Goal: Task Accomplishment & Management: Manage account settings

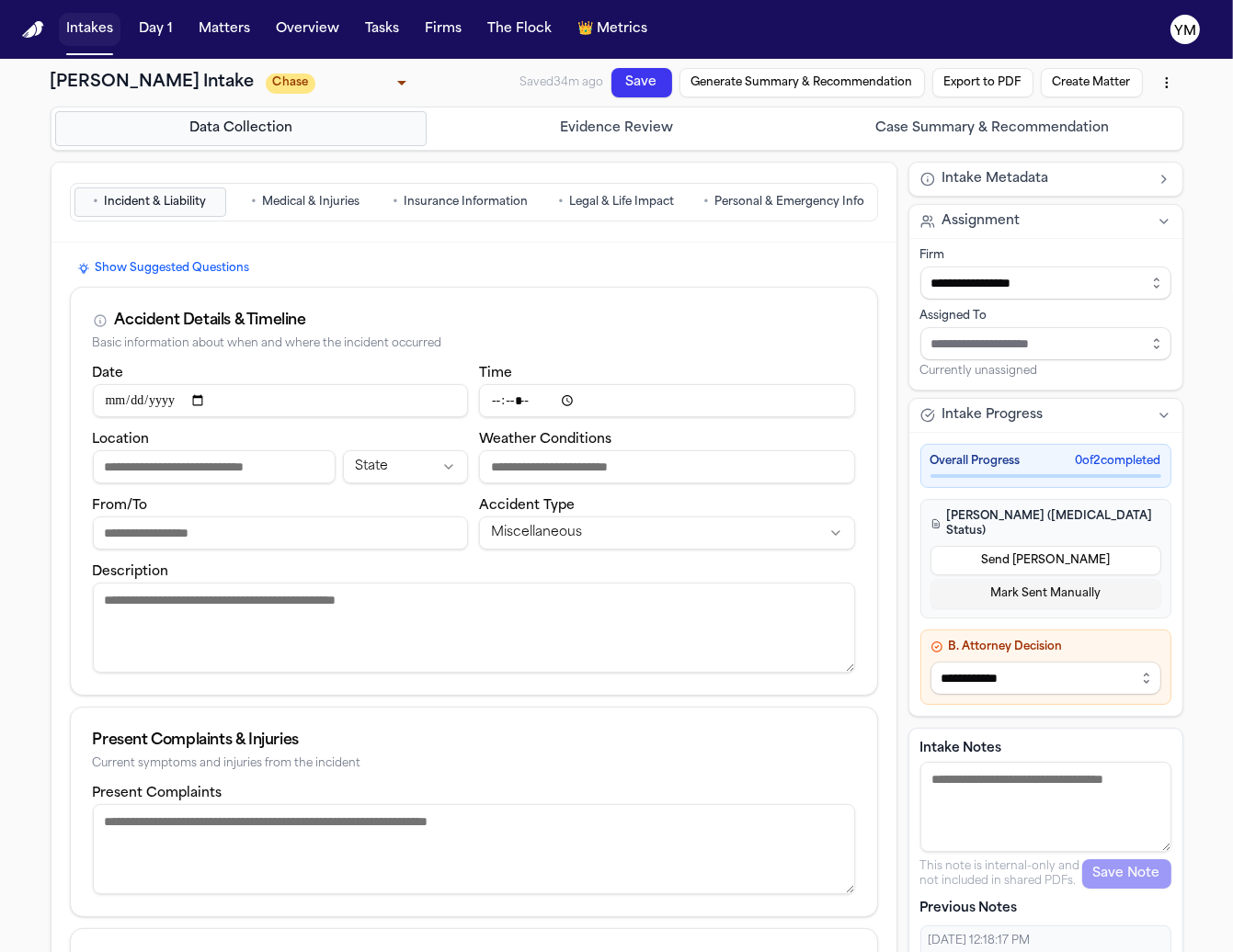
click at [81, 27] on button "Intakes" at bounding box center [89, 29] width 61 height 33
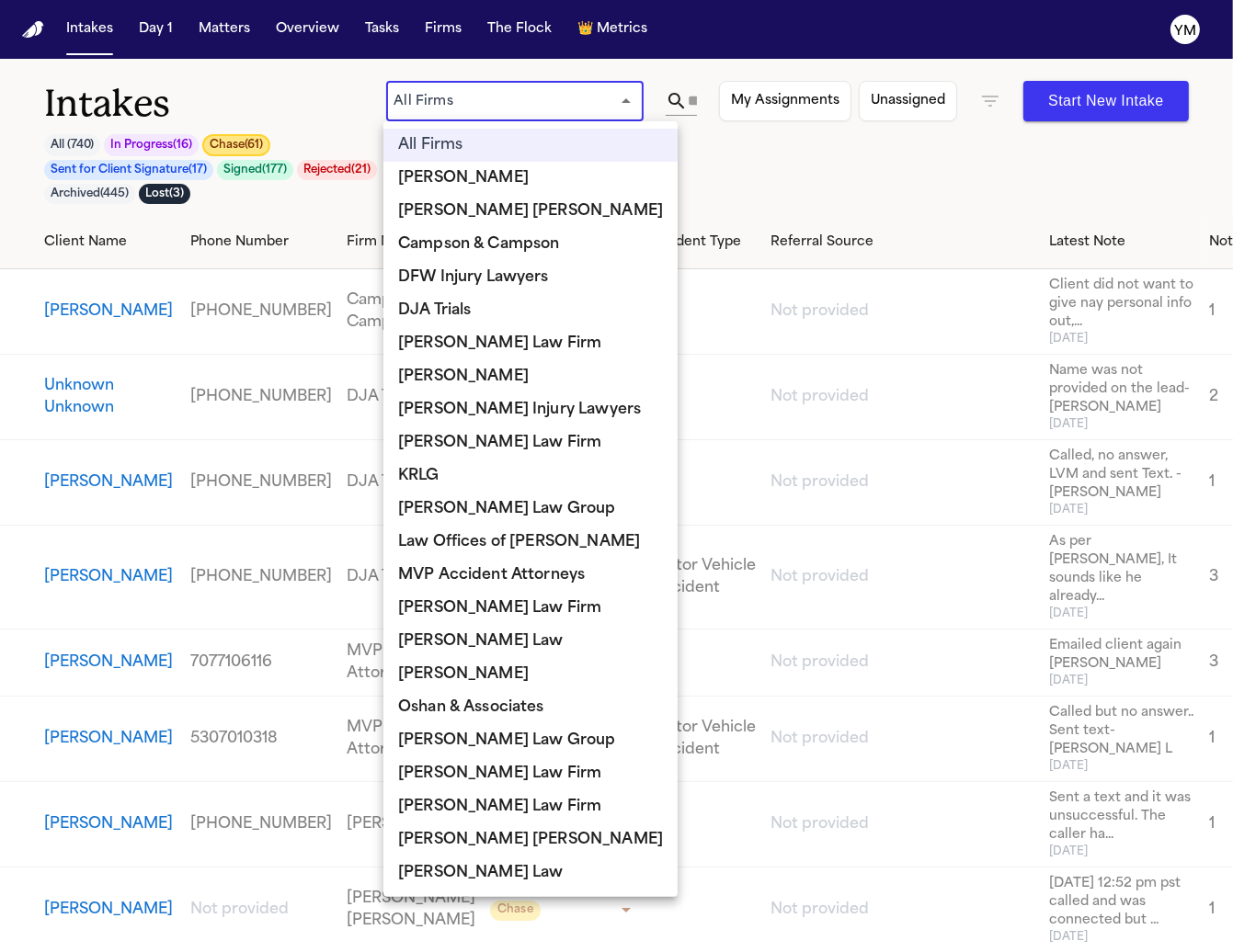
click at [454, 100] on body "Intakes Day 1 Matters Overview Tasks Firms The Flock 👑 Metrics YM Intakes All (…" at bounding box center [616, 476] width 1233 height 952
click at [454, 100] on div at bounding box center [616, 476] width 1233 height 952
click at [628, 97] on body "Intakes Day 1 Matters Overview Tasks Firms The Flock 👑 Metrics YM Intakes All (…" at bounding box center [616, 476] width 1233 height 952
click at [675, 97] on div at bounding box center [616, 476] width 1233 height 952
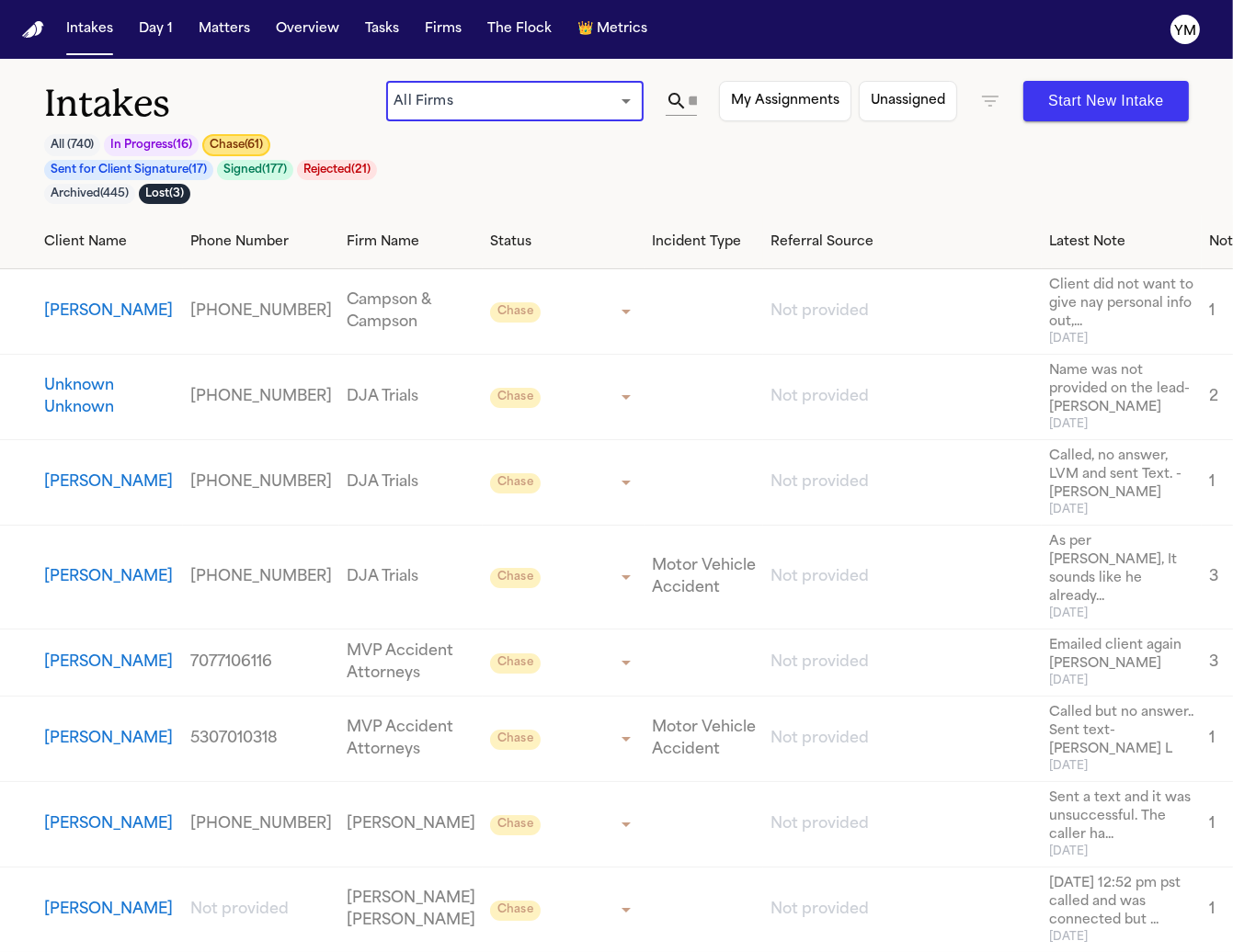
click at [675, 97] on icon at bounding box center [676, 101] width 22 height 22
click at [673, 101] on icon at bounding box center [676, 101] width 22 height 22
click at [678, 95] on icon at bounding box center [676, 101] width 16 height 16
click at [709, 158] on div "Intakes All ( 740 ) In Progress ( 16 ) Chase ( 61 ) Sent for Client Signature (…" at bounding box center [616, 148] width 1144 height 135
click at [671, 98] on icon at bounding box center [676, 101] width 22 height 22
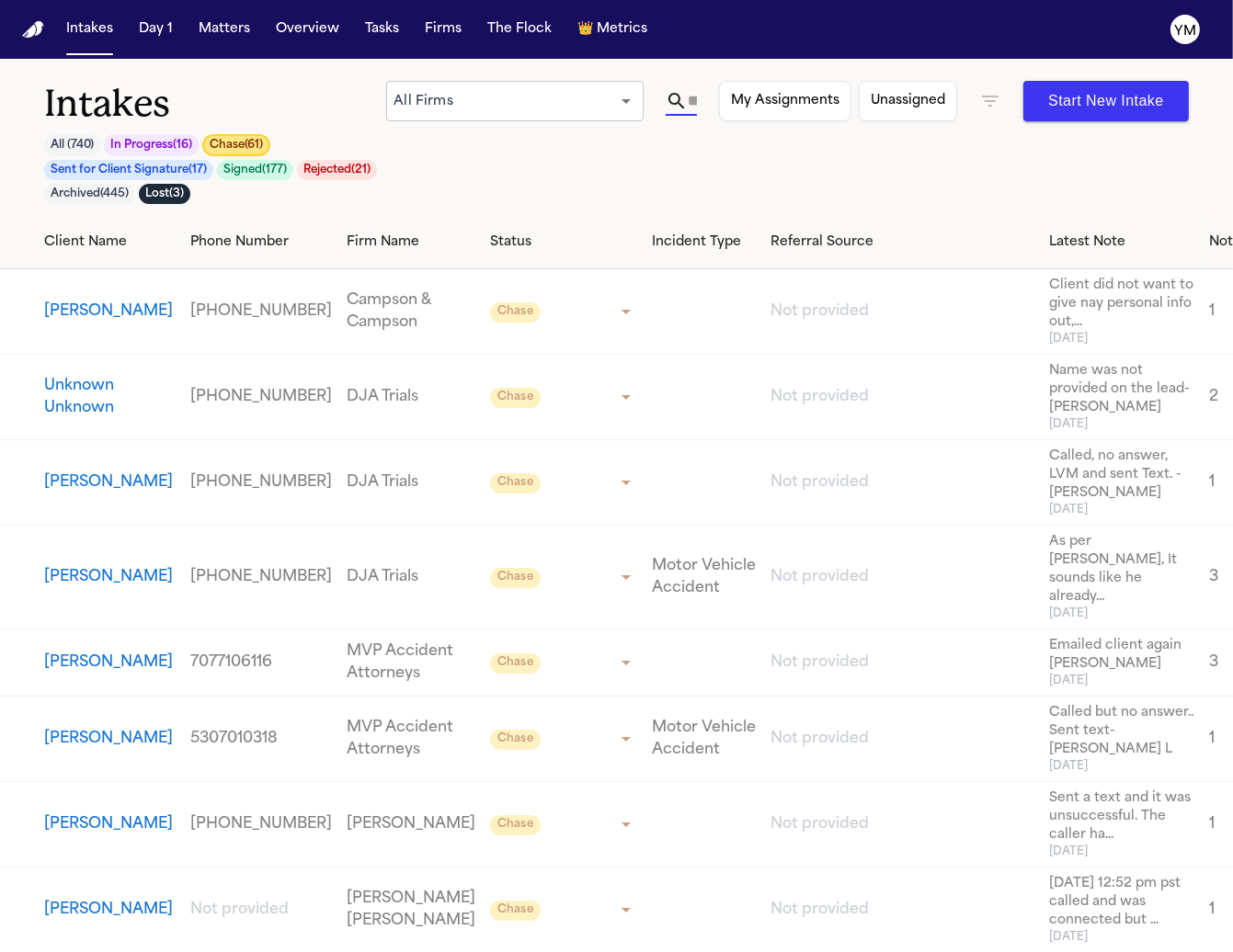
click at [691, 98] on input "text" at bounding box center [692, 101] width 9 height 29
paste input "**********"
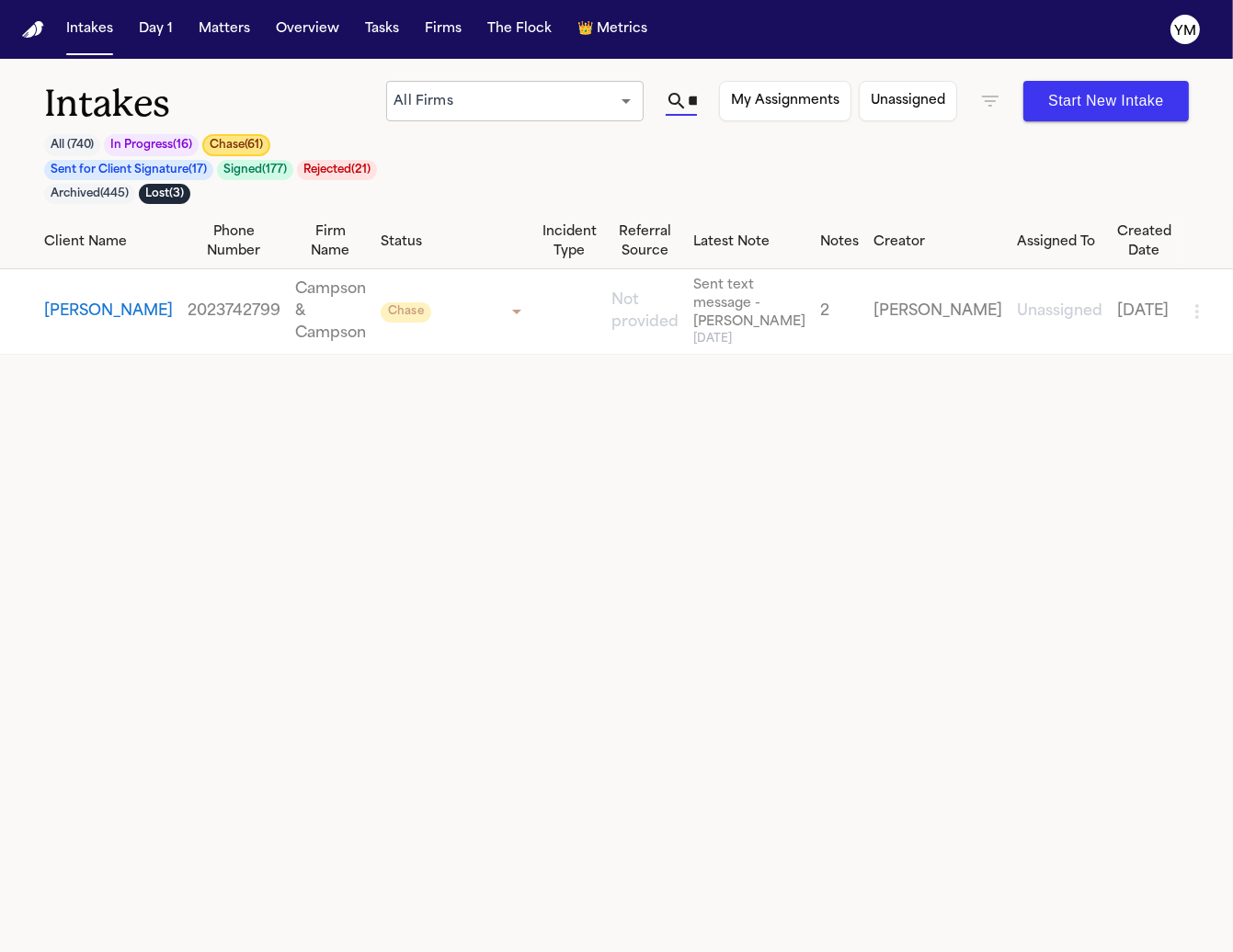
type input "**********"
click at [73, 307] on button "[PERSON_NAME]" at bounding box center [108, 311] width 129 height 22
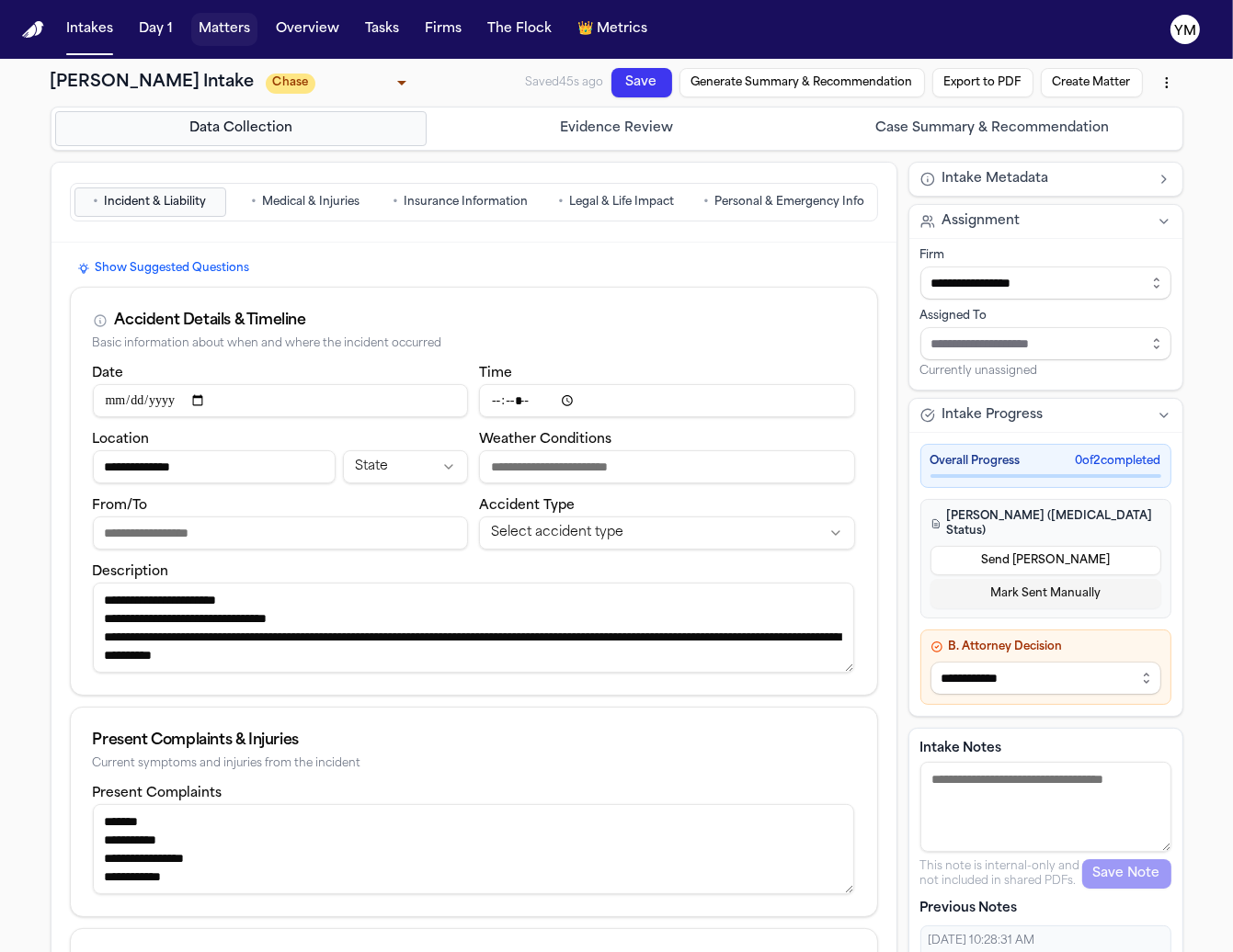
click at [212, 28] on button "Matters" at bounding box center [224, 29] width 66 height 33
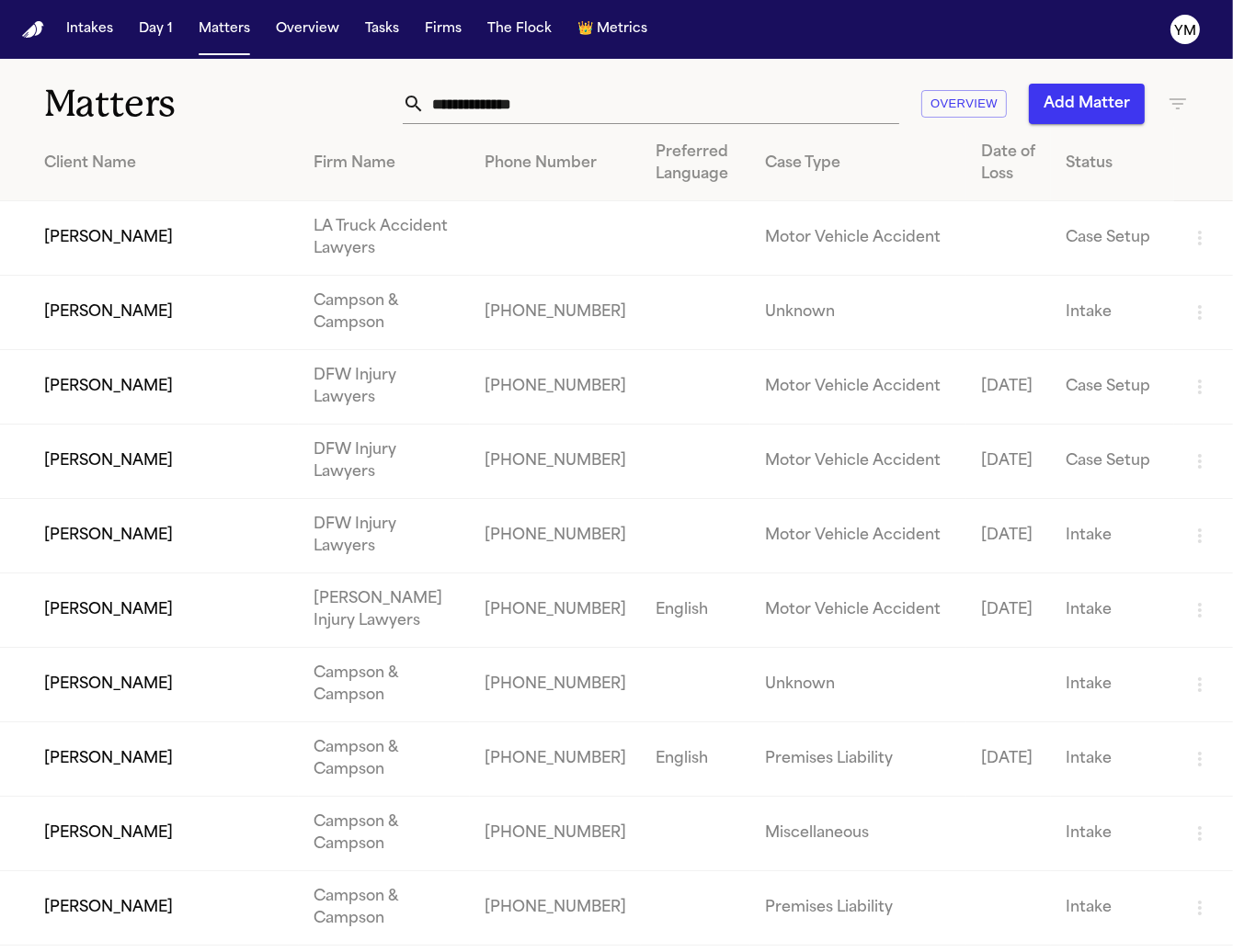
click at [559, 105] on input "text" at bounding box center [662, 104] width 475 height 40
paste input "**********"
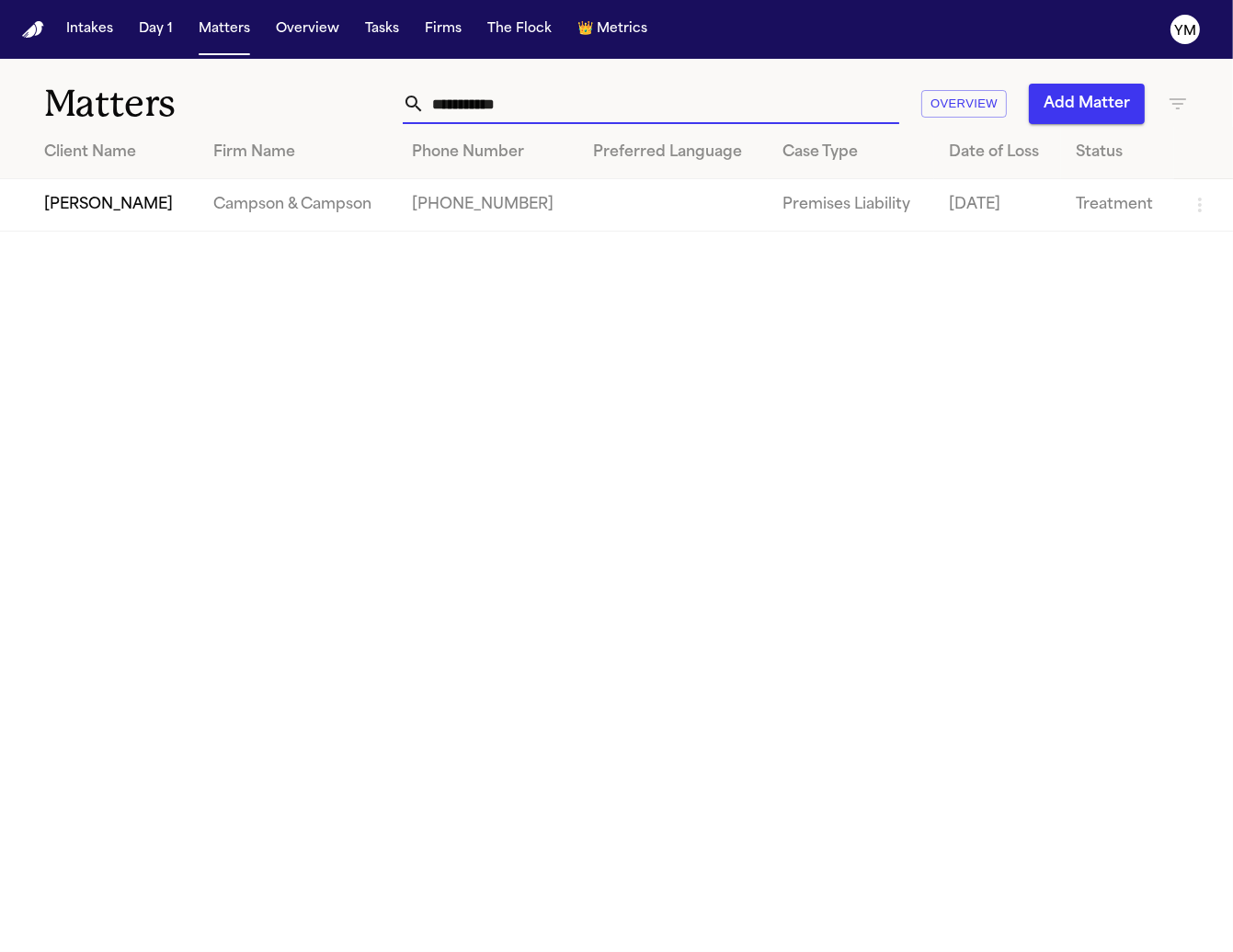
type input "**********"
click at [154, 207] on td "[PERSON_NAME]" at bounding box center [99, 205] width 199 height 53
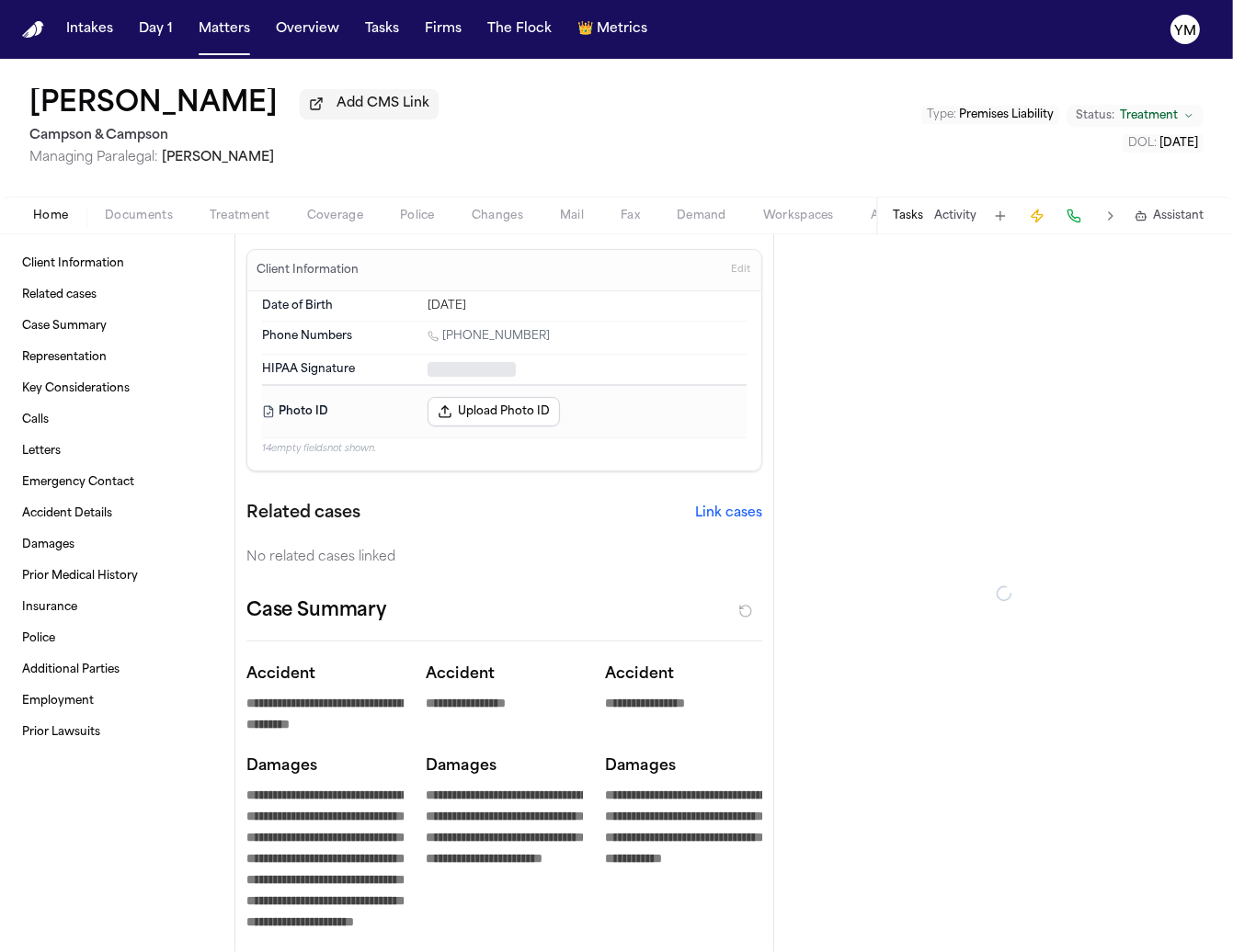
type textarea "*"
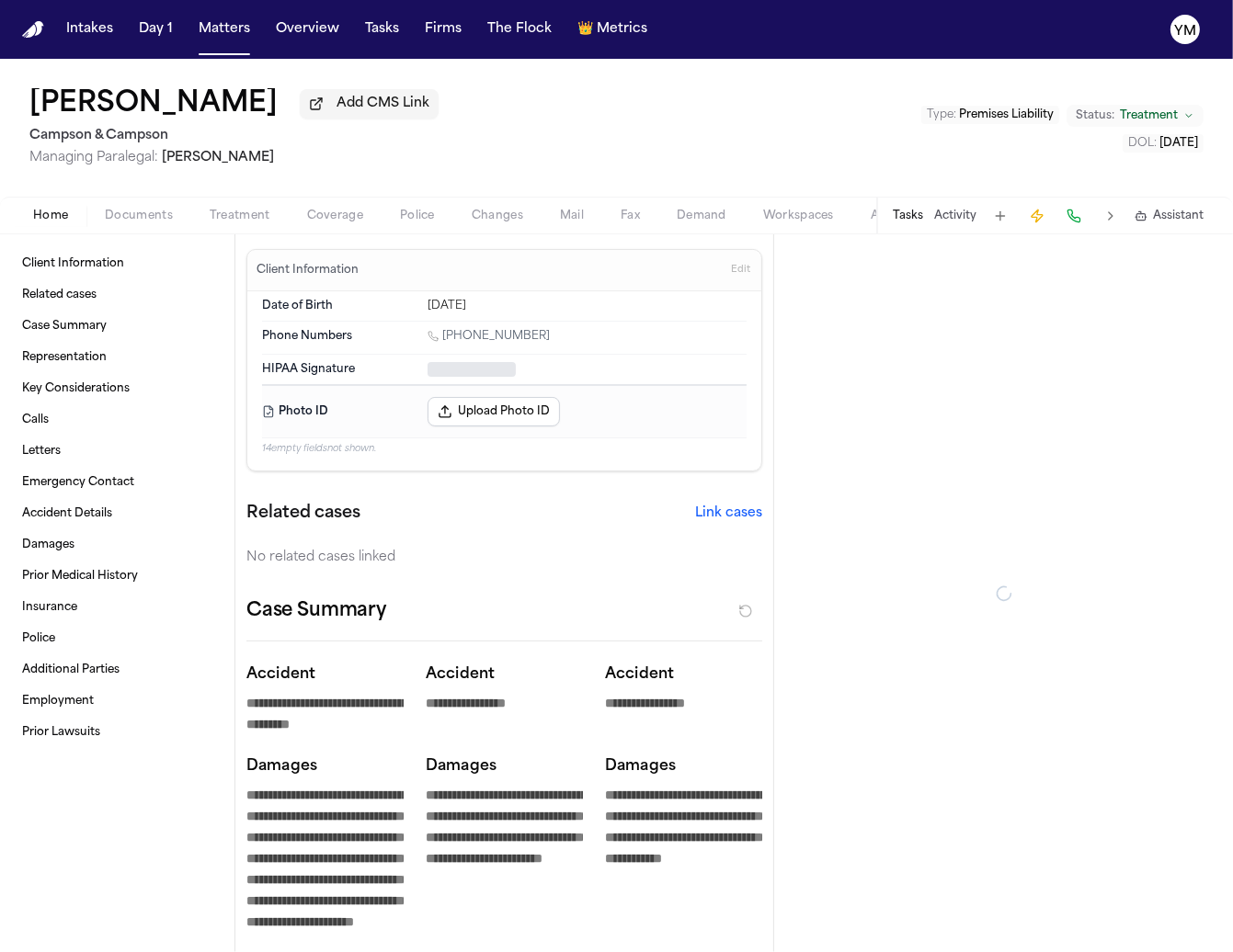
type textarea "*"
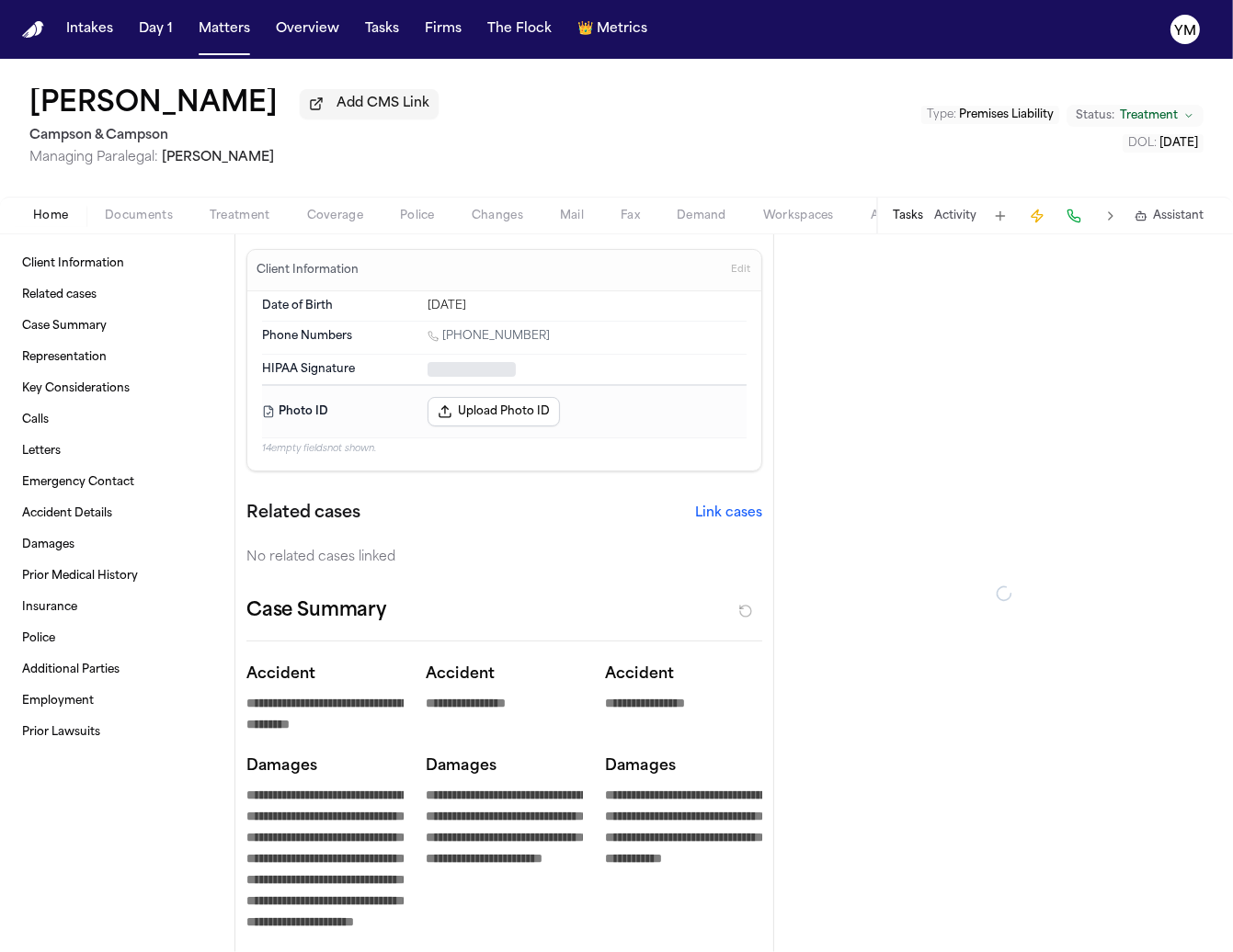
type textarea "*"
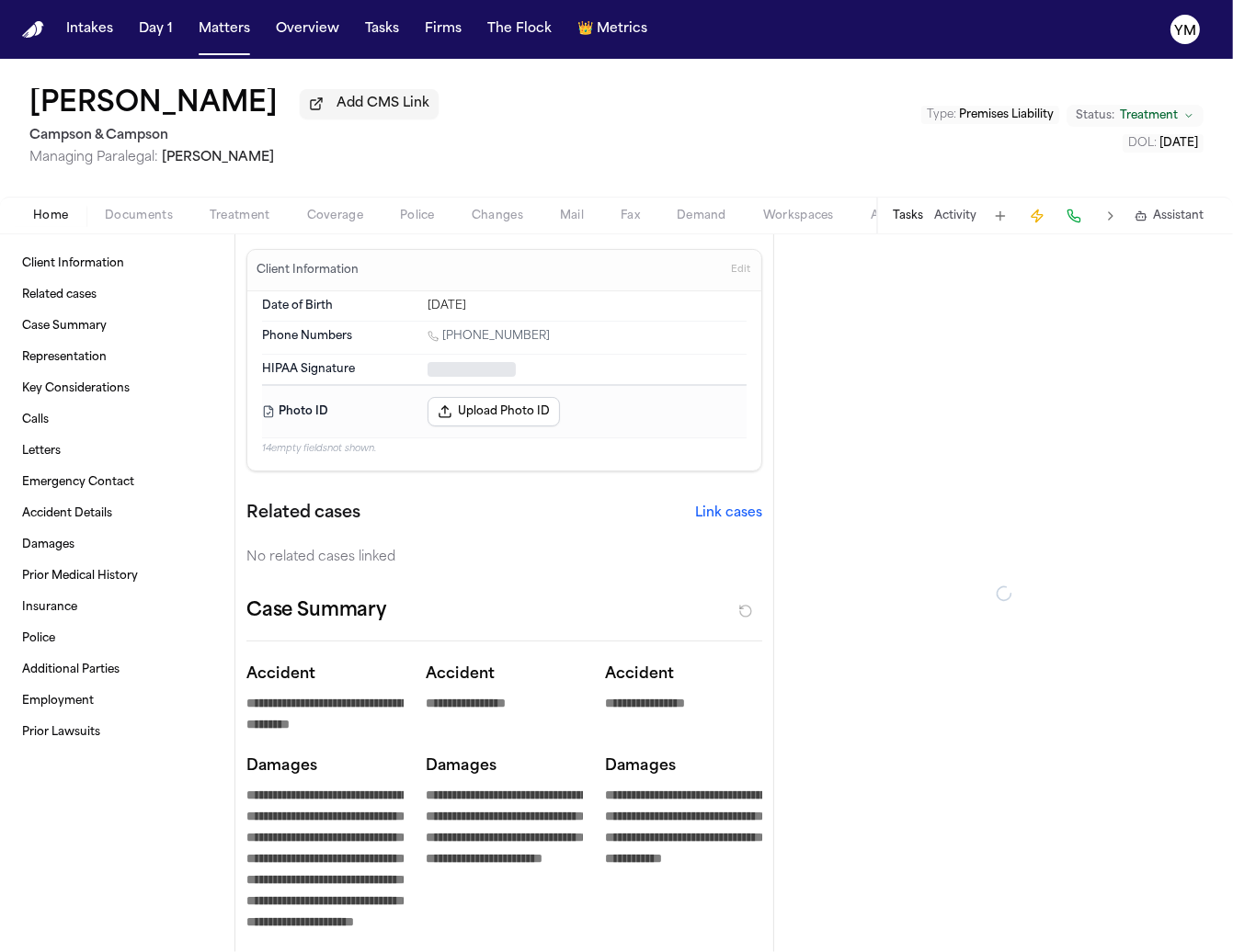
type textarea "*"
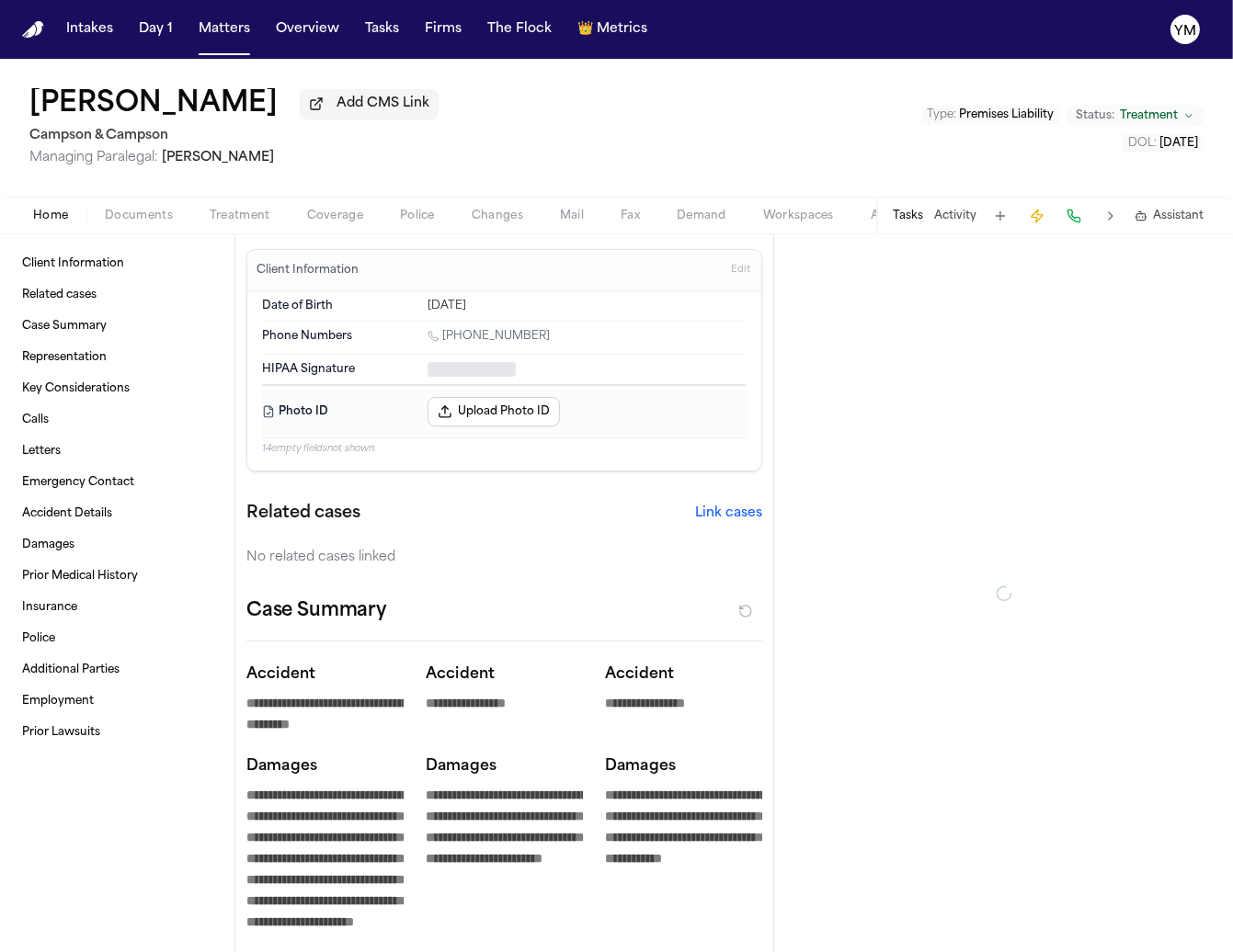
type textarea "*"
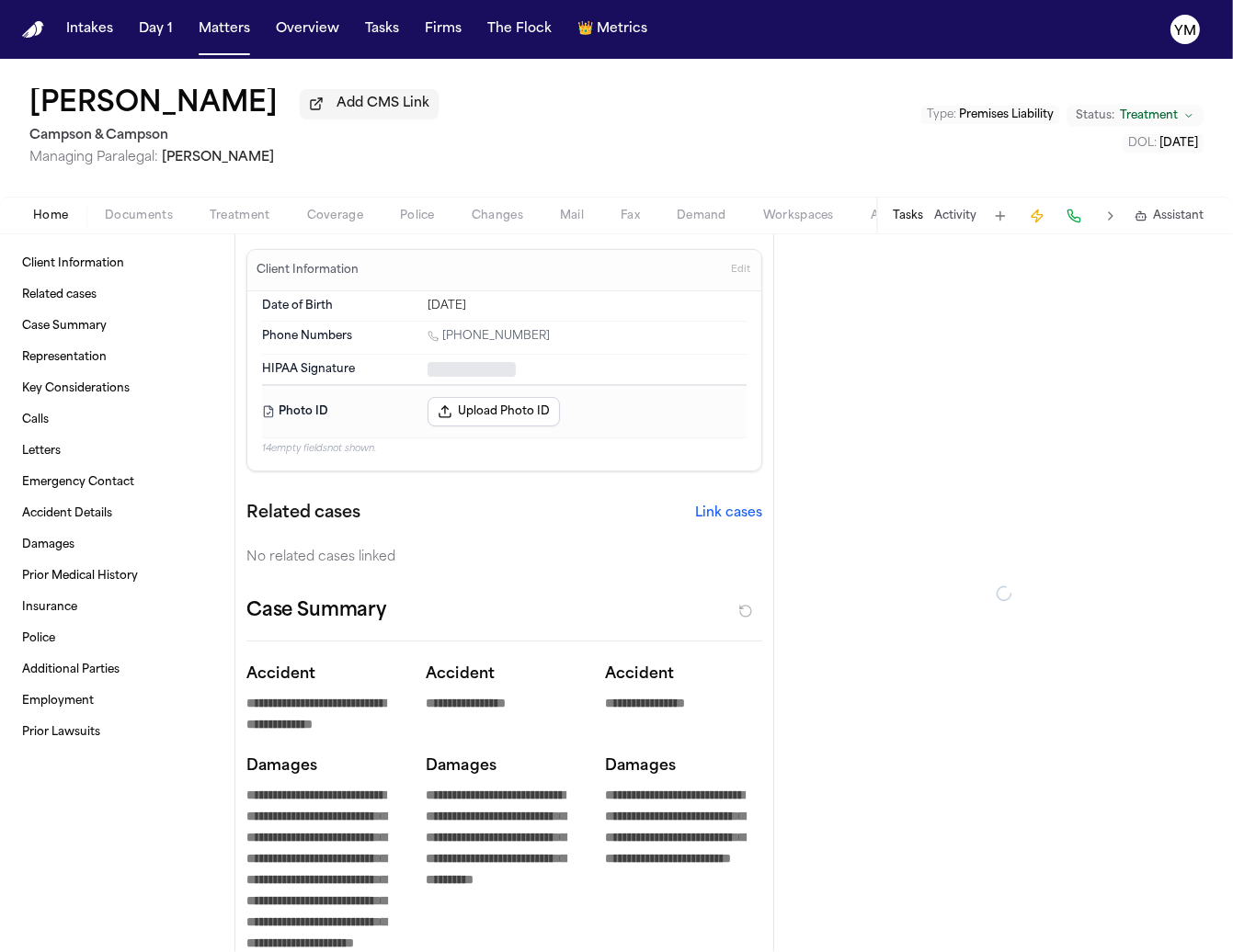
type textarea "*"
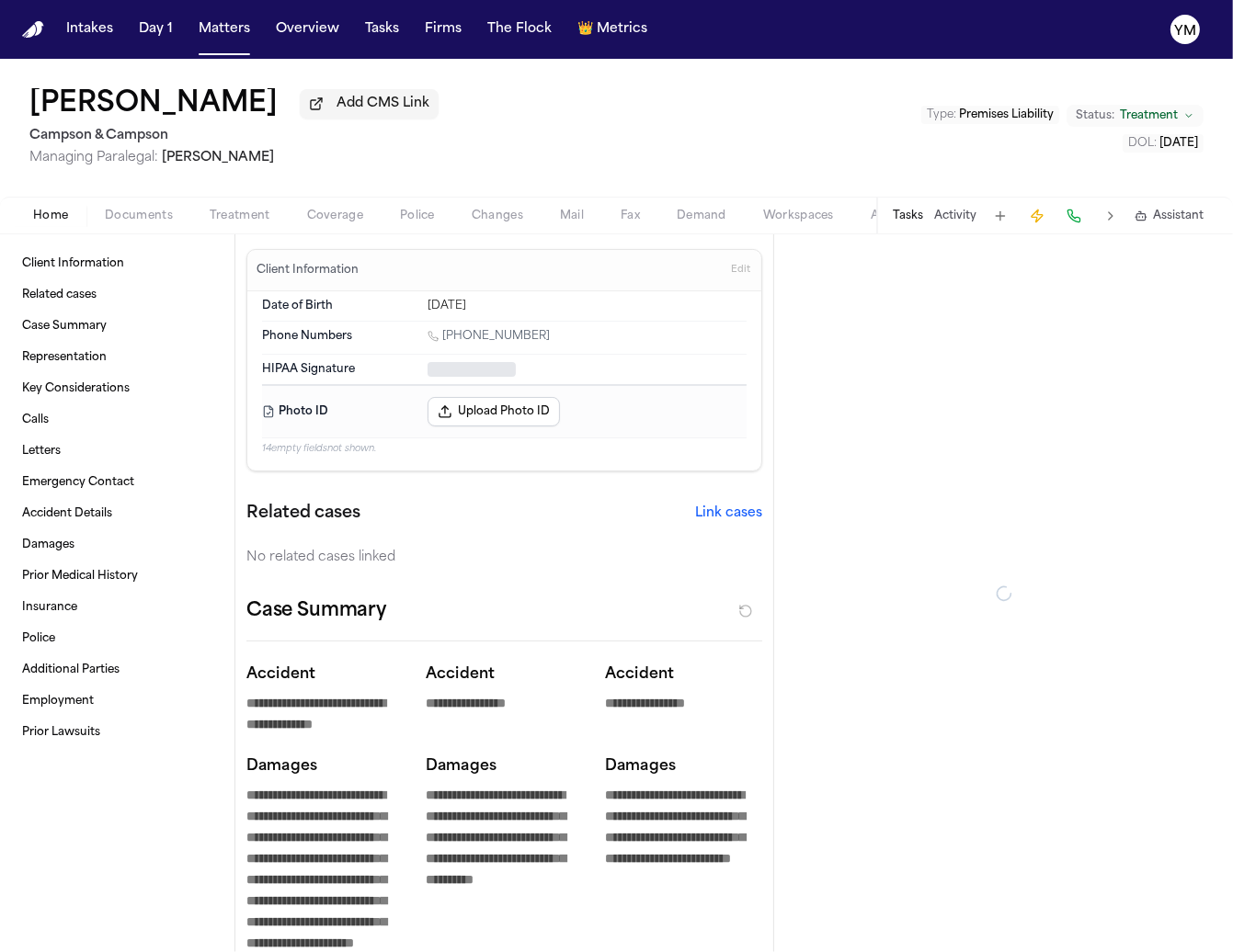
type textarea "*"
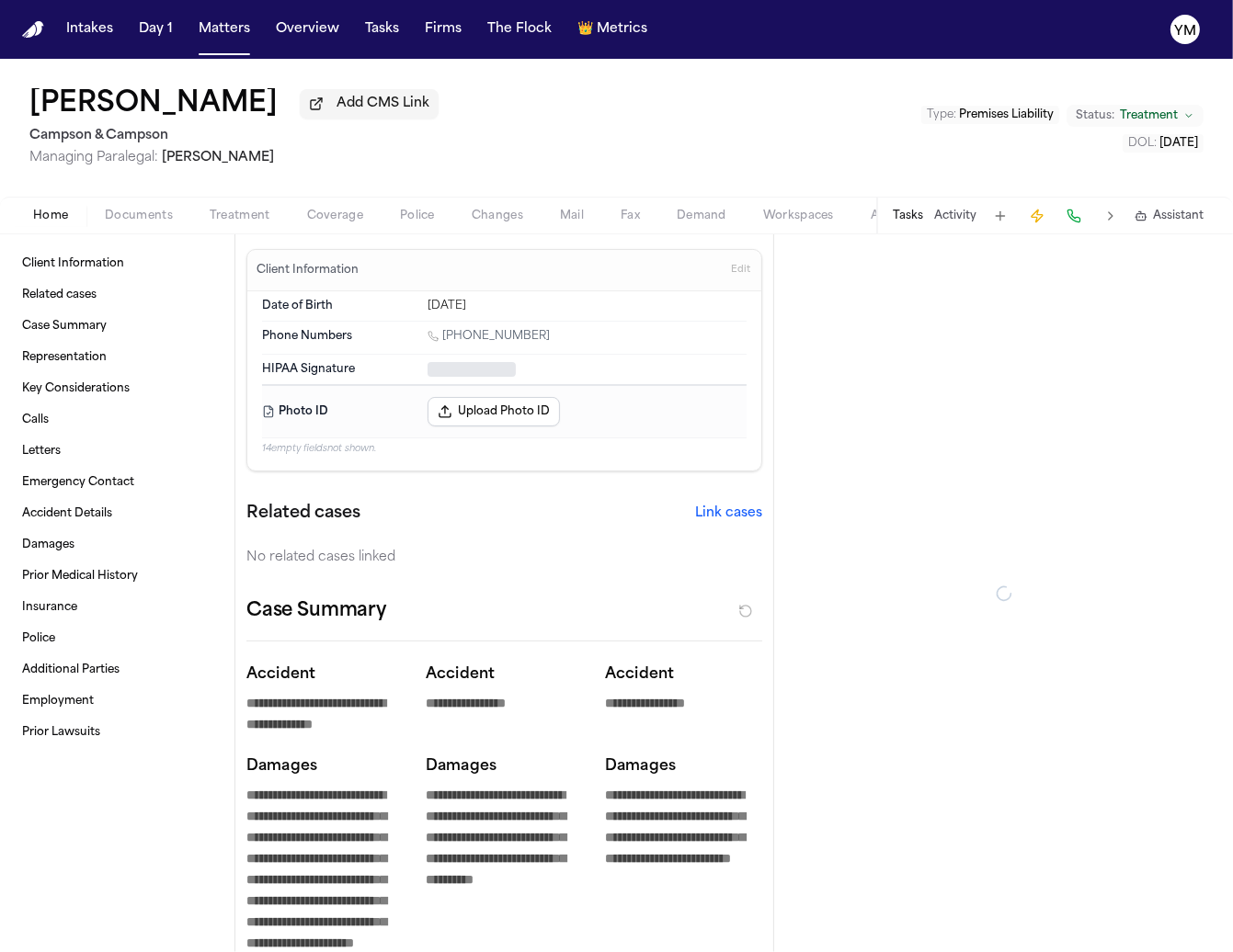
type textarea "*"
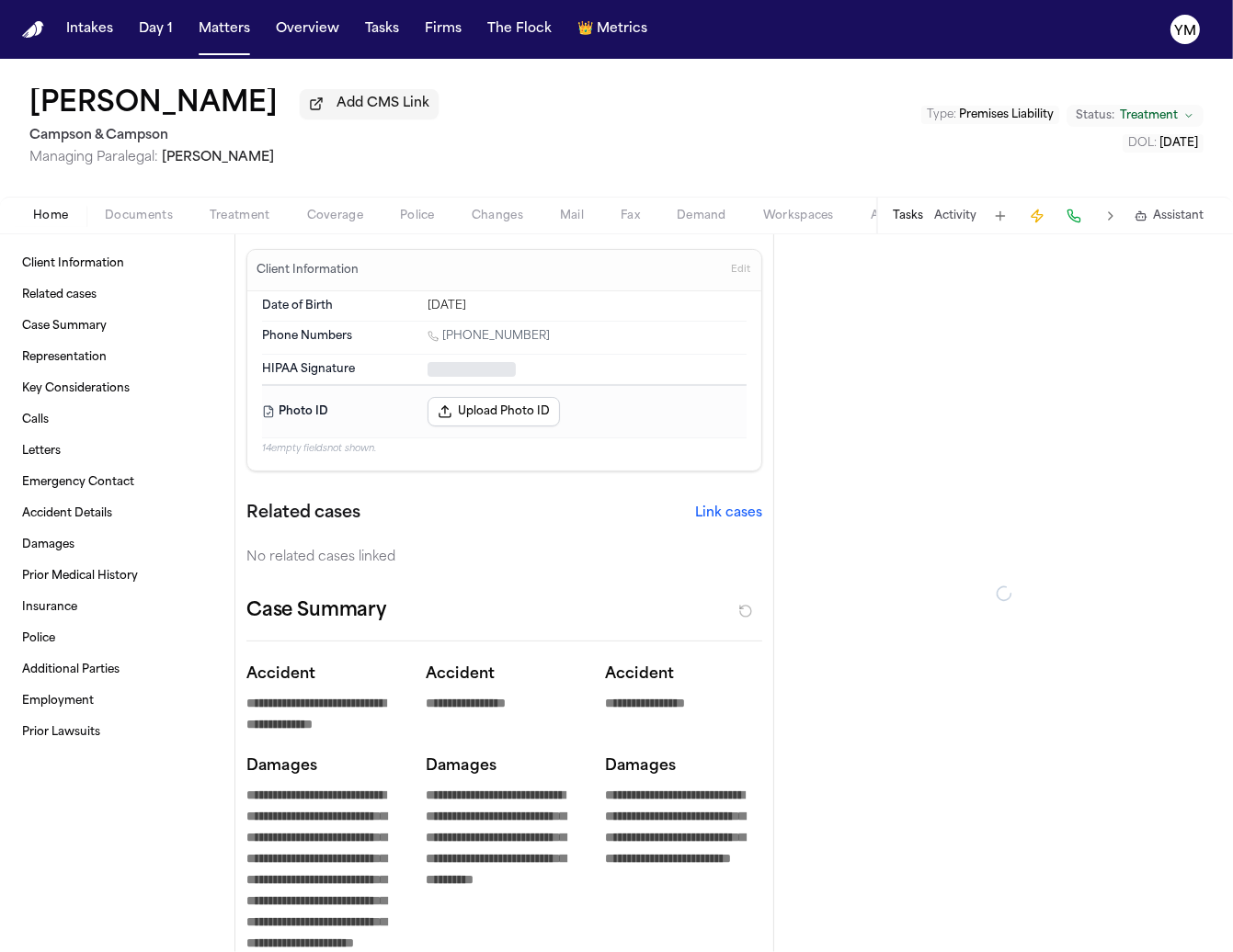
type textarea "*"
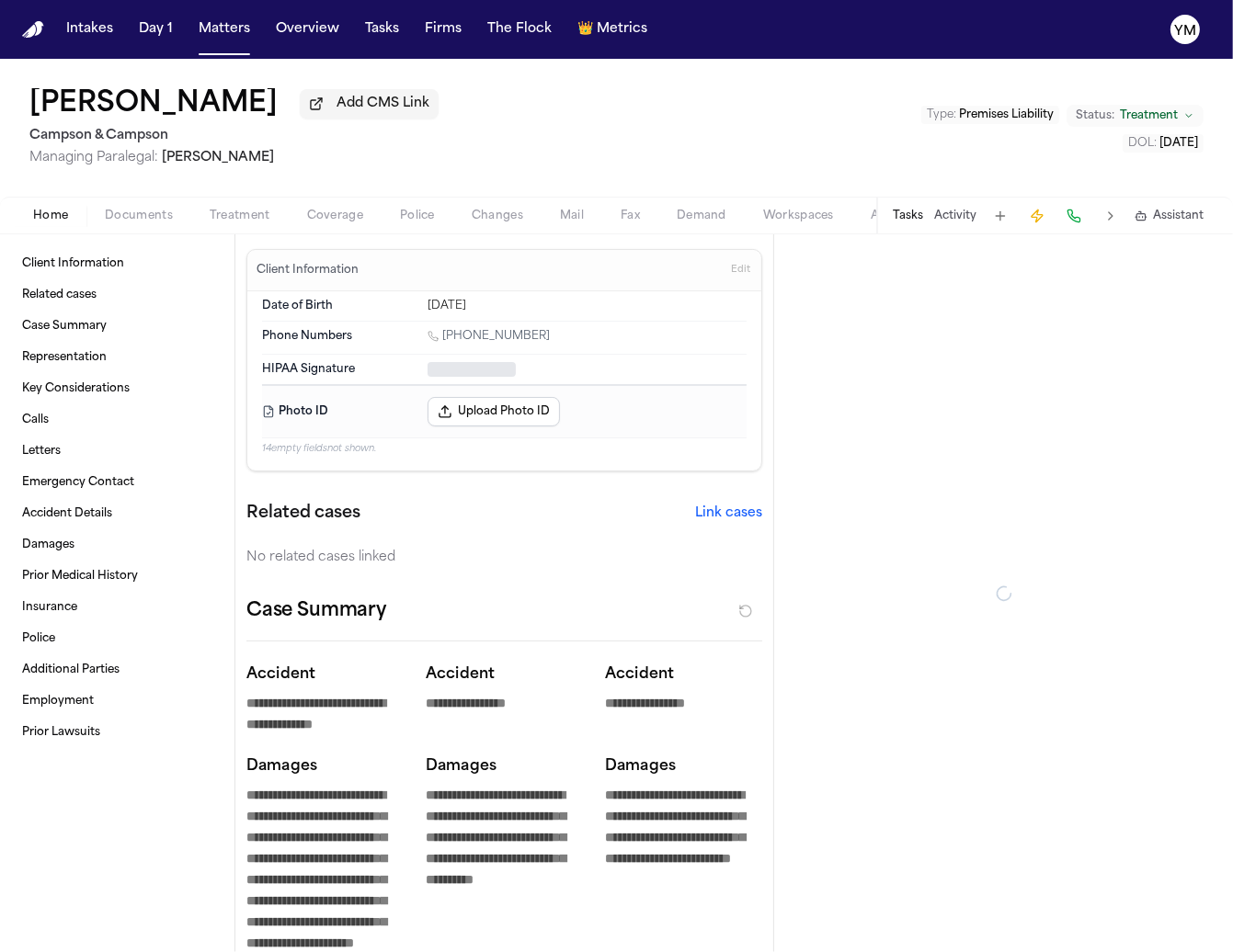
type textarea "*"
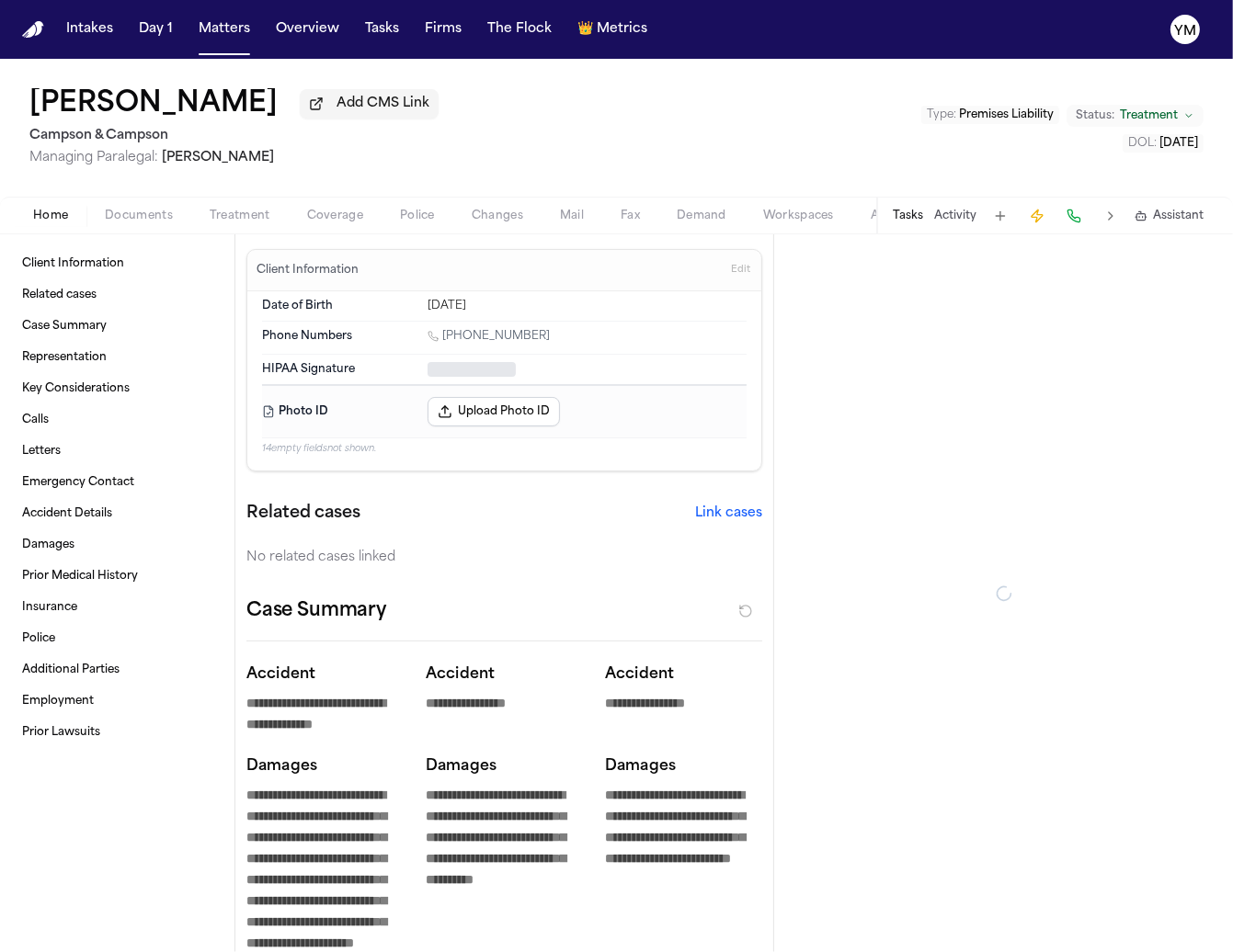
type textarea "*"
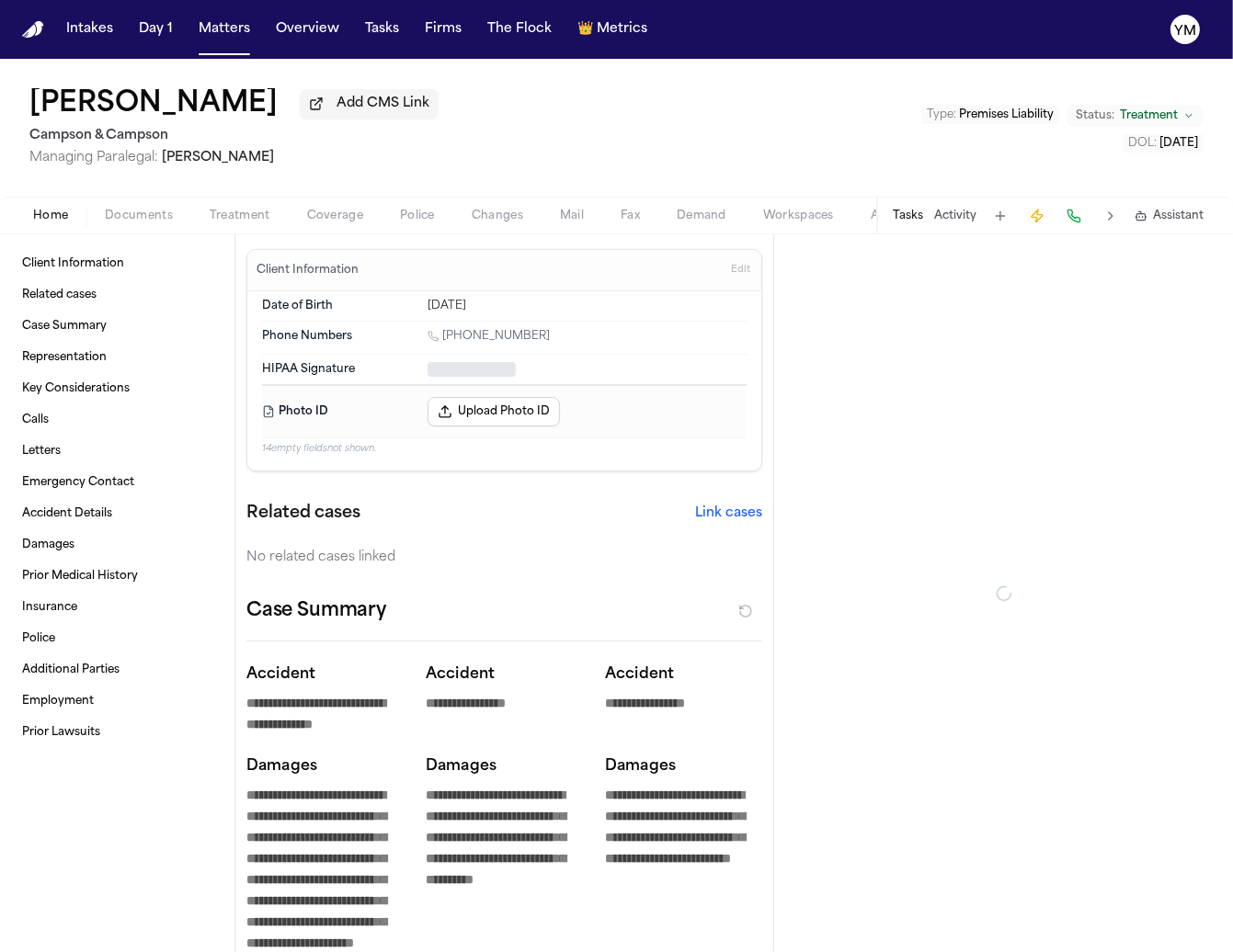
type textarea "*"
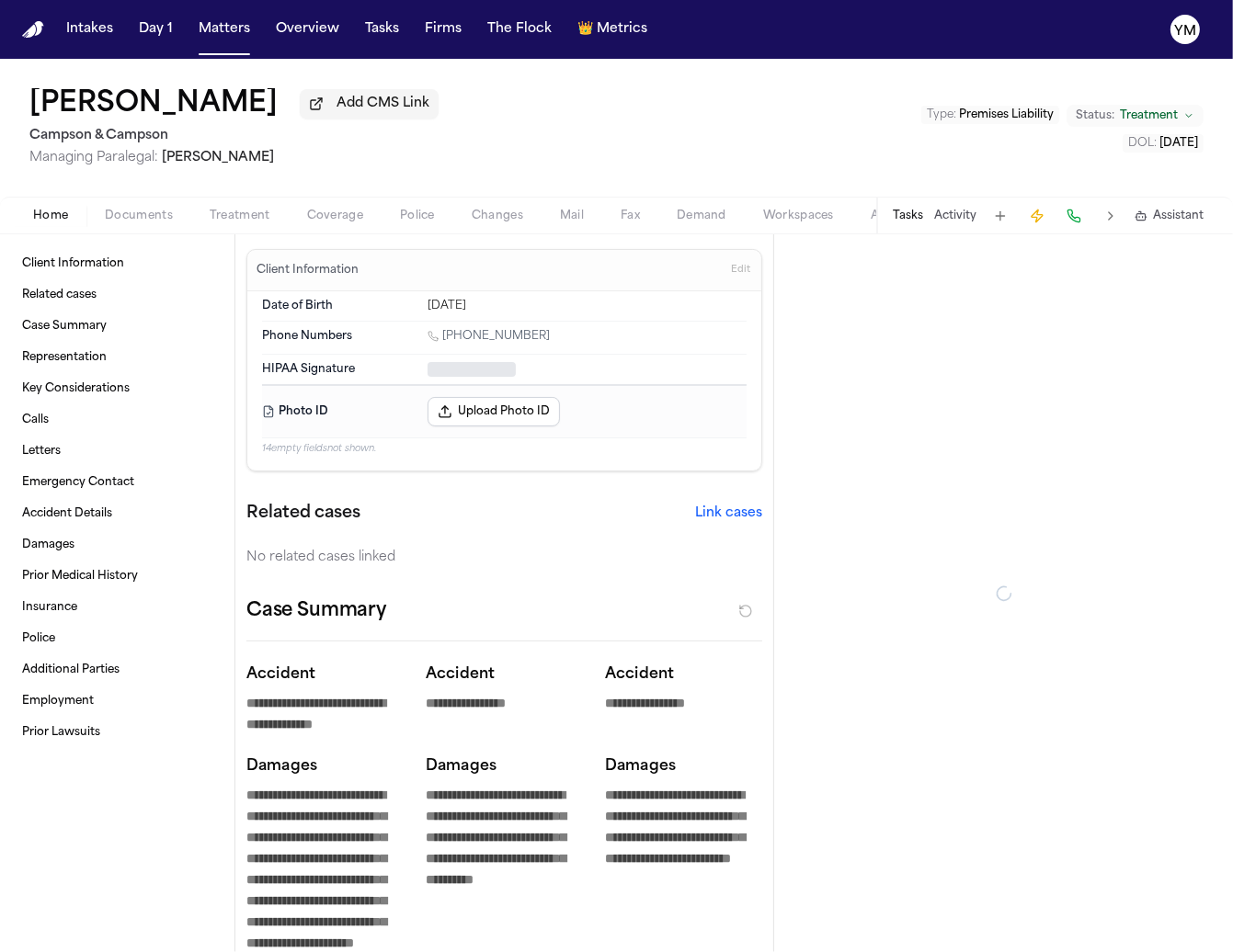
type textarea "*"
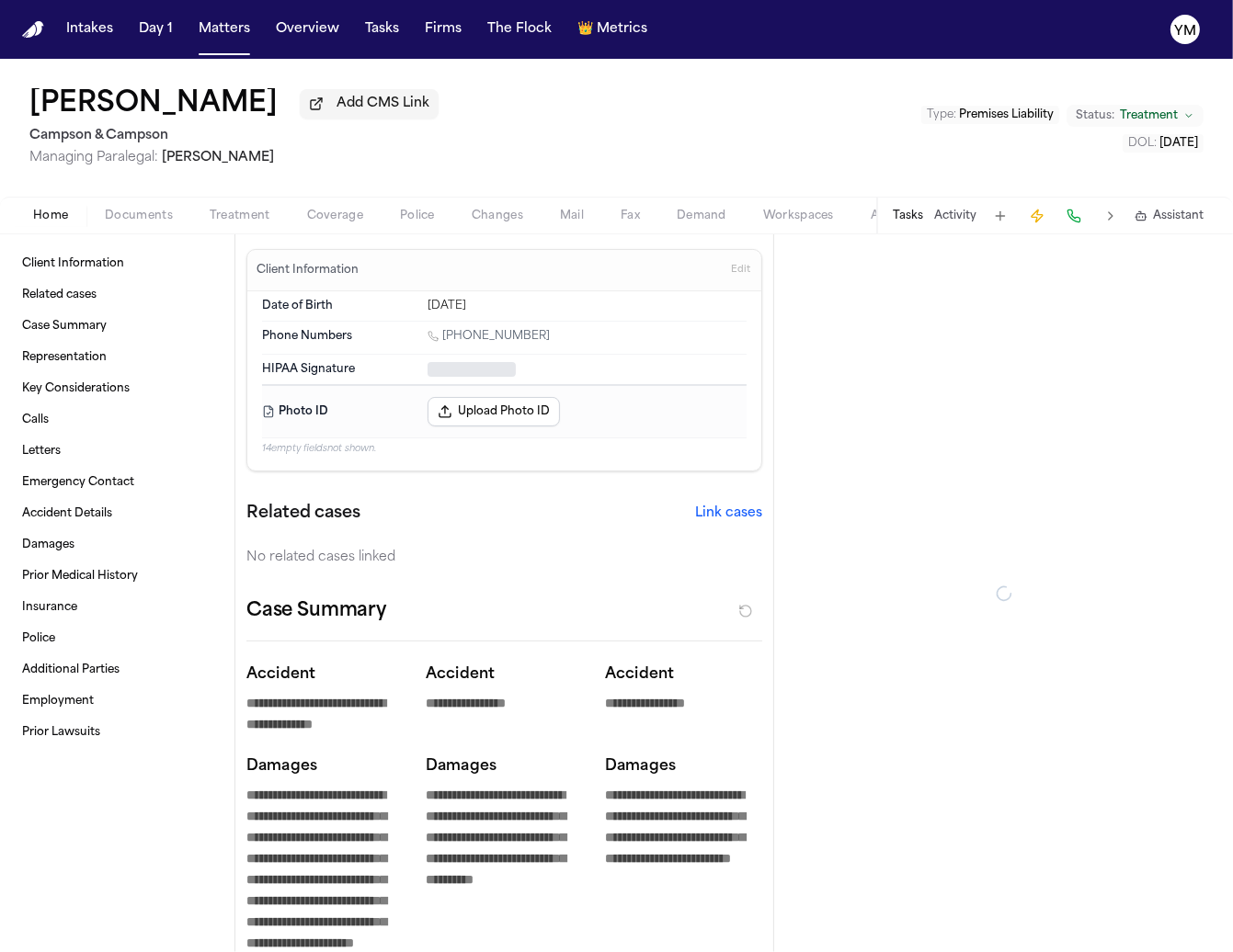
type textarea "*"
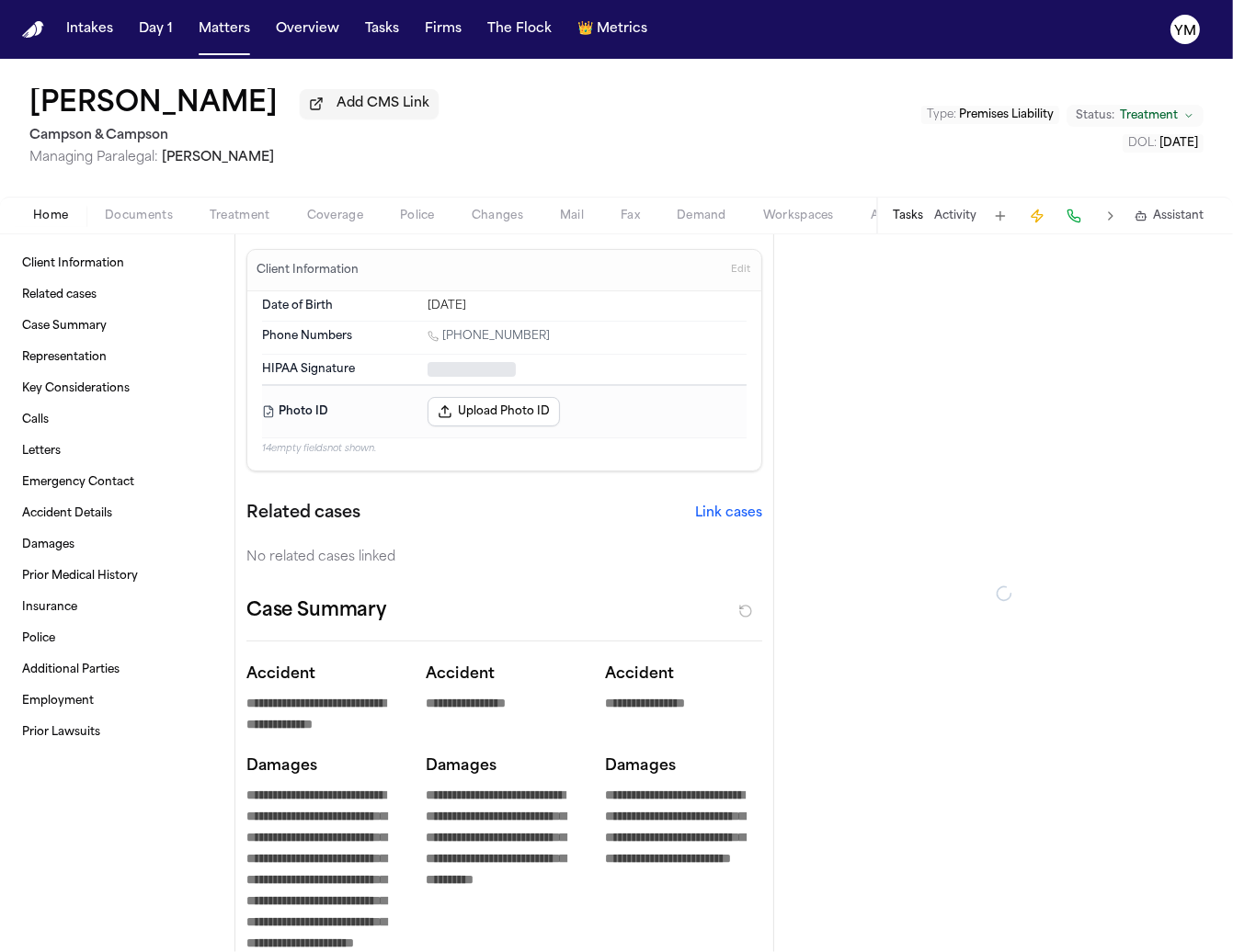
type textarea "*"
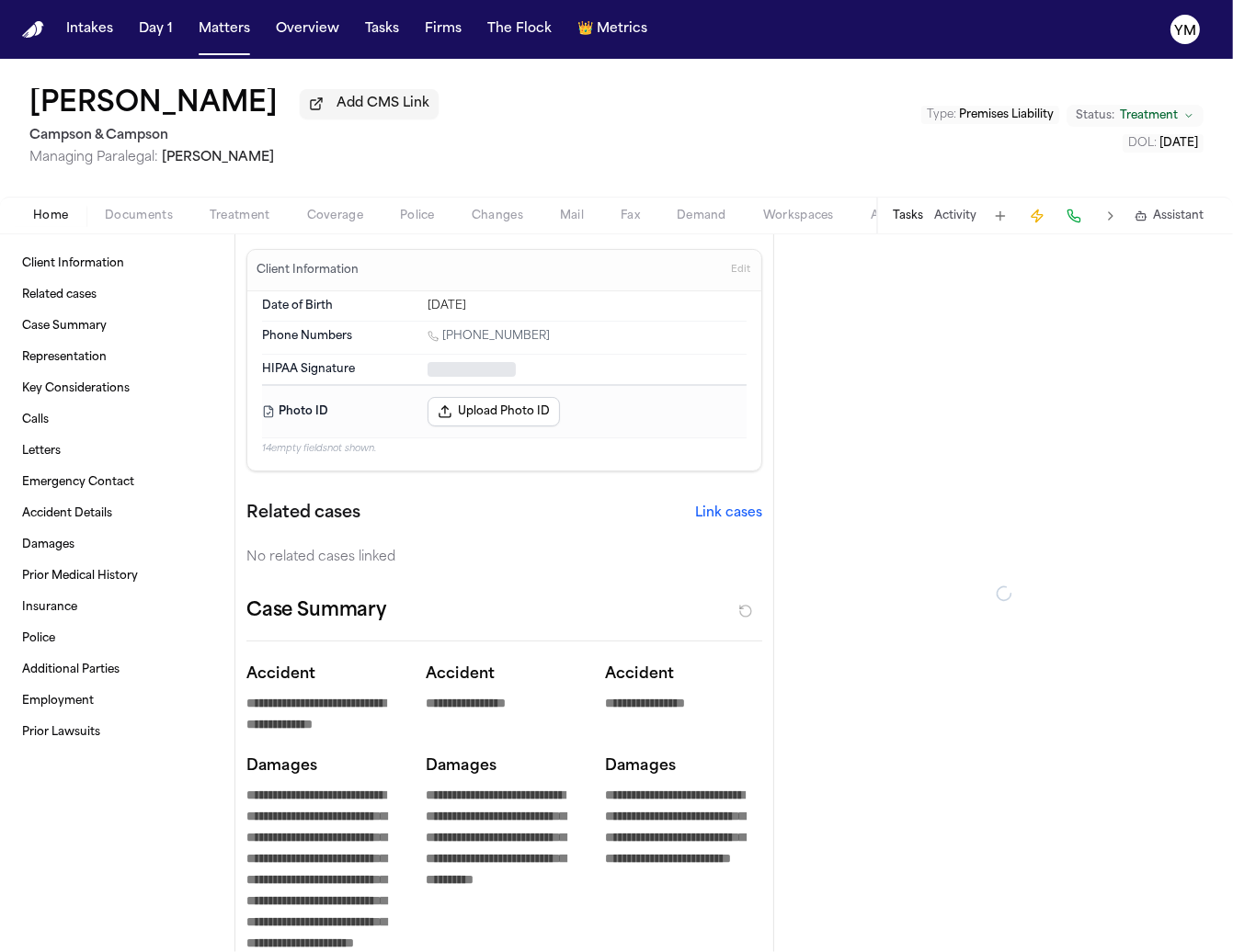
type textarea "*"
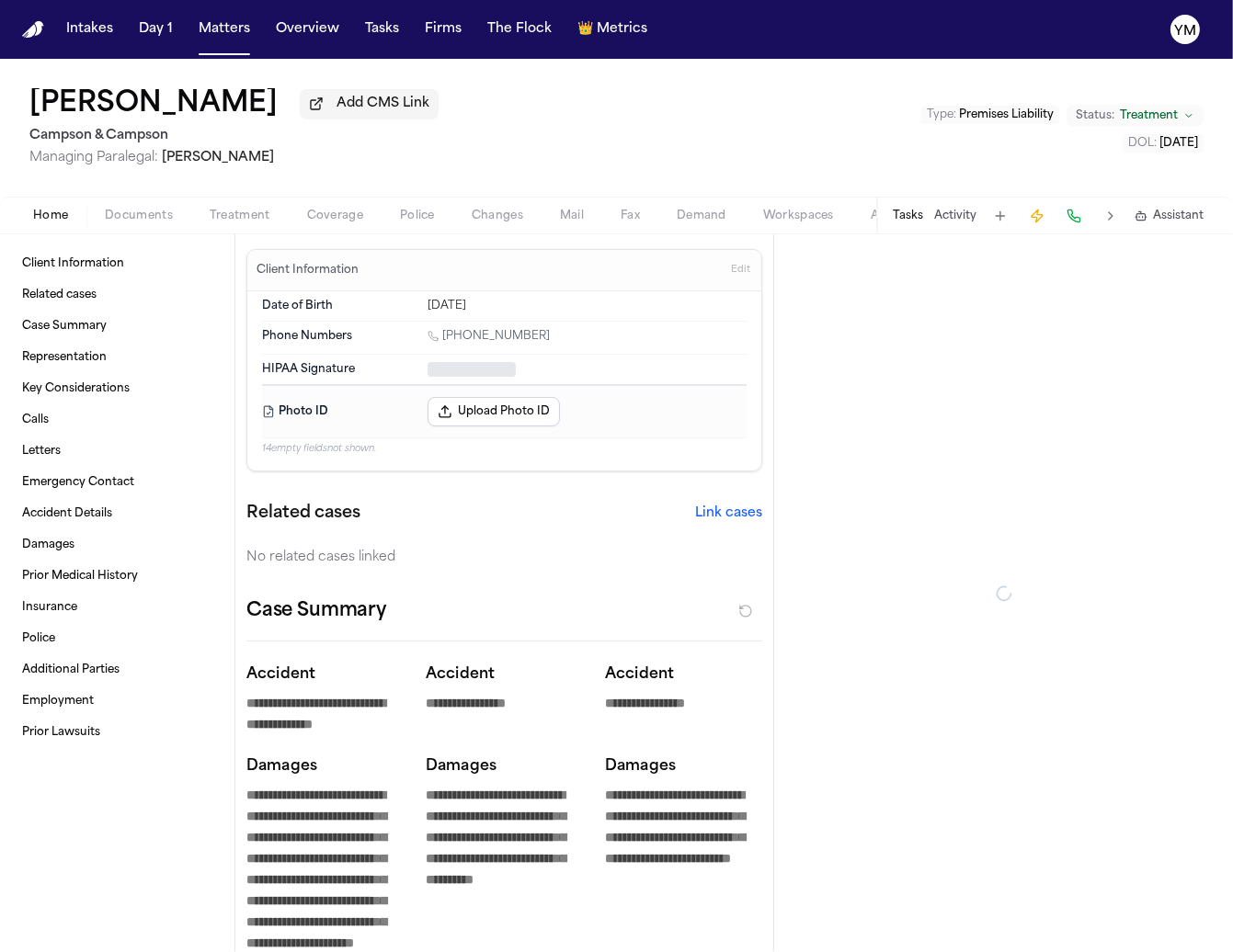
type textarea "*"
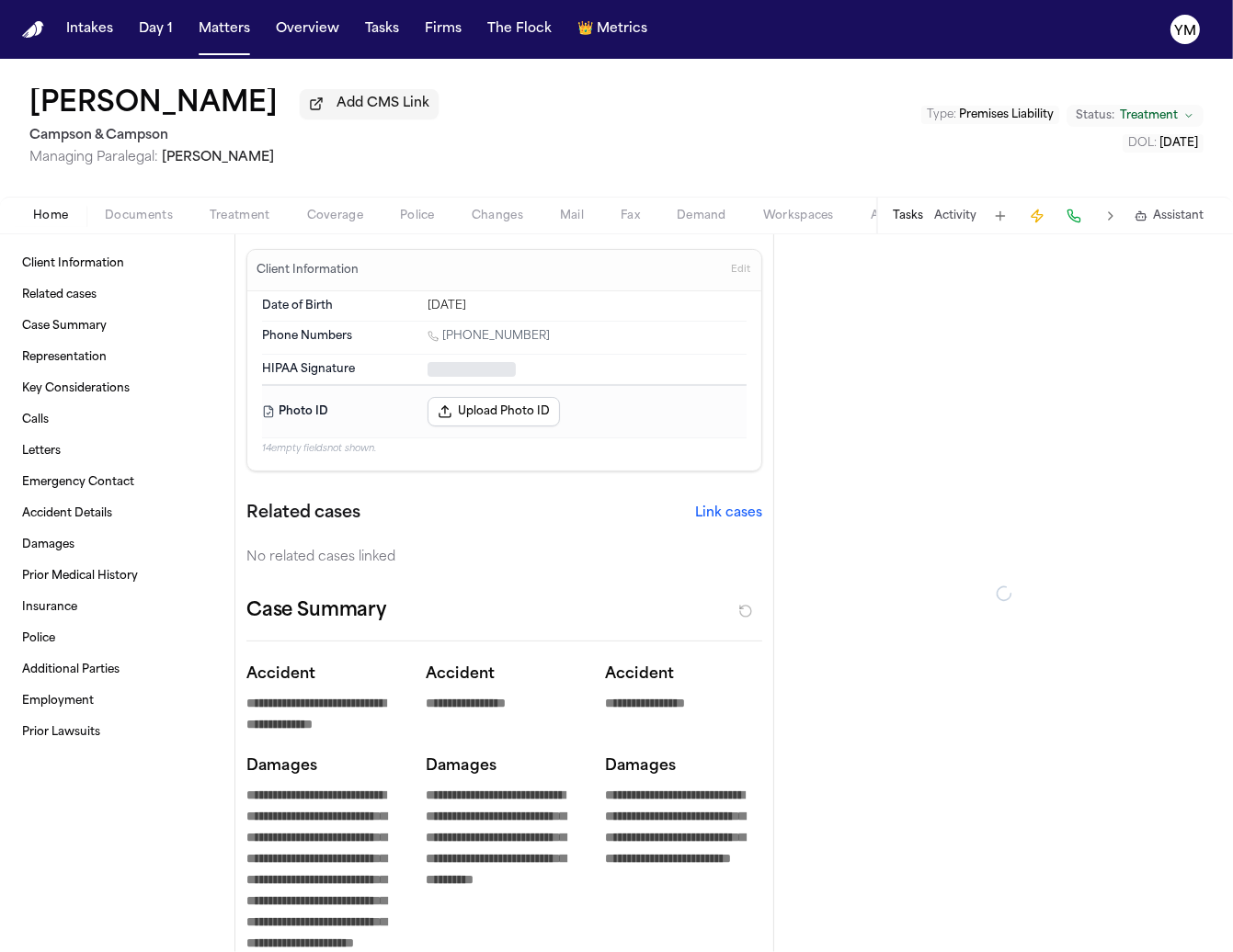
type textarea "*"
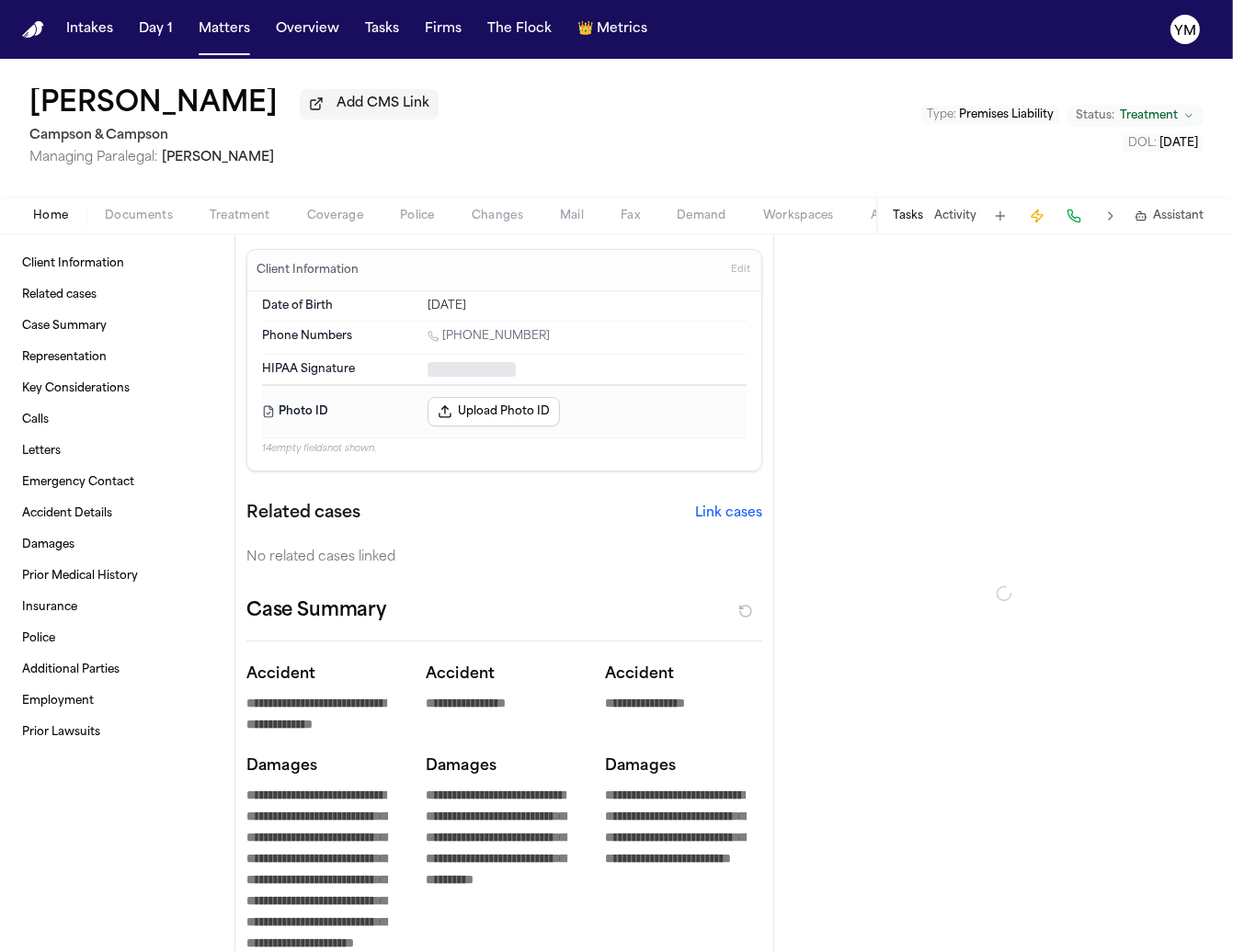
type textarea "*"
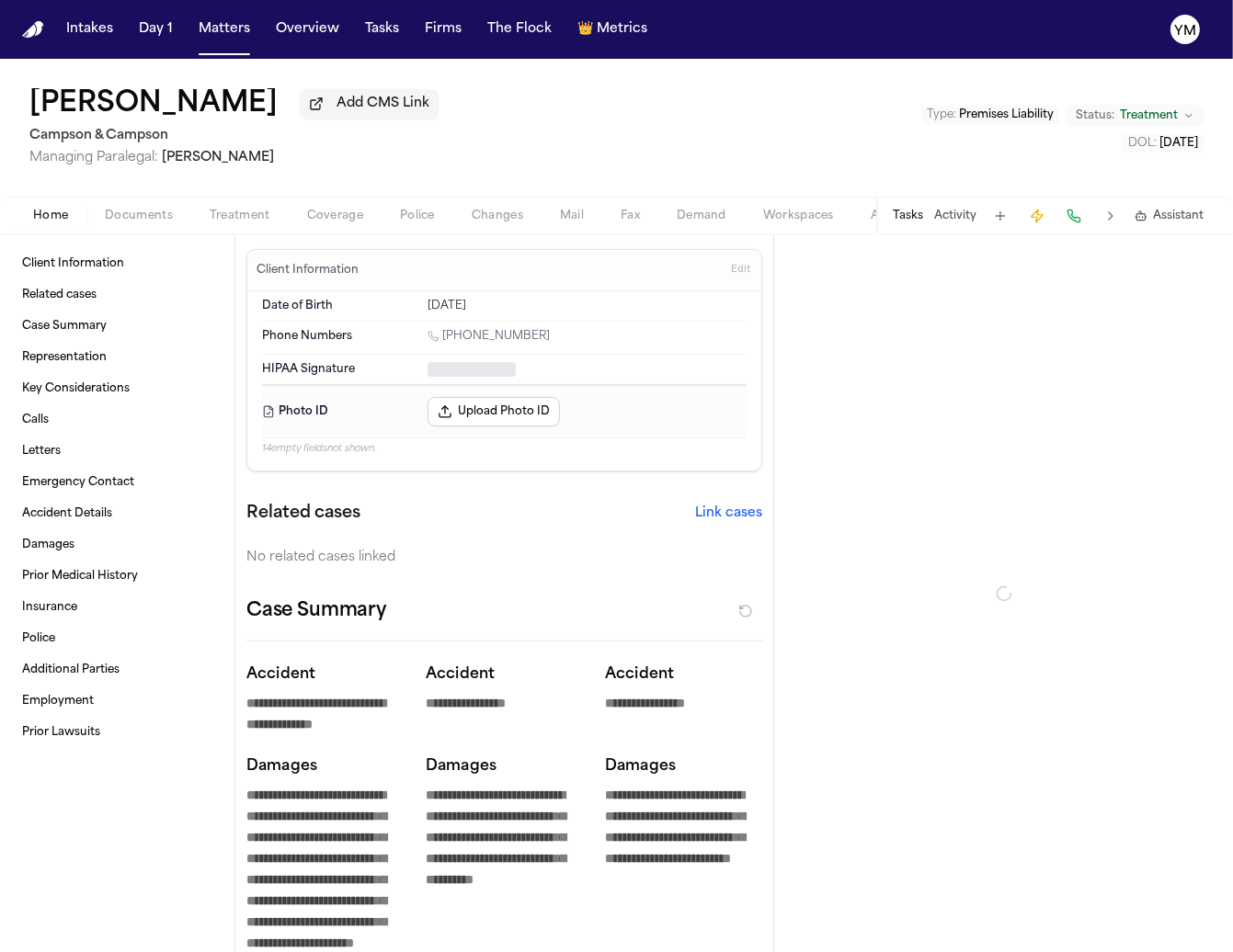
type textarea "*"
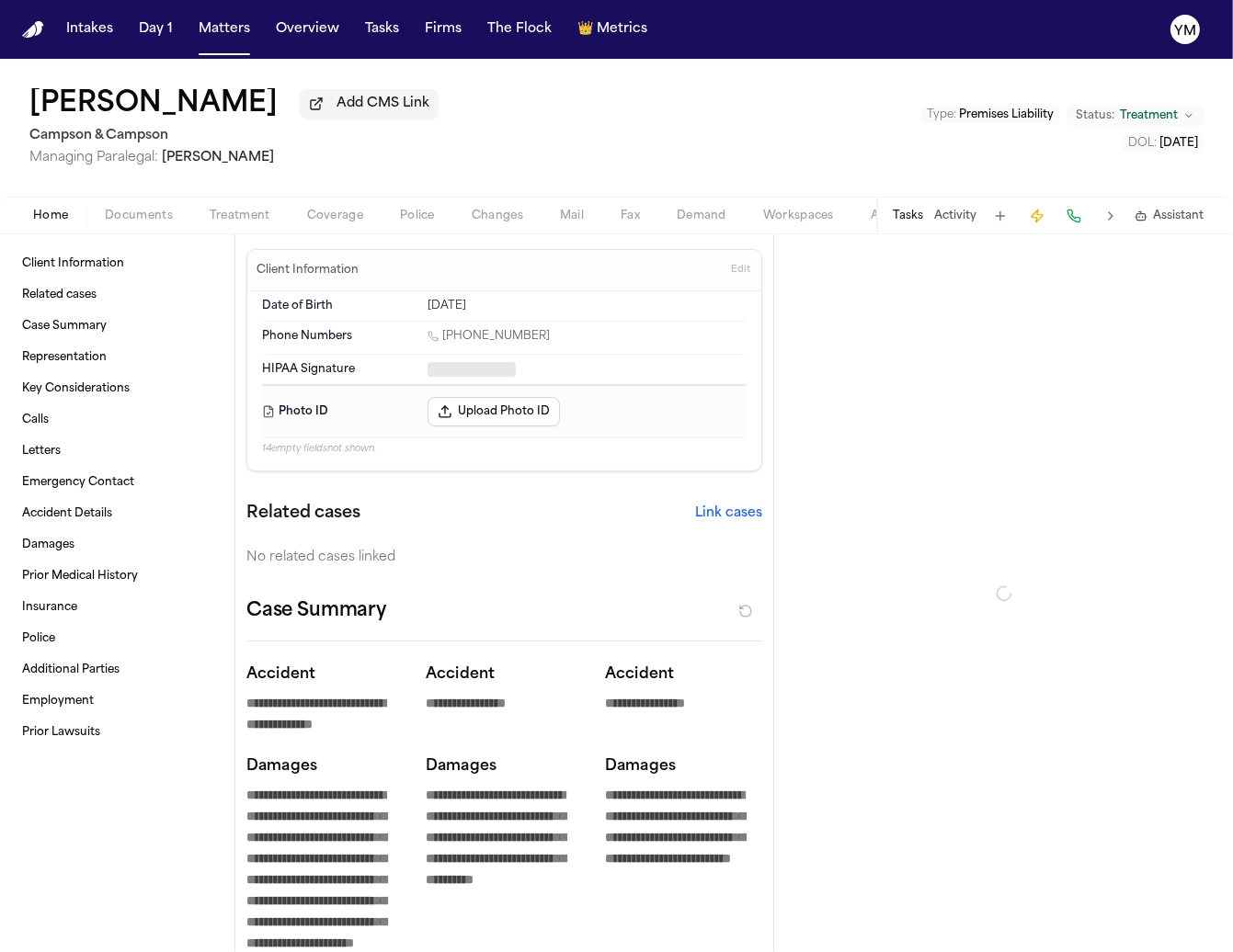
type textarea "*"
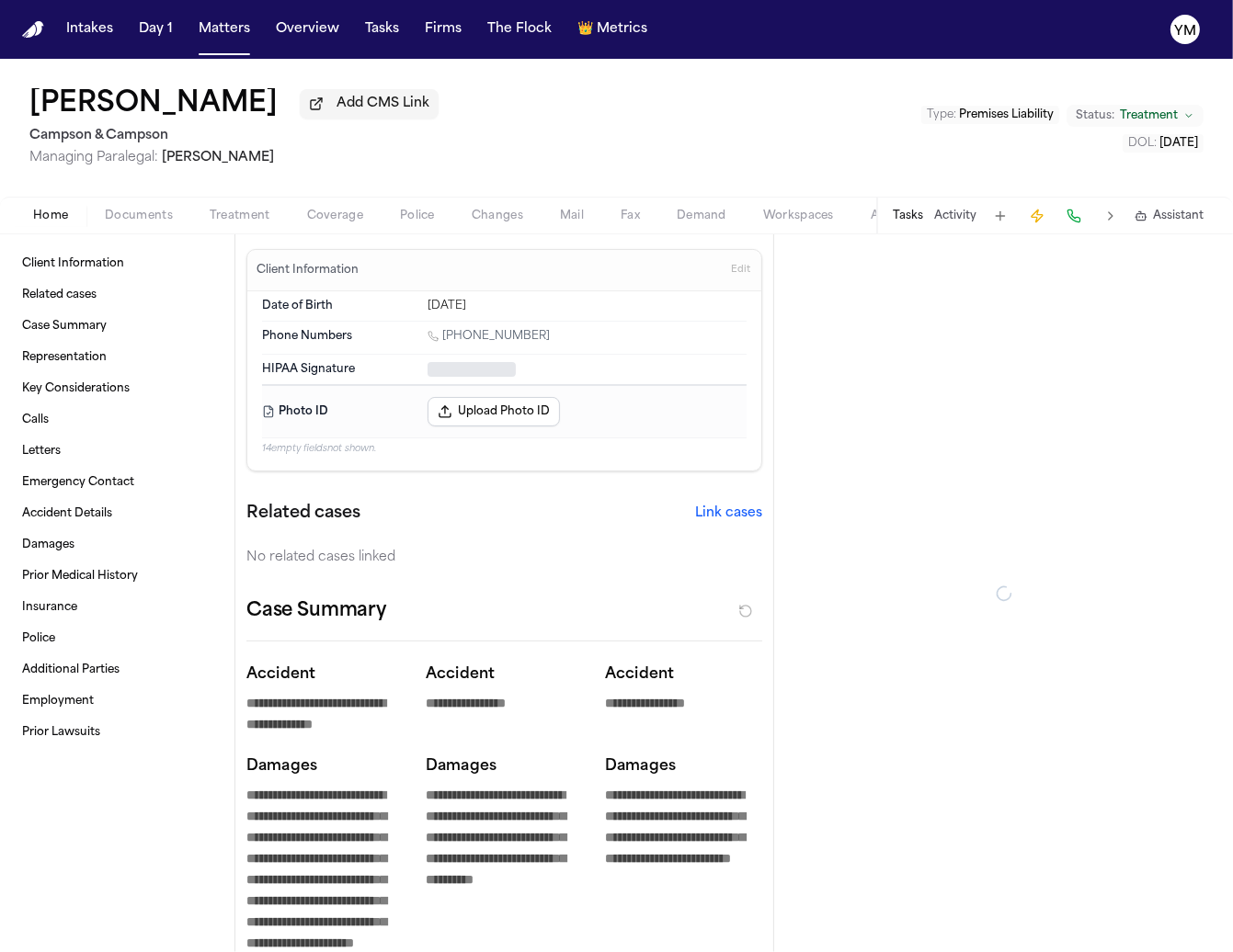
type textarea "*"
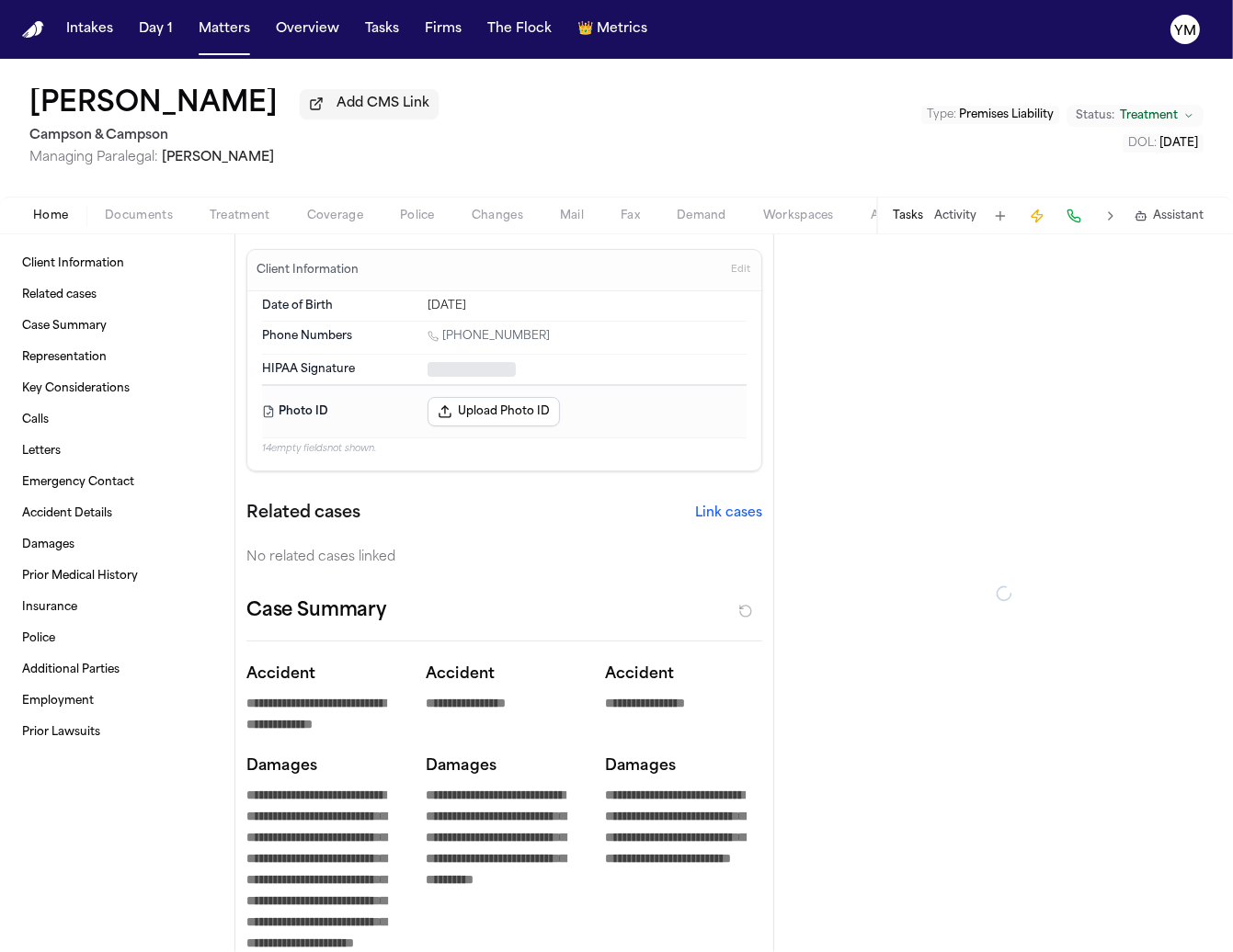
type textarea "*"
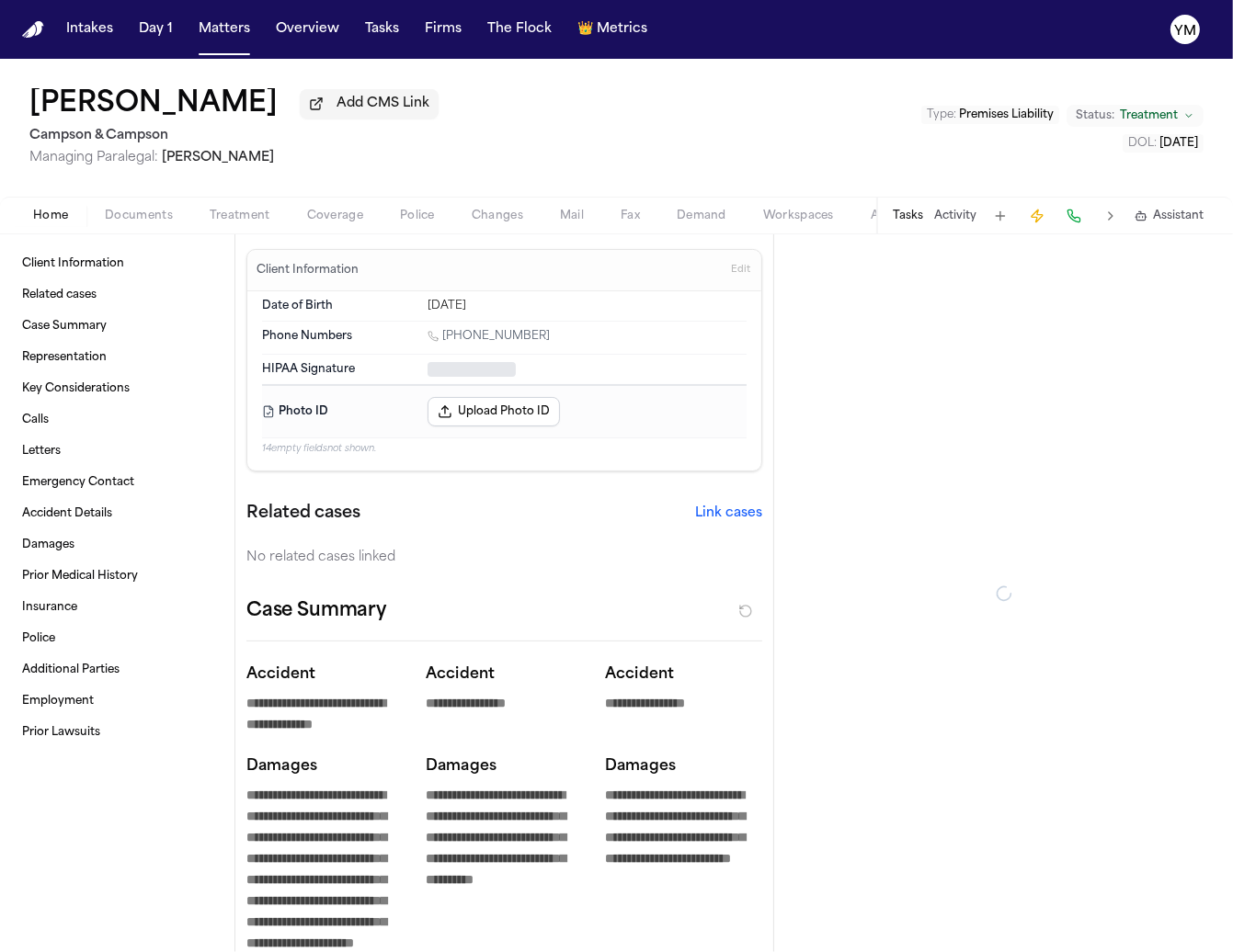
type textarea "*"
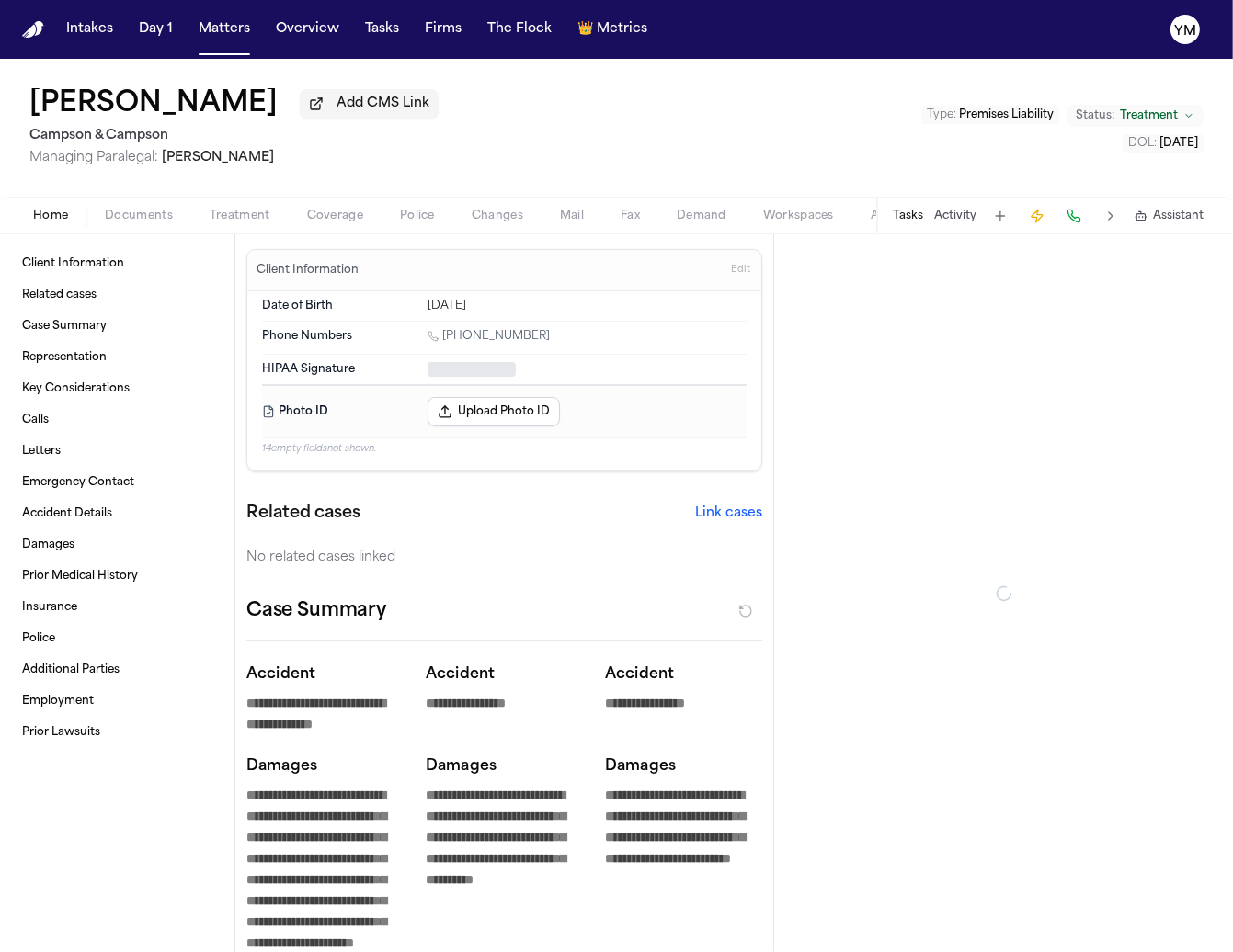
type textarea "*"
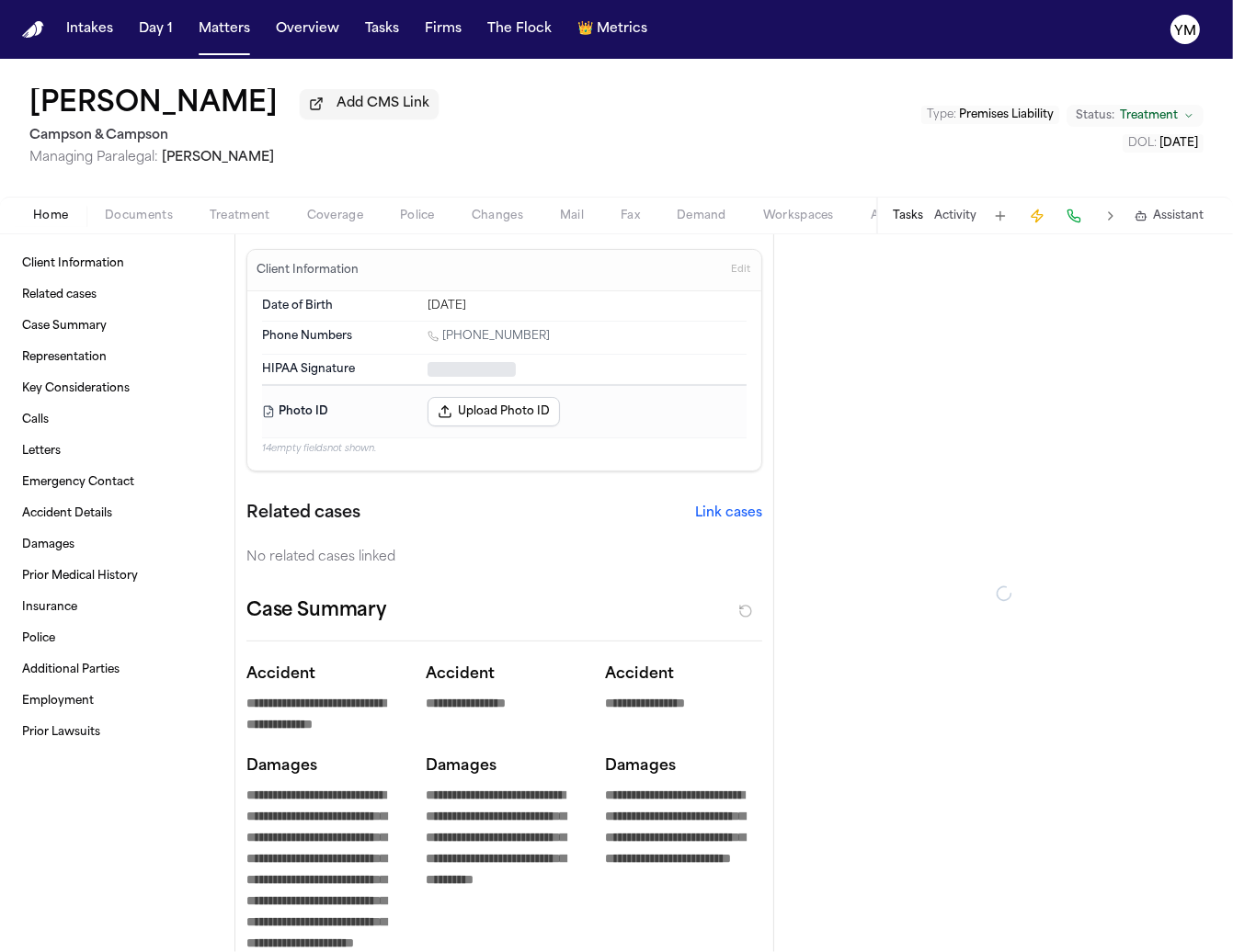
type textarea "*"
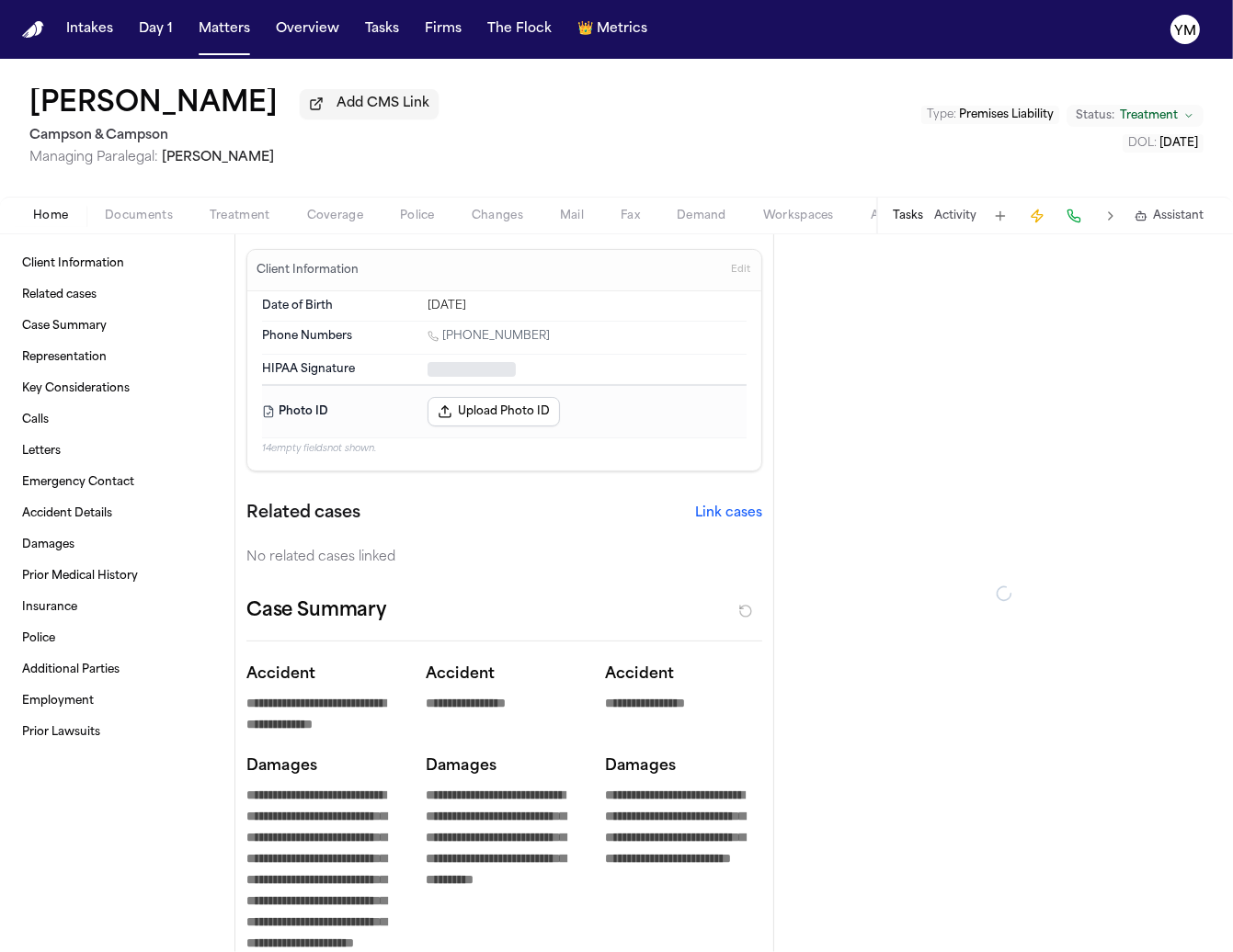
type textarea "*"
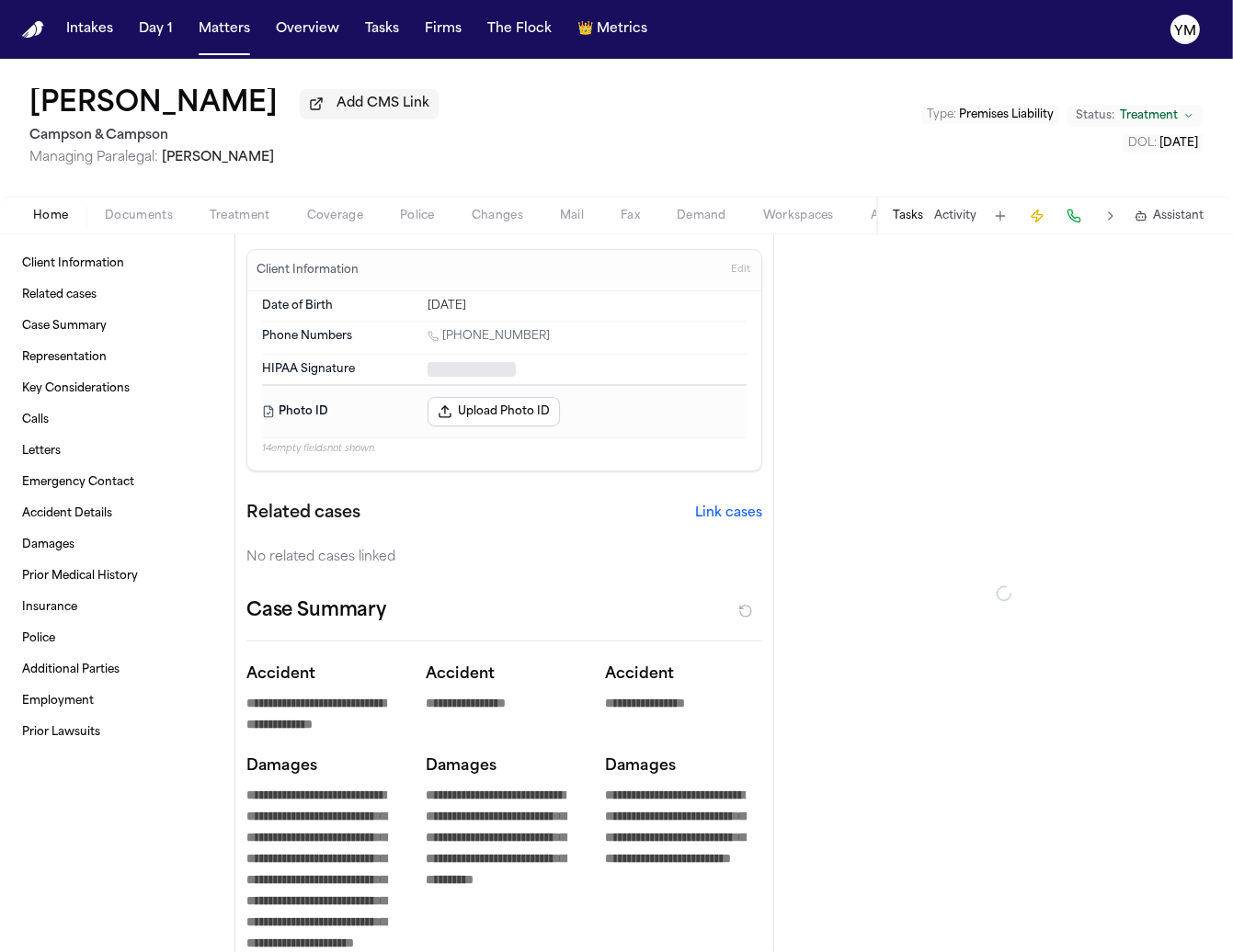
type textarea "*"
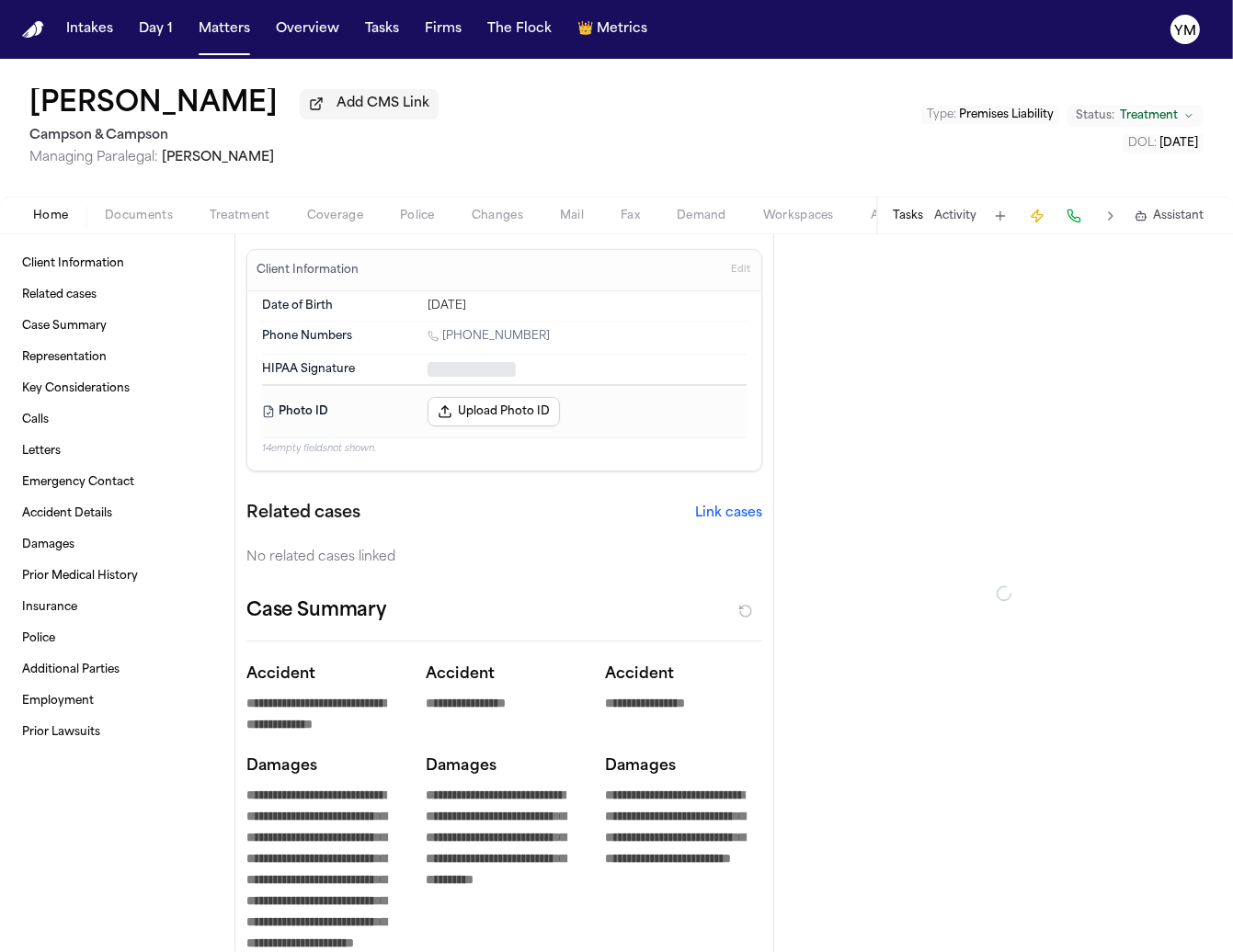
type textarea "*"
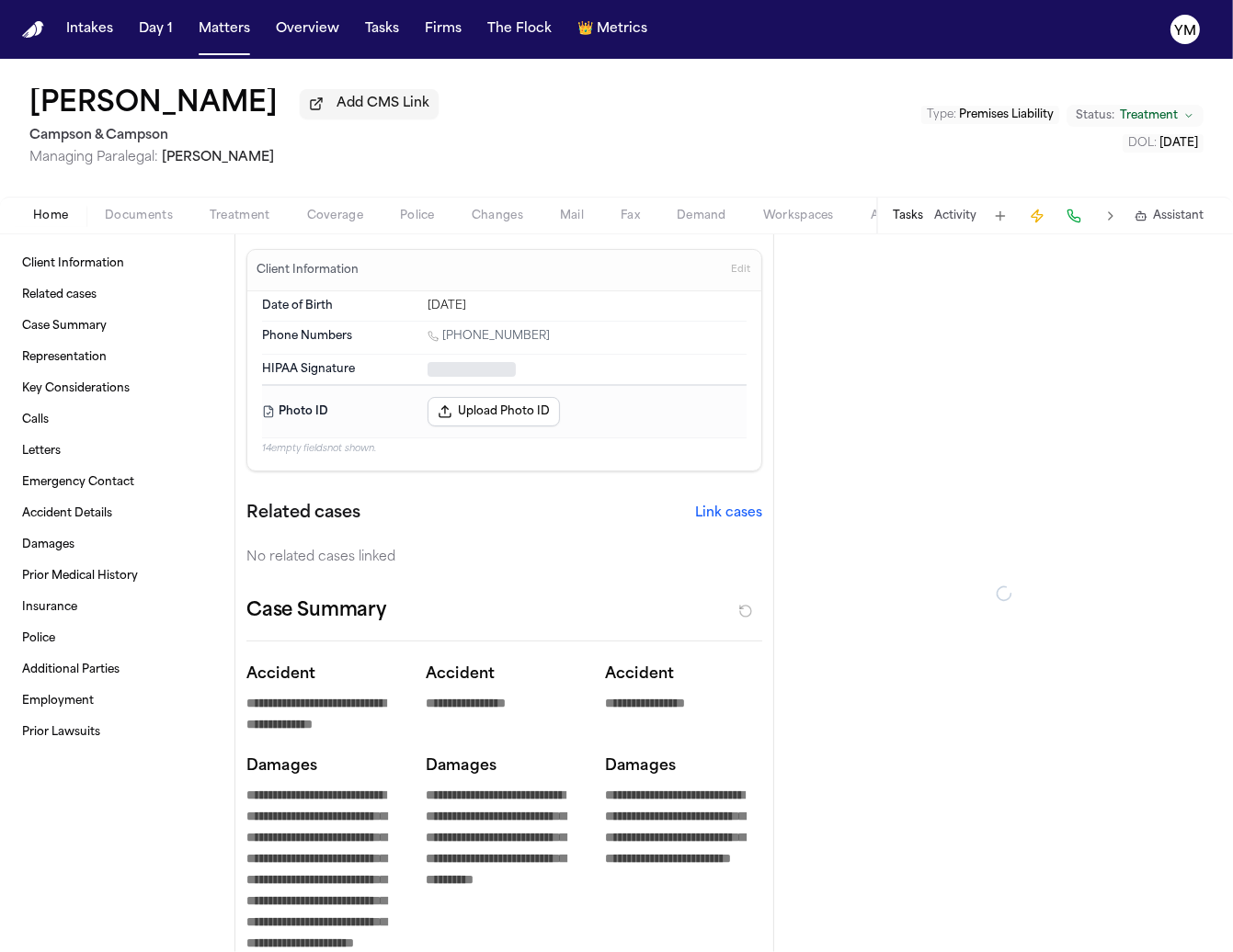
type textarea "*"
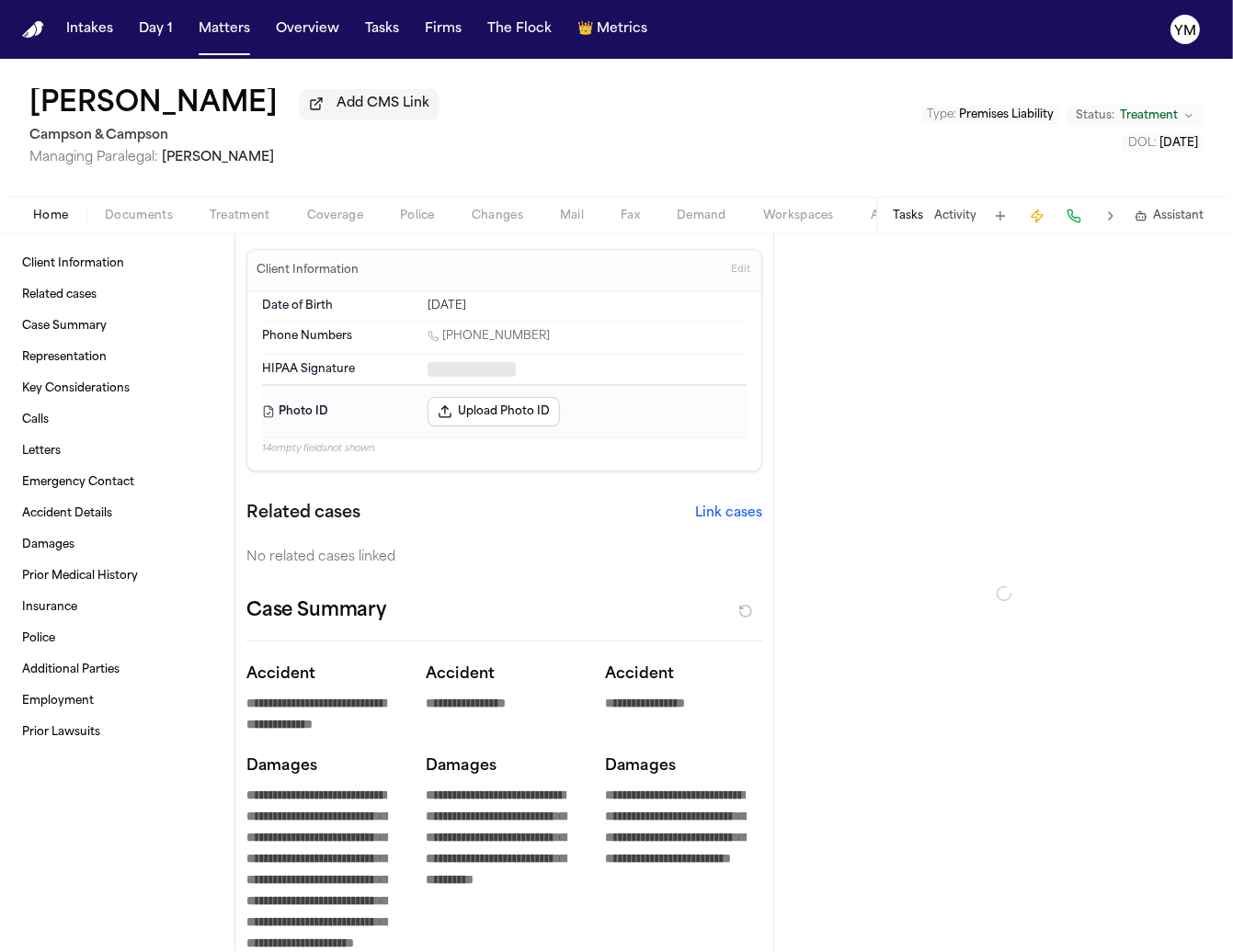
type textarea "*"
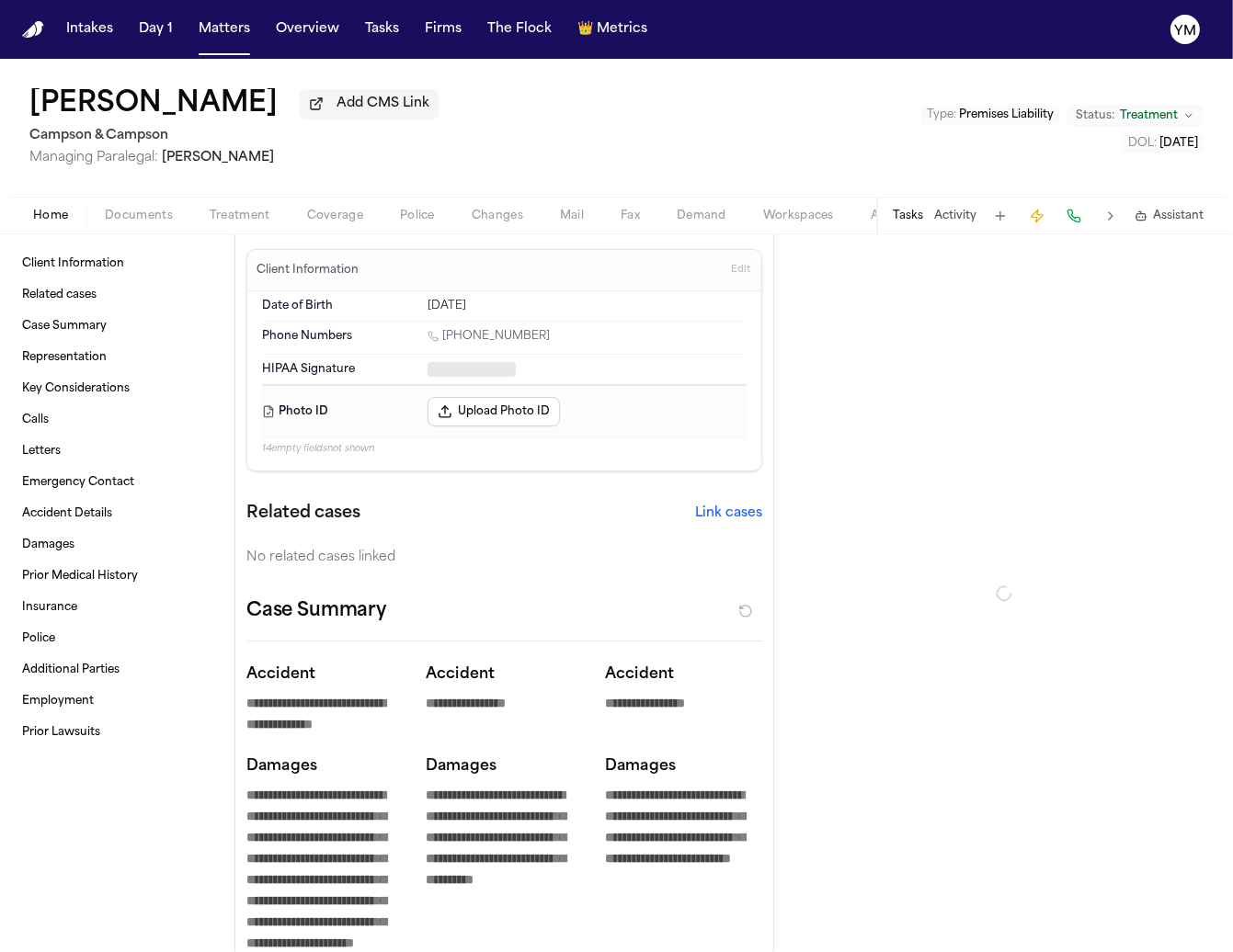
type textarea "*"
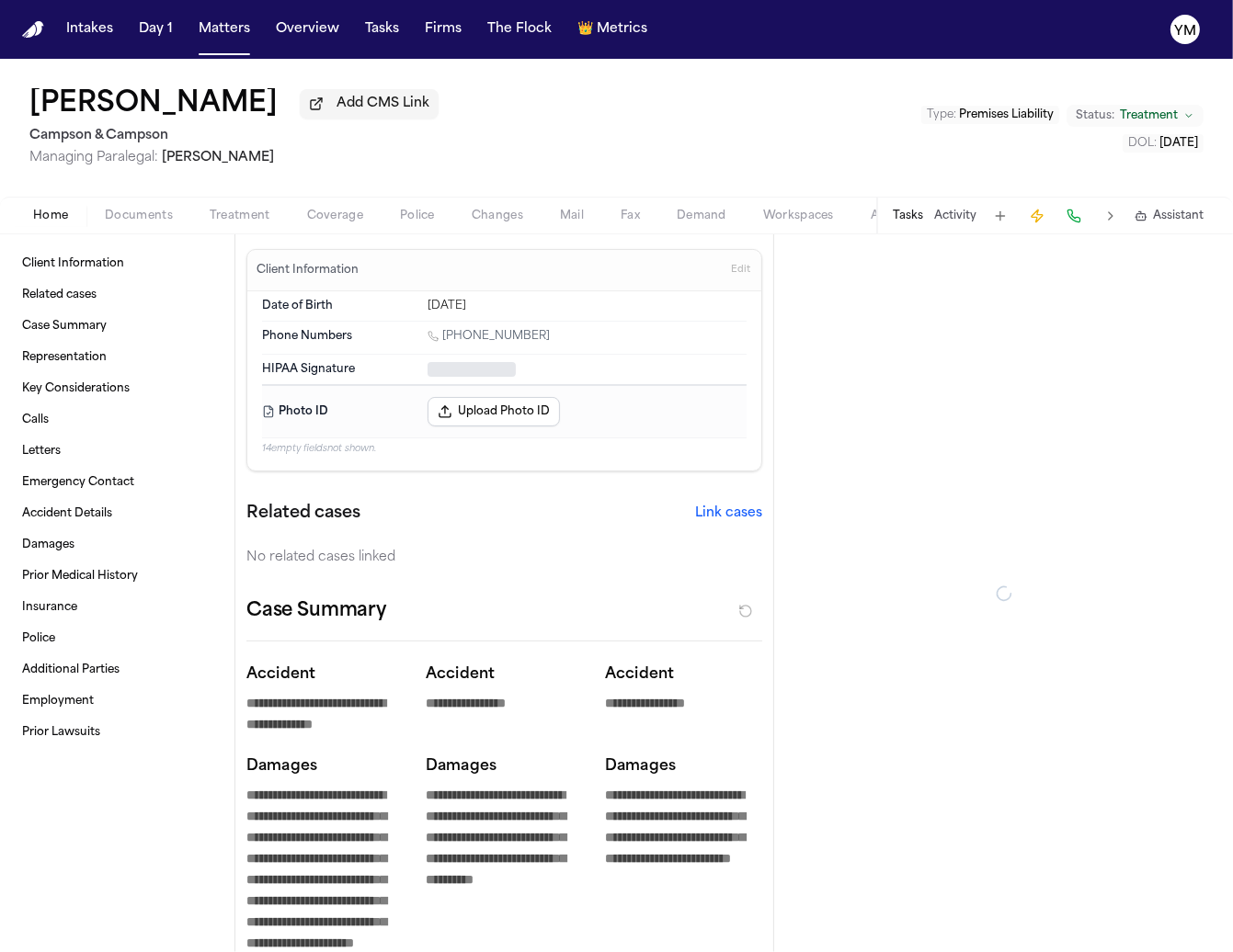
type textarea "*"
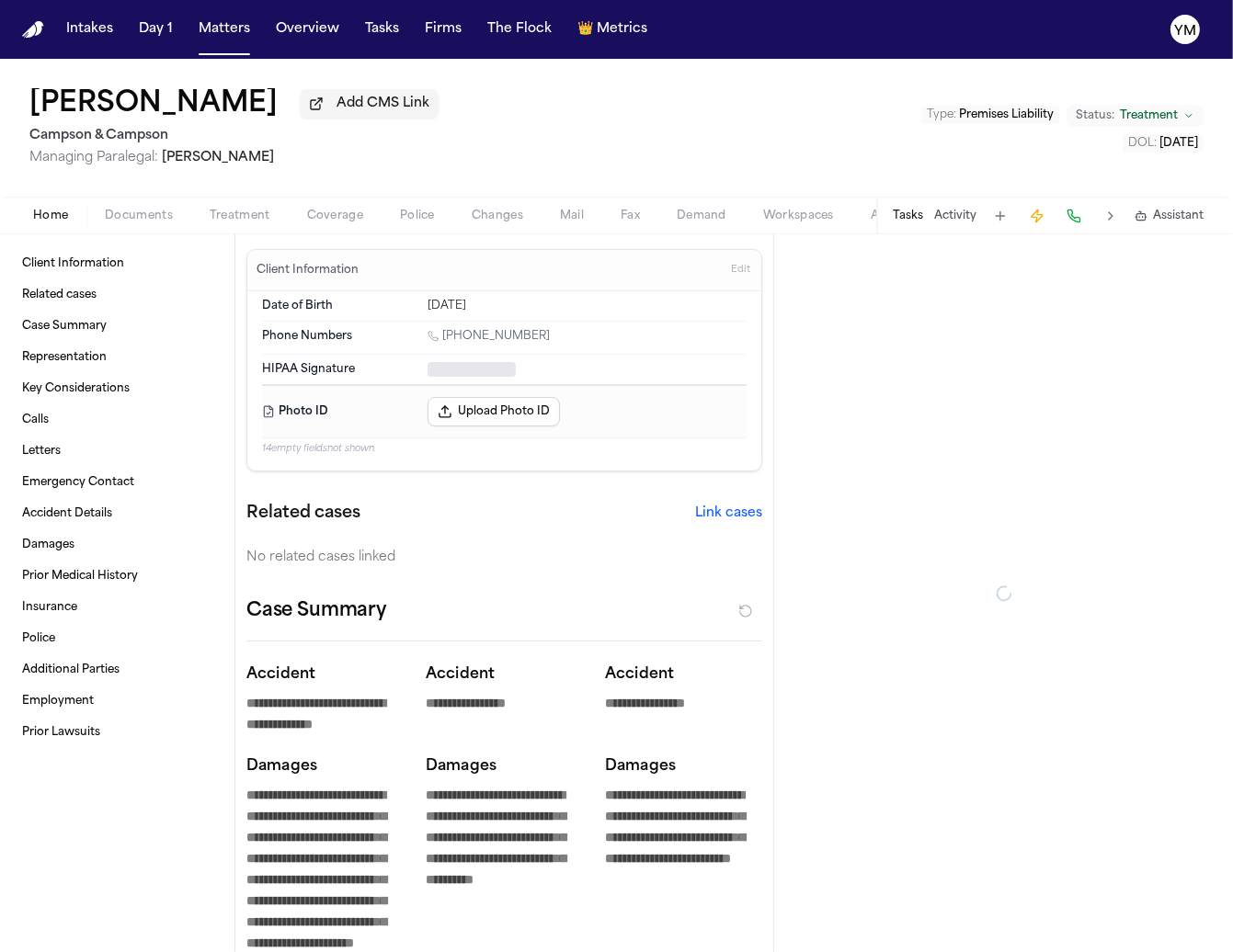
type textarea "*"
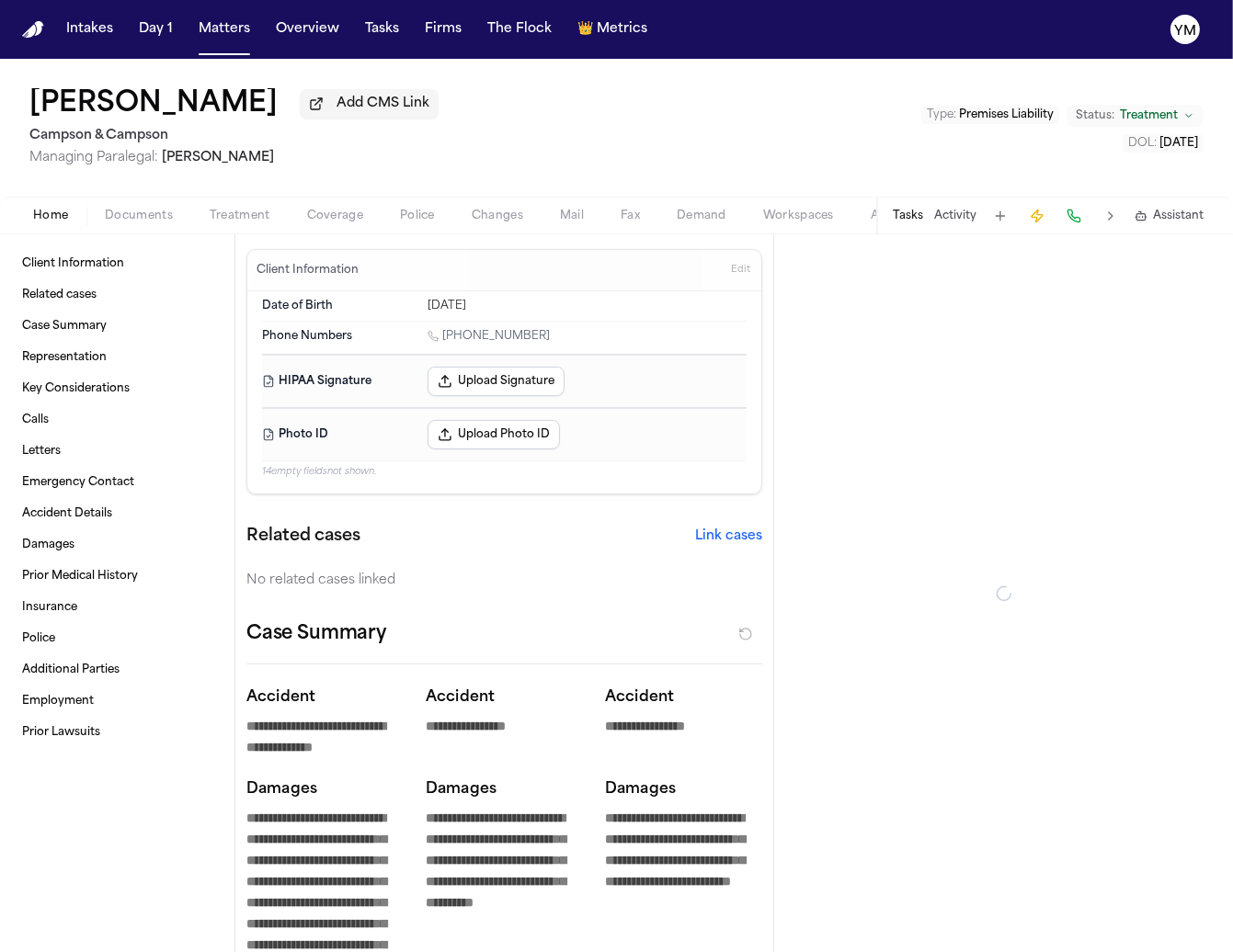
type textarea "*"
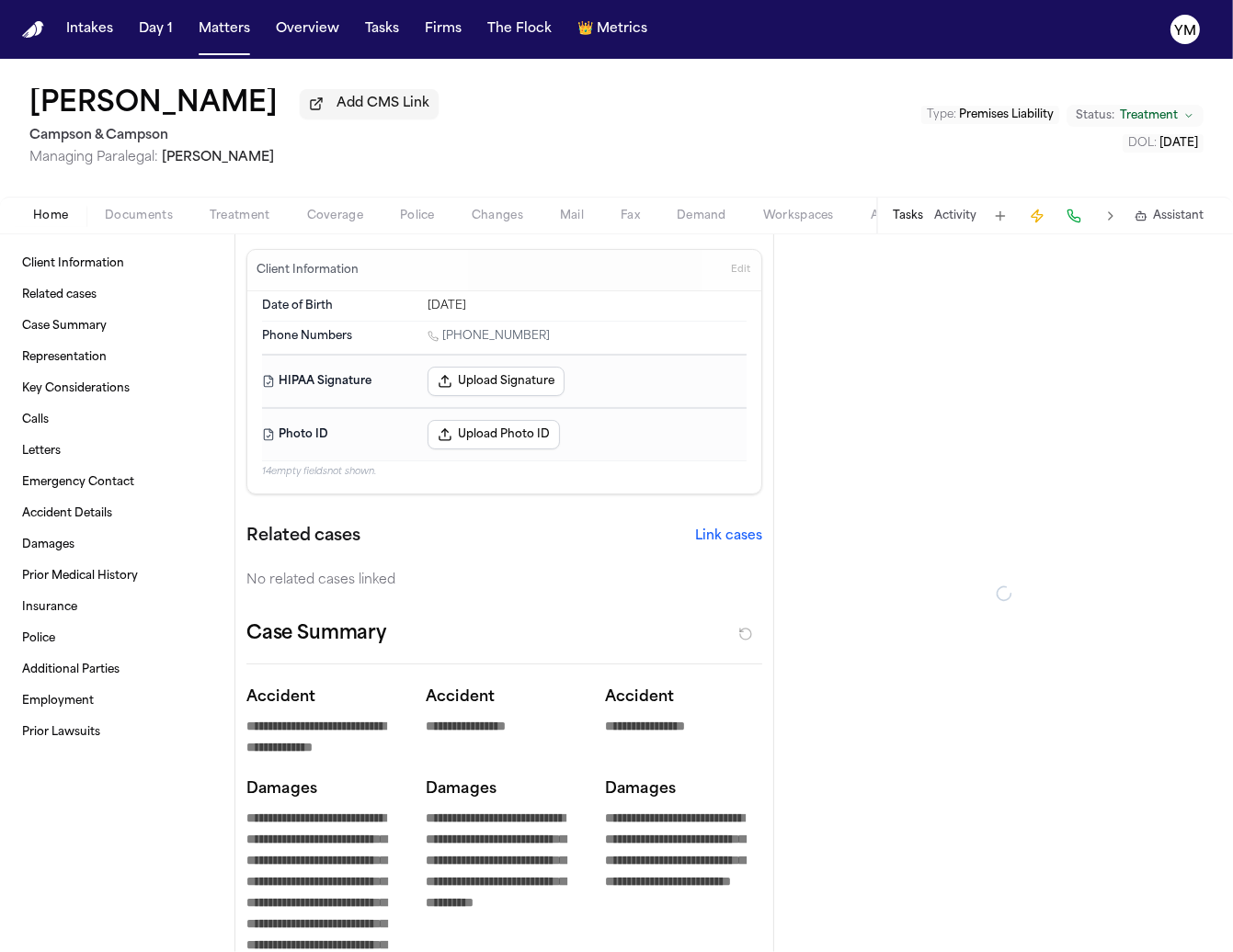
type textarea "*"
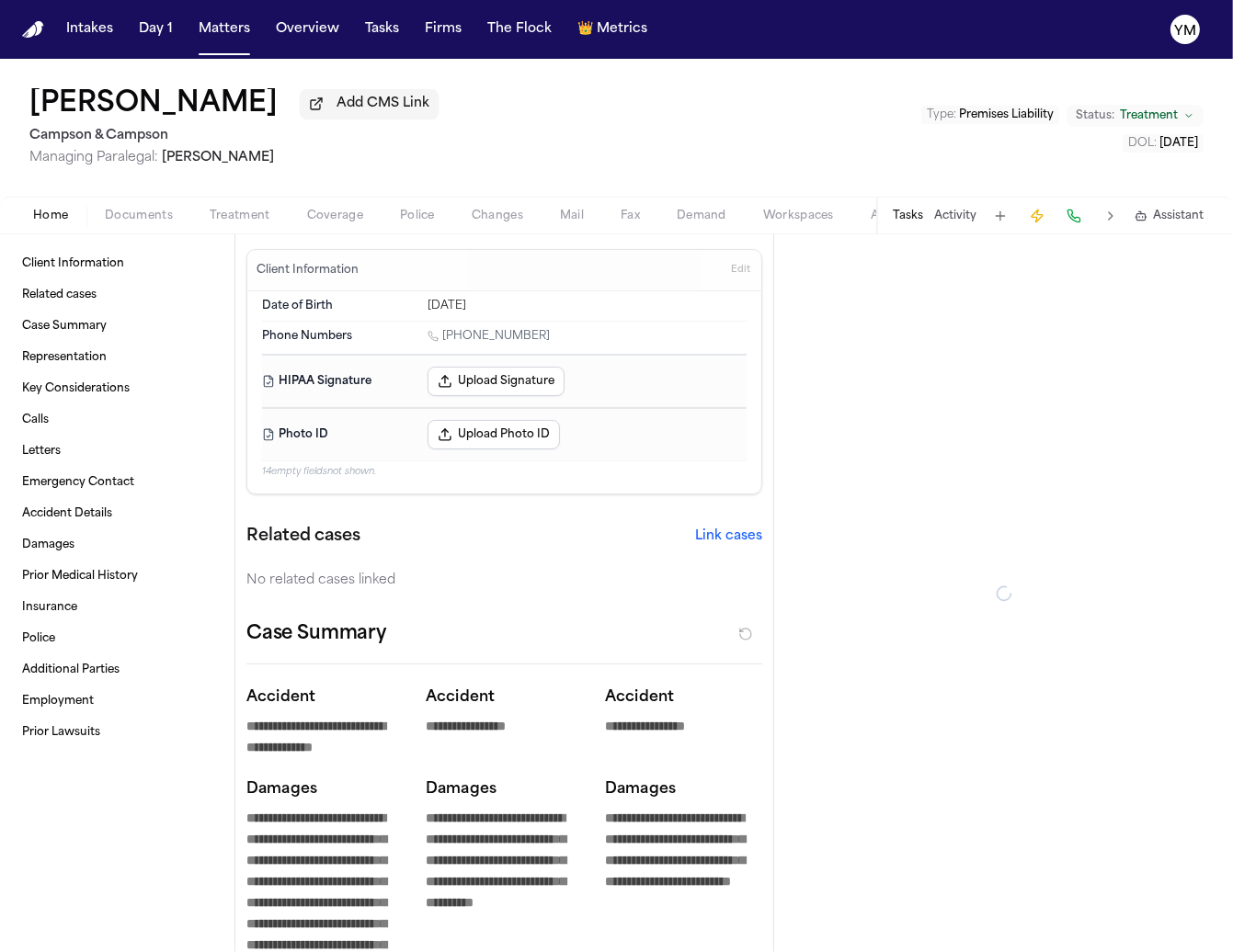
type textarea "*"
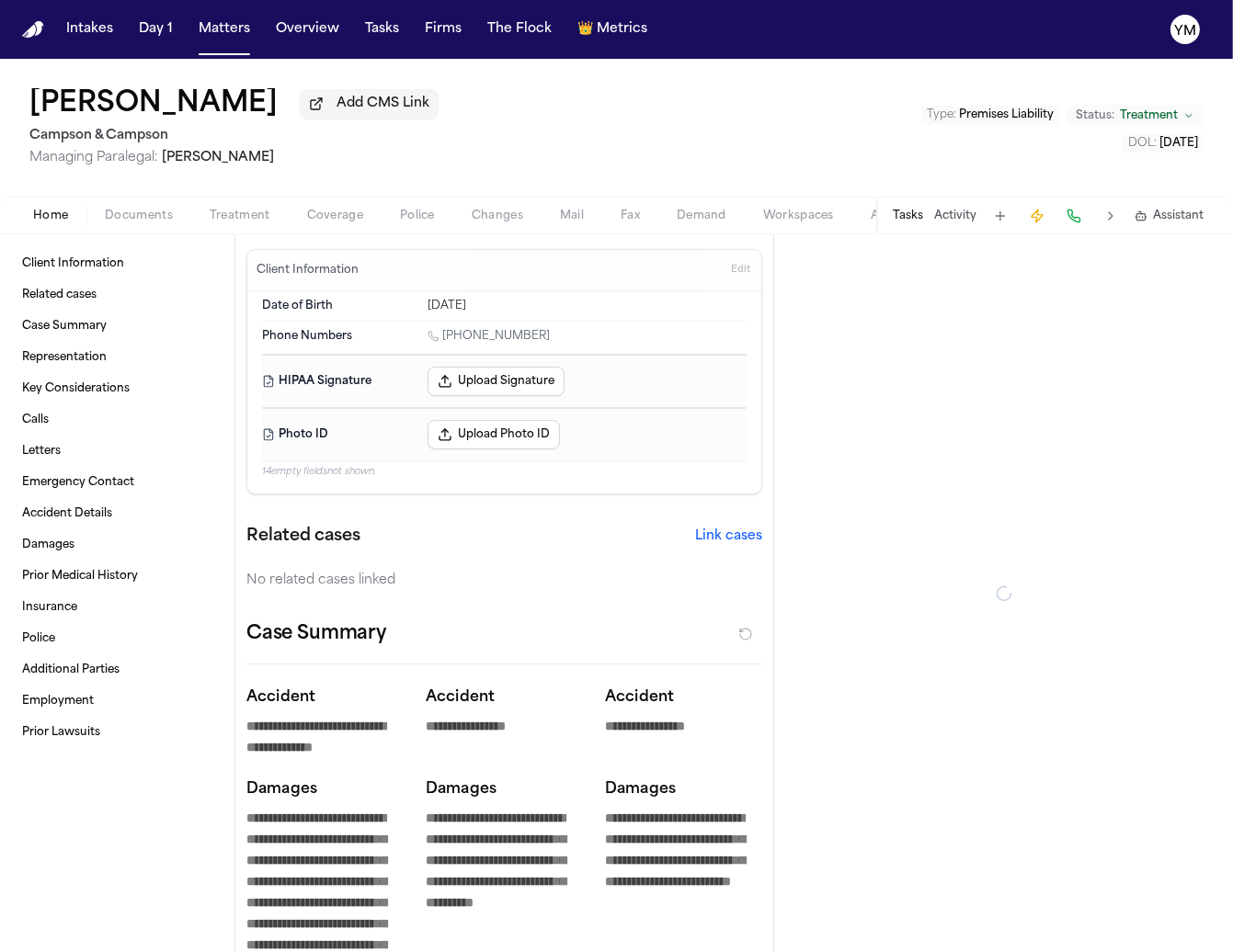
type textarea "*"
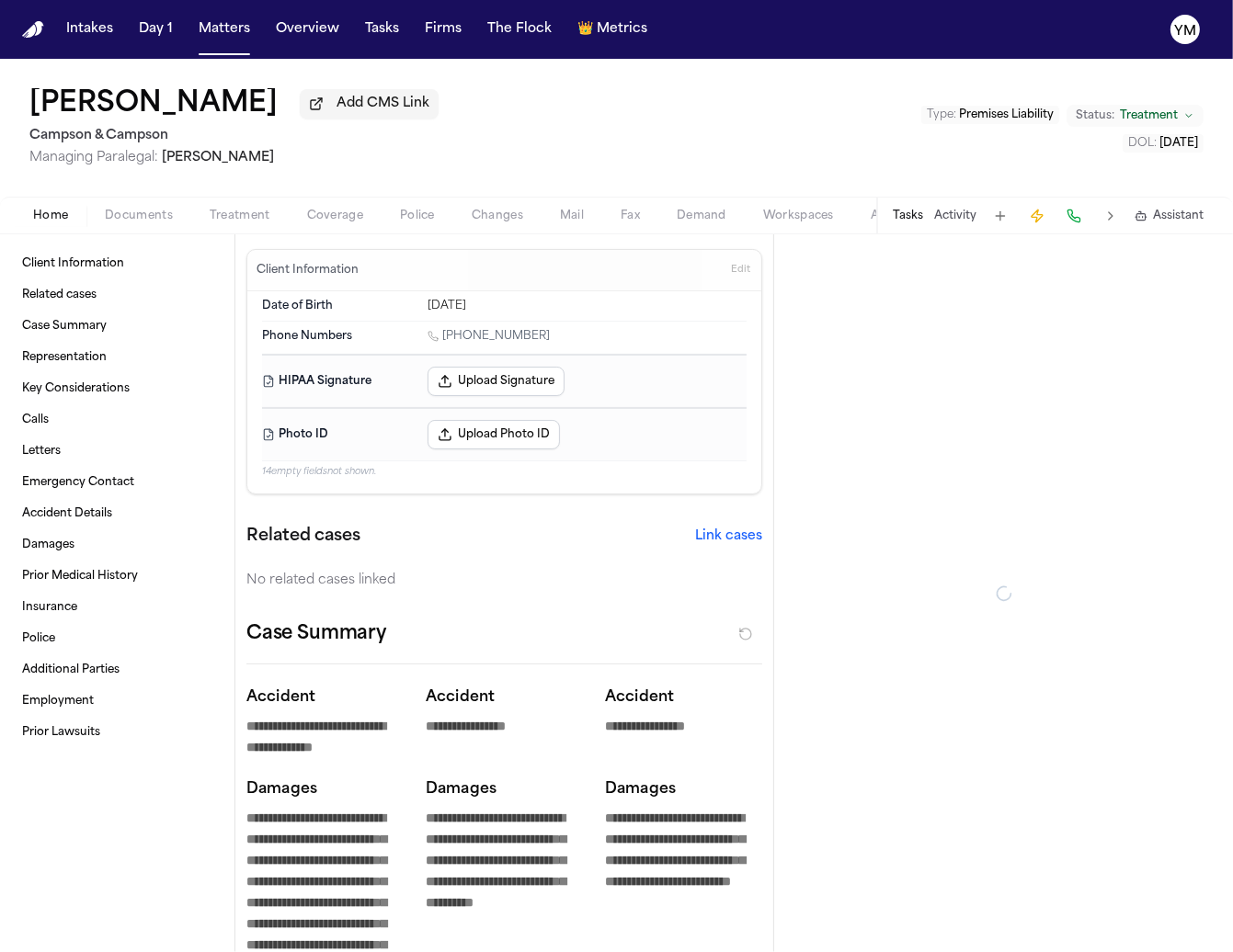
type textarea "*"
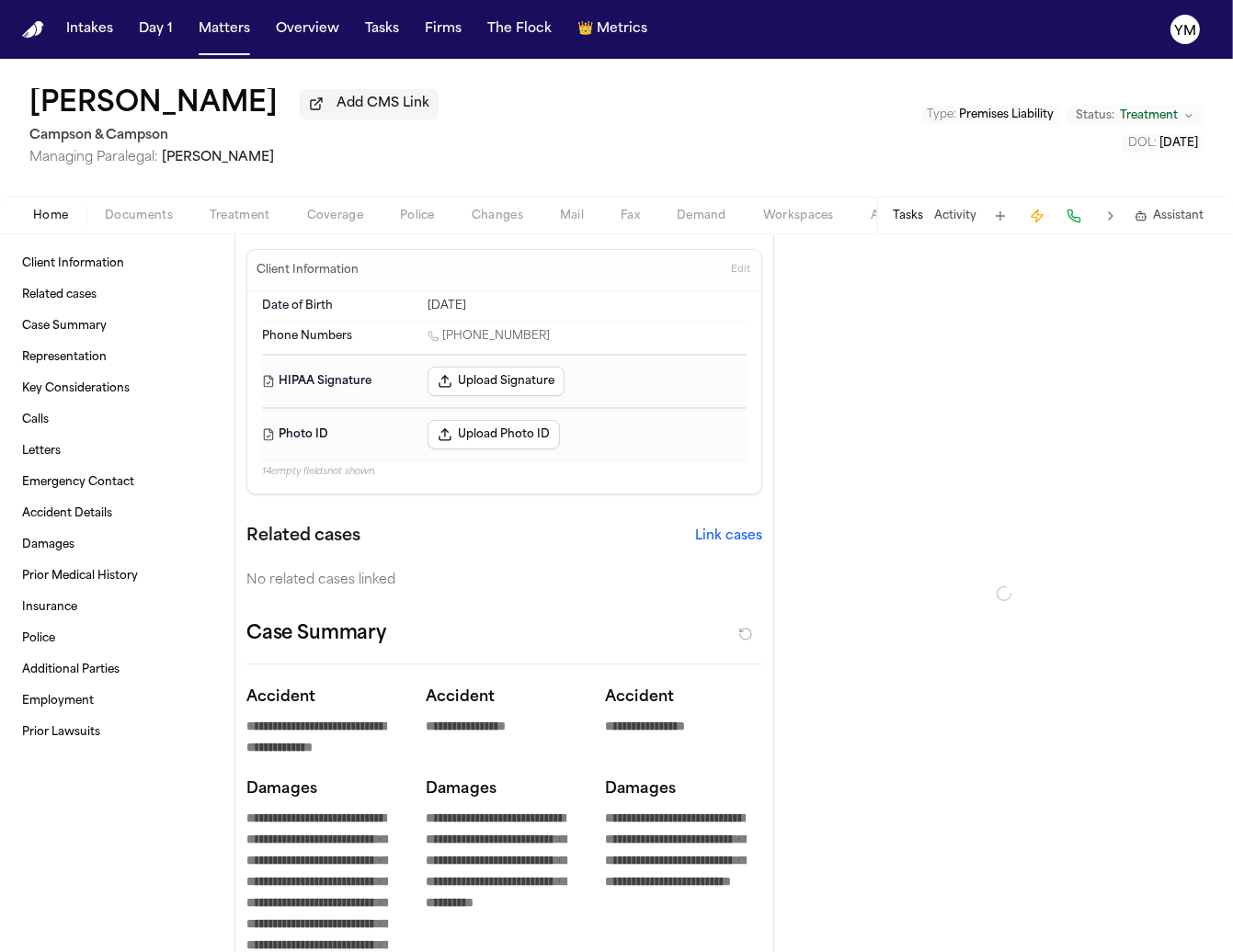
type textarea "*"
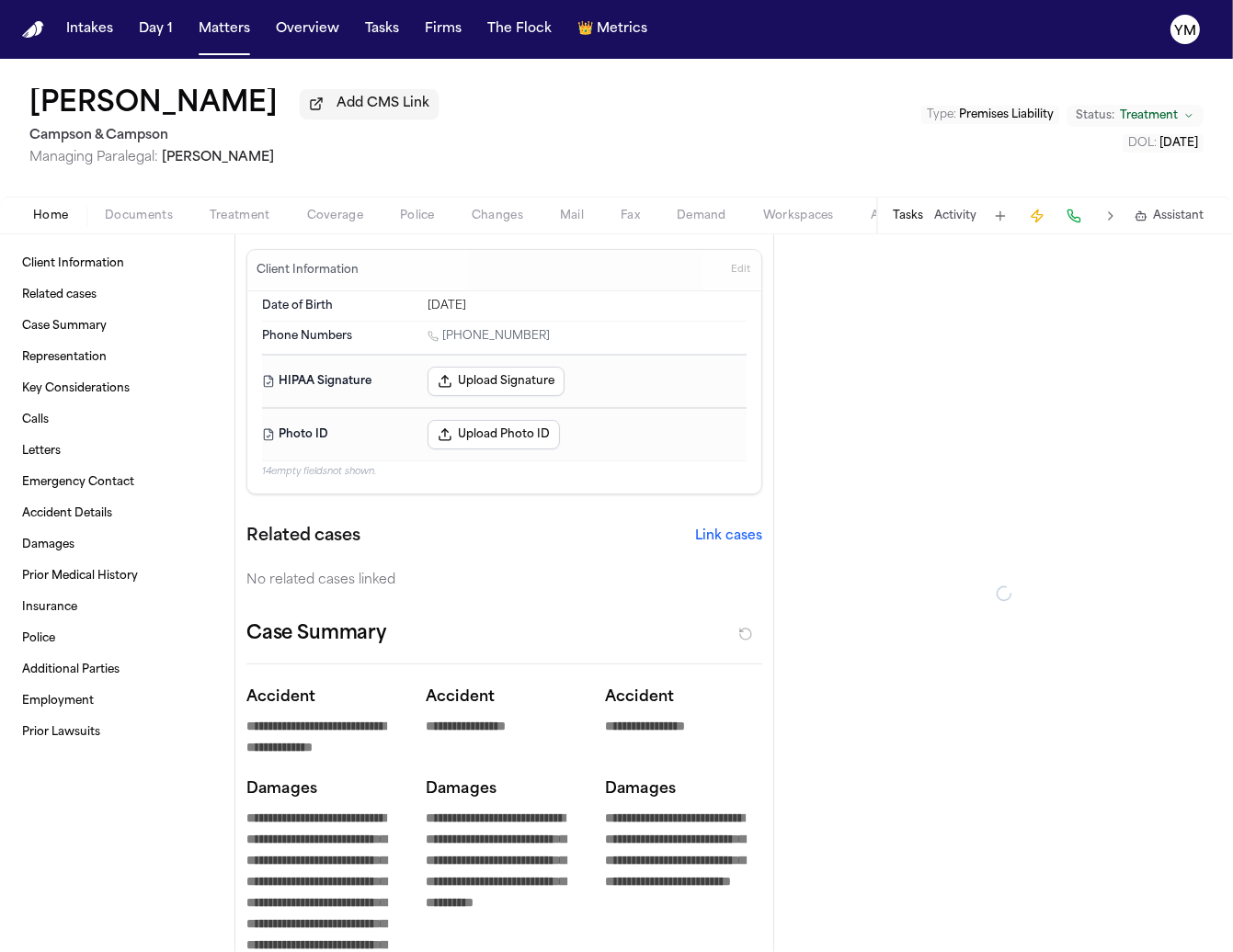
type textarea "*"
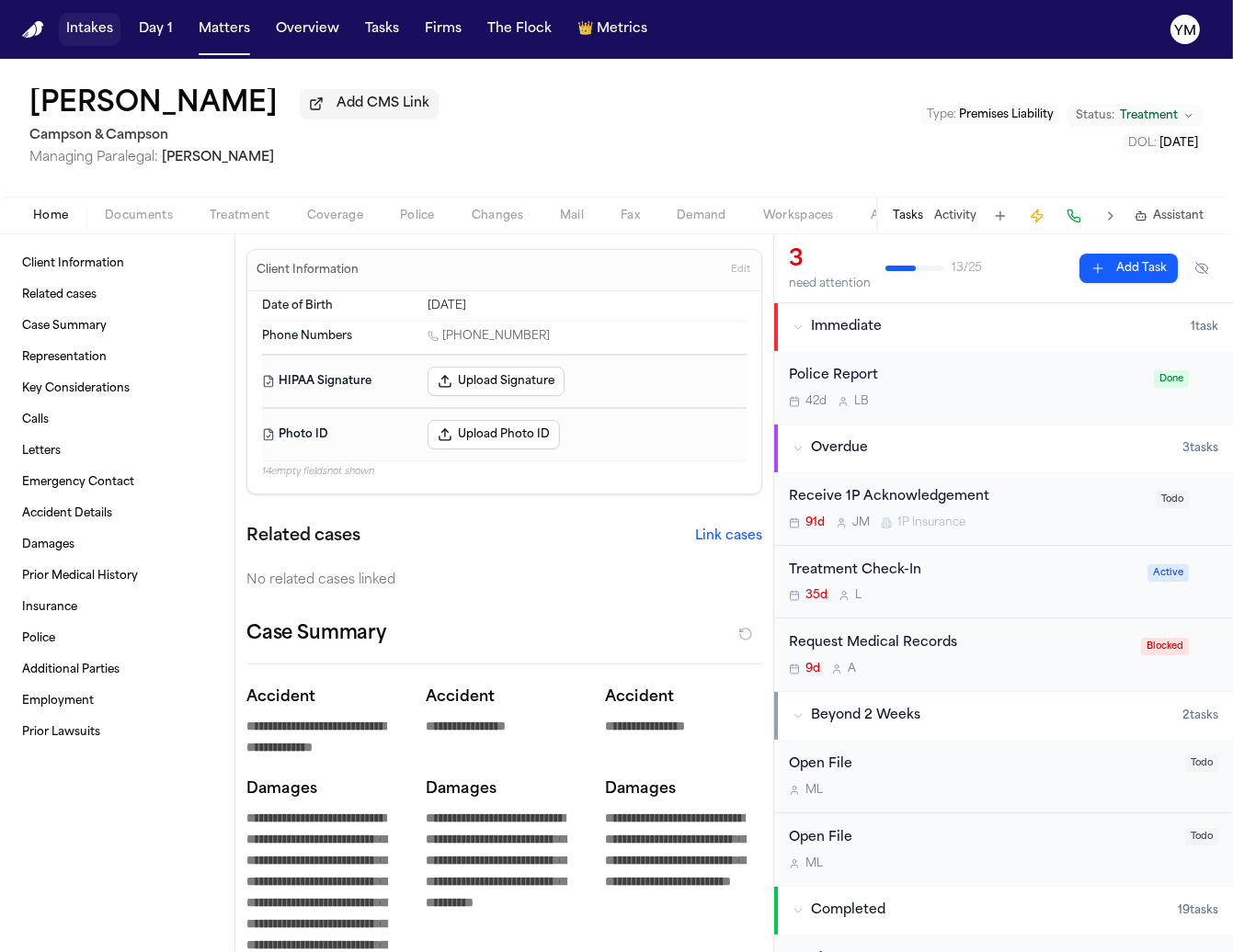
click at [78, 33] on button "Intakes" at bounding box center [89, 29] width 61 height 33
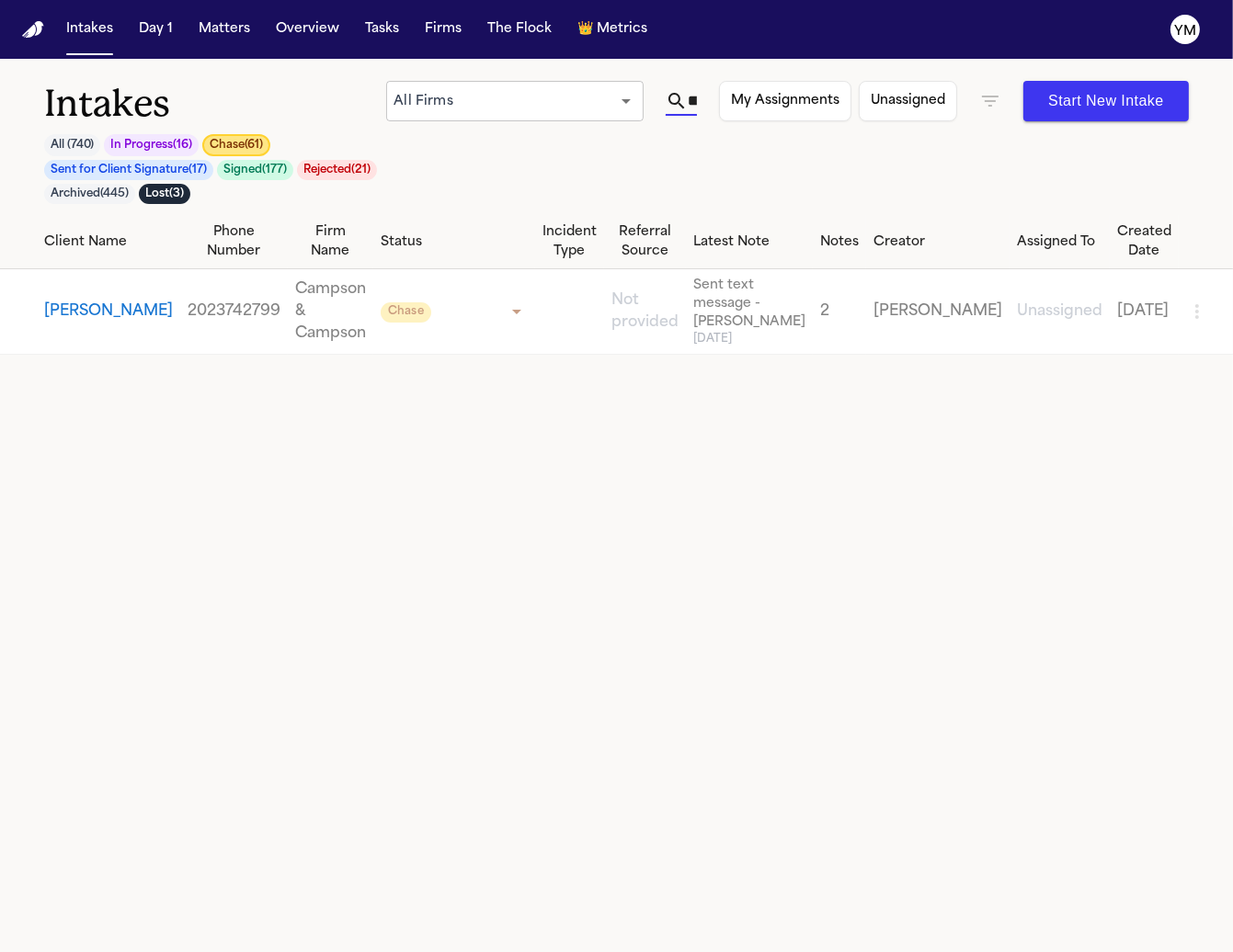
click at [694, 102] on input "**********" at bounding box center [692, 101] width 9 height 29
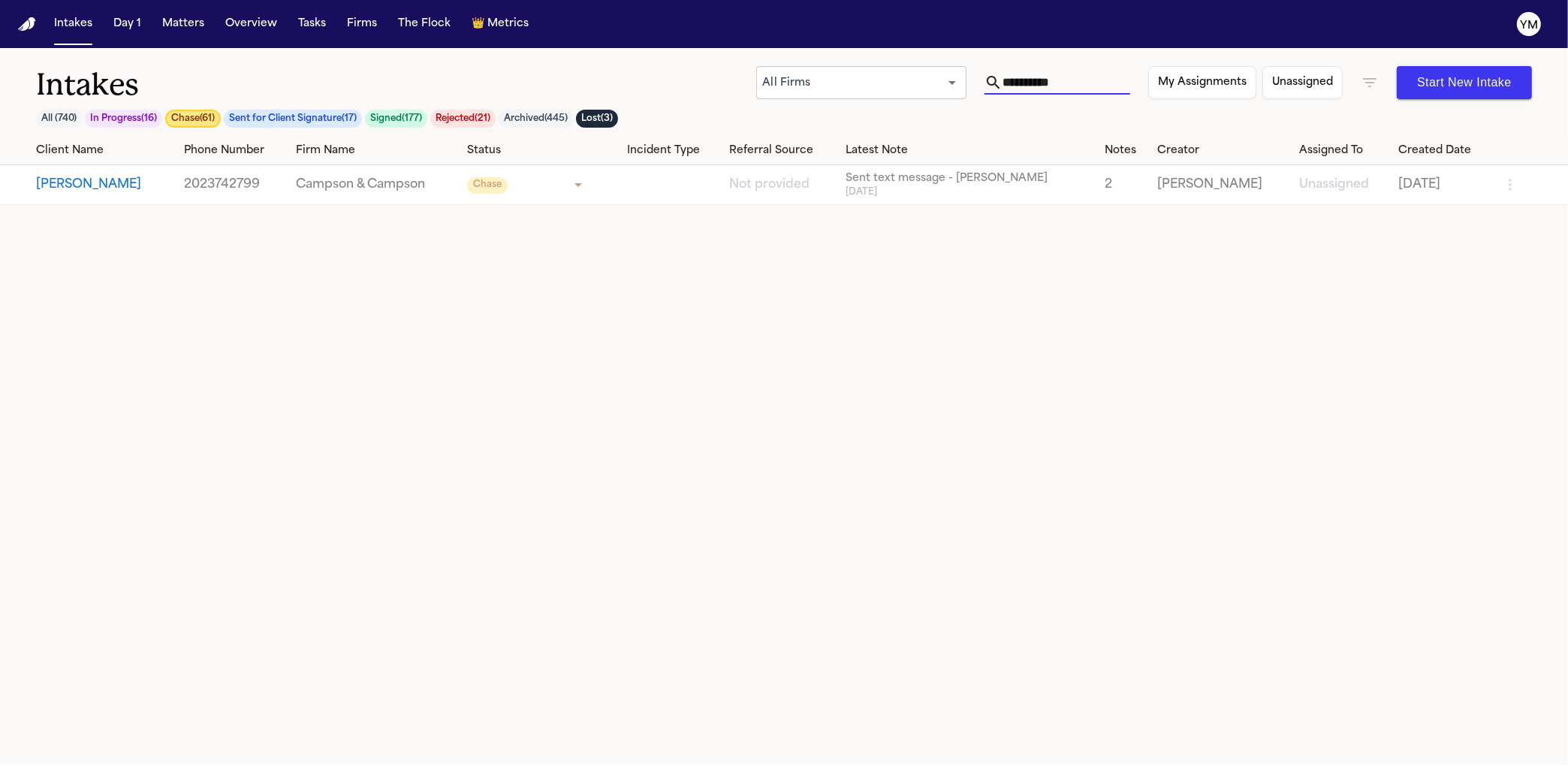
click at [75, 184] on button "[PERSON_NAME]" at bounding box center [104, 184] width 136 height 18
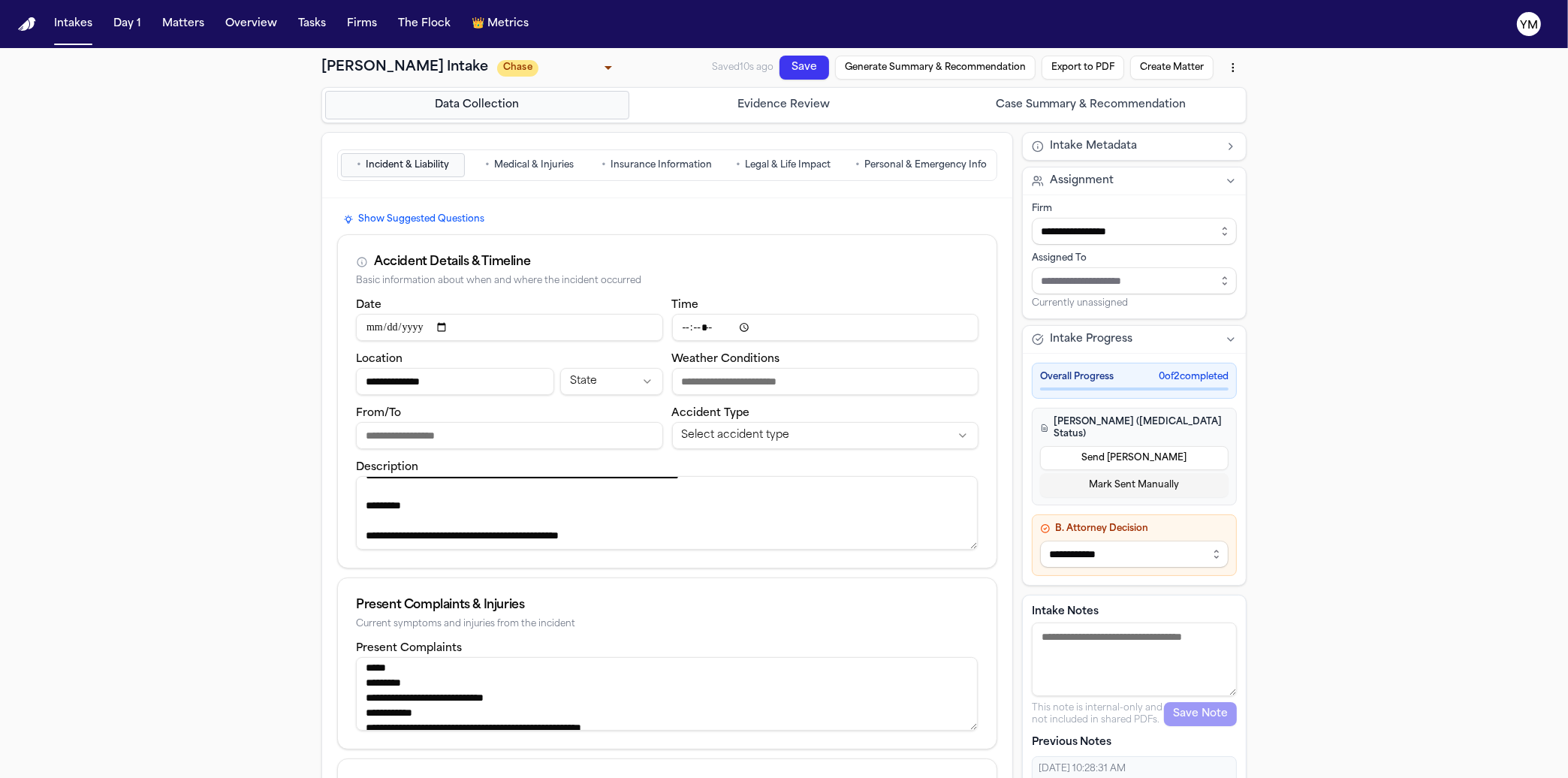
click at [909, 166] on span "Personal & Emergency Info" at bounding box center [926, 165] width 122 height 12
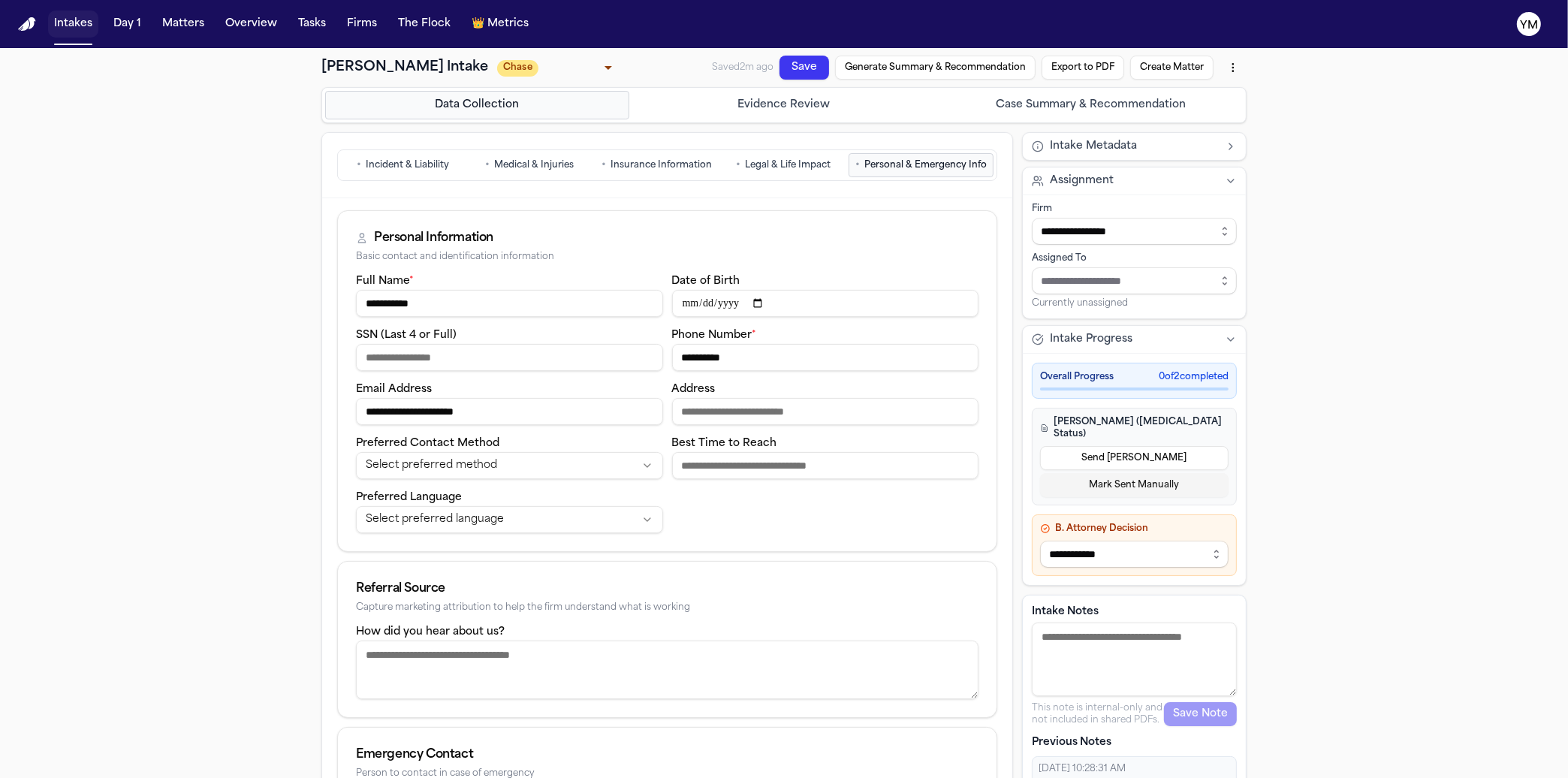
click at [74, 29] on button "Intakes" at bounding box center [72, 24] width 50 height 27
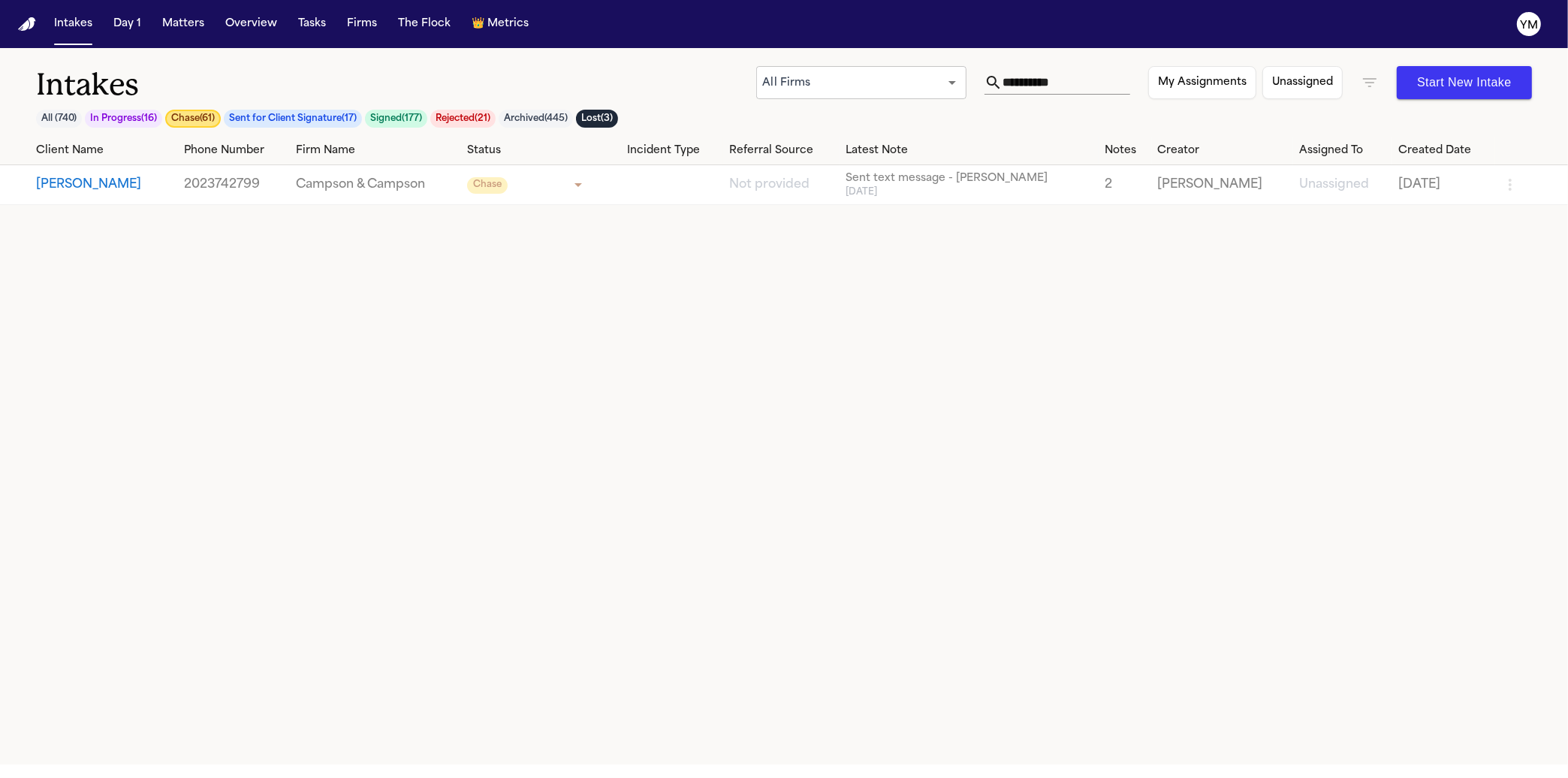
click at [1006, 84] on input "**********" at bounding box center [1066, 82] width 128 height 24
drag, startPoint x: 1033, startPoint y: 83, endPoint x: 936, endPoint y: 81, distance: 97.0
click at [985, 81] on div "**********" at bounding box center [1057, 82] width 145 height 24
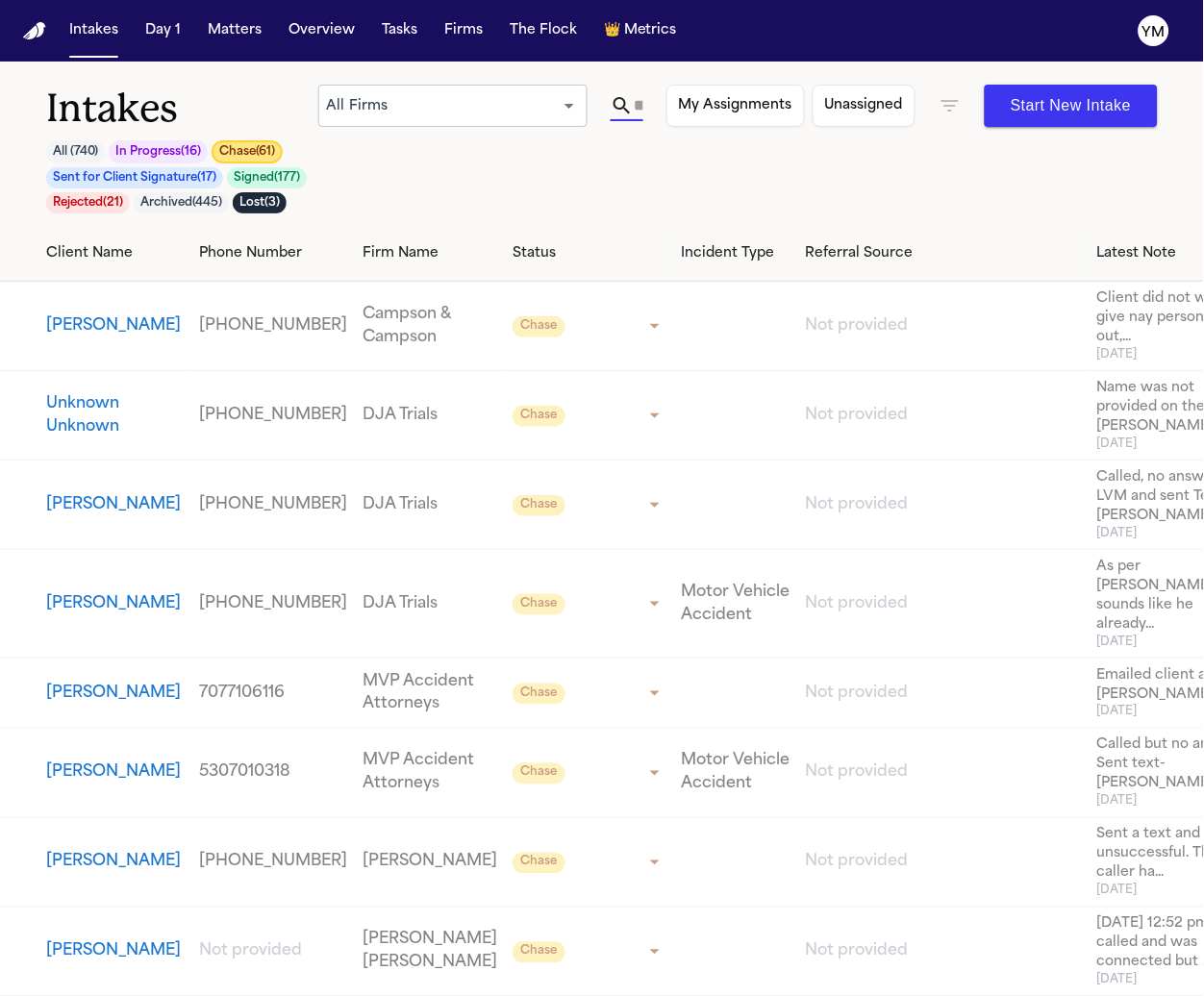
click at [81, 338] on button "[PERSON_NAME]" at bounding box center [115, 325] width 138 height 23
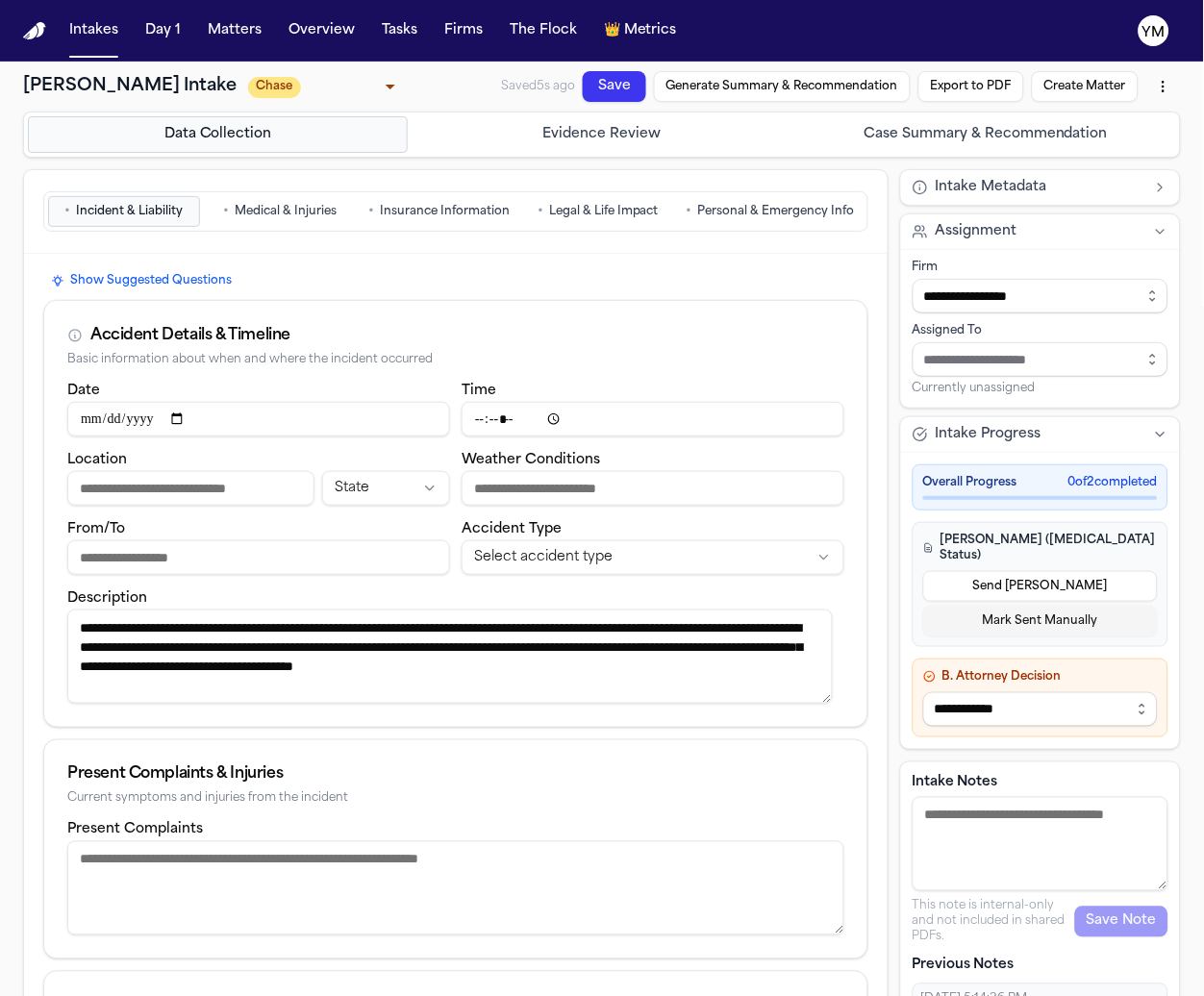
click at [163, 211] on span "Incident & Liability" at bounding box center [130, 212] width 106 height 16
click at [735, 217] on span "Personal & Emergency Info" at bounding box center [776, 212] width 157 height 16
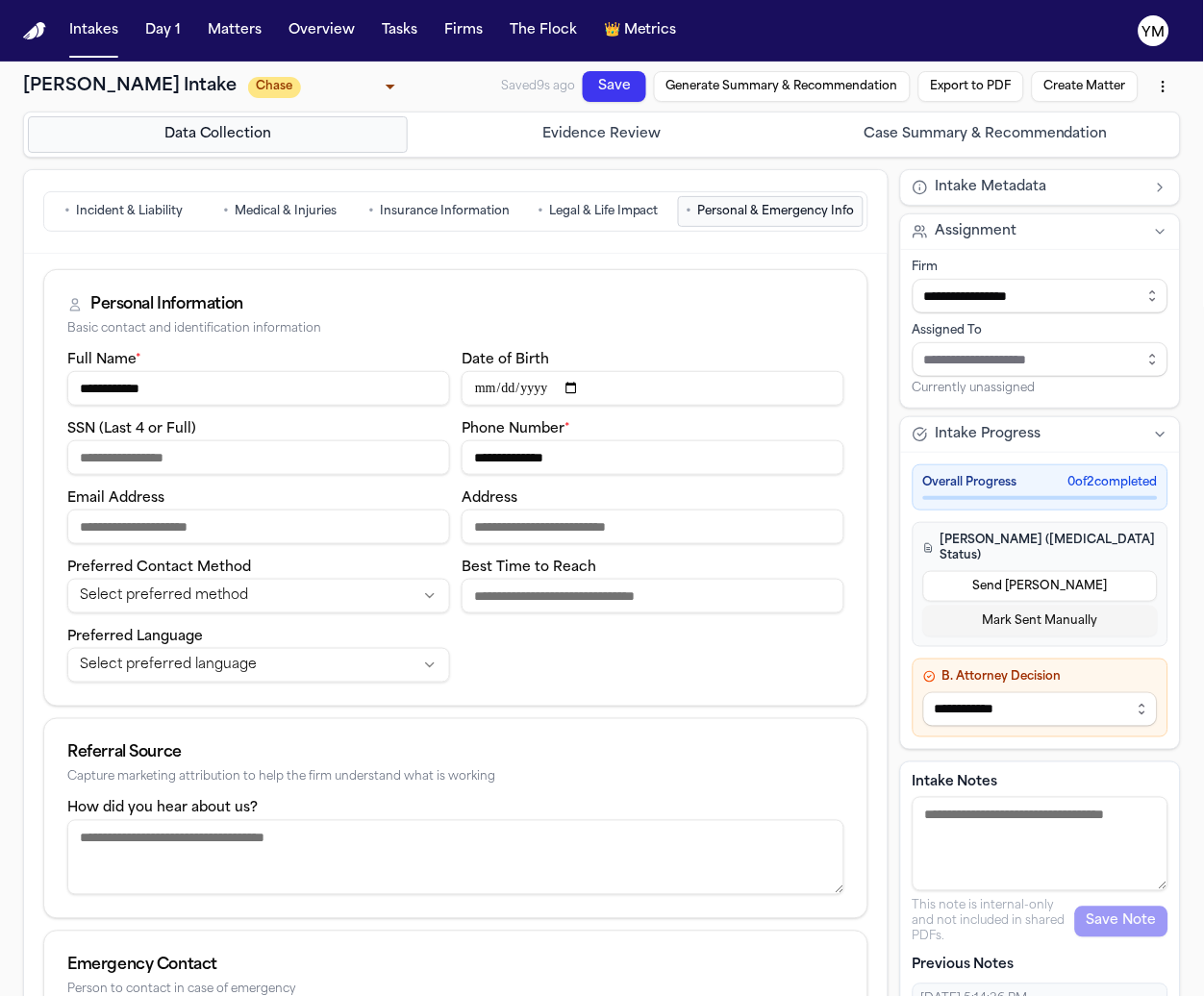
click at [586, 216] on span "Legal & Life Impact" at bounding box center [603, 212] width 109 height 16
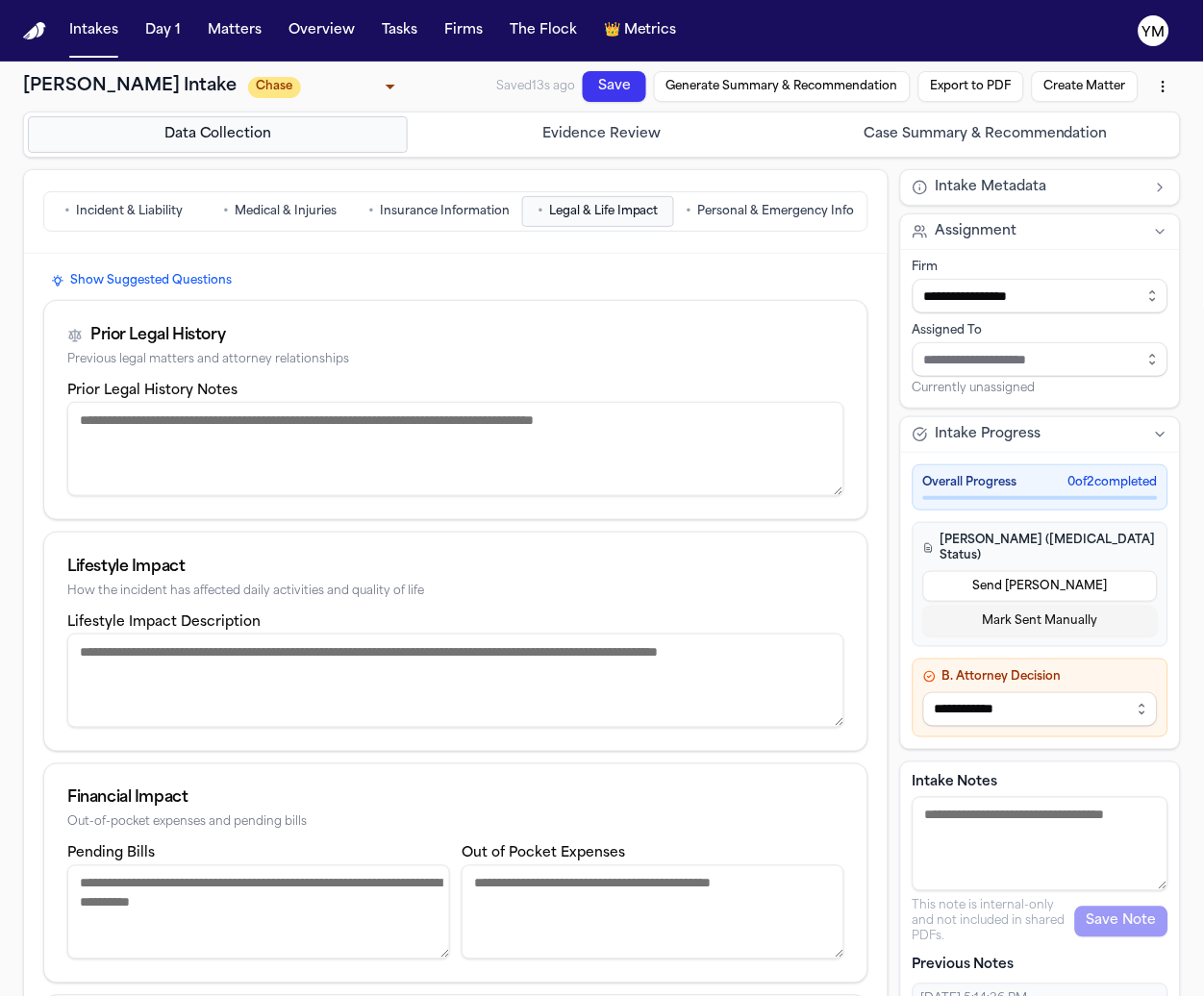
click at [437, 215] on span "Insurance Information" at bounding box center [445, 212] width 130 height 16
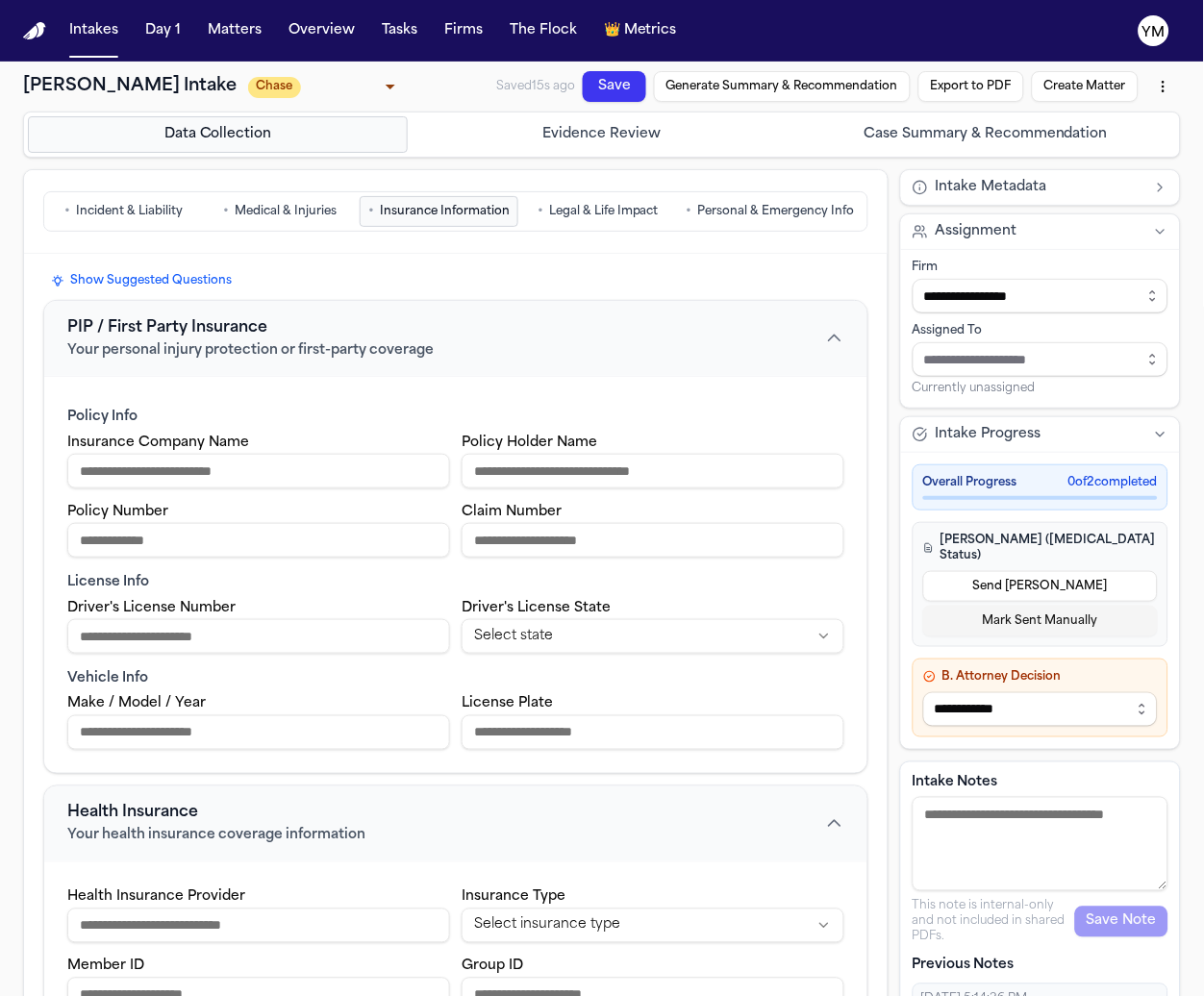
click at [281, 216] on span "Medical & Injuries" at bounding box center [285, 212] width 101 height 16
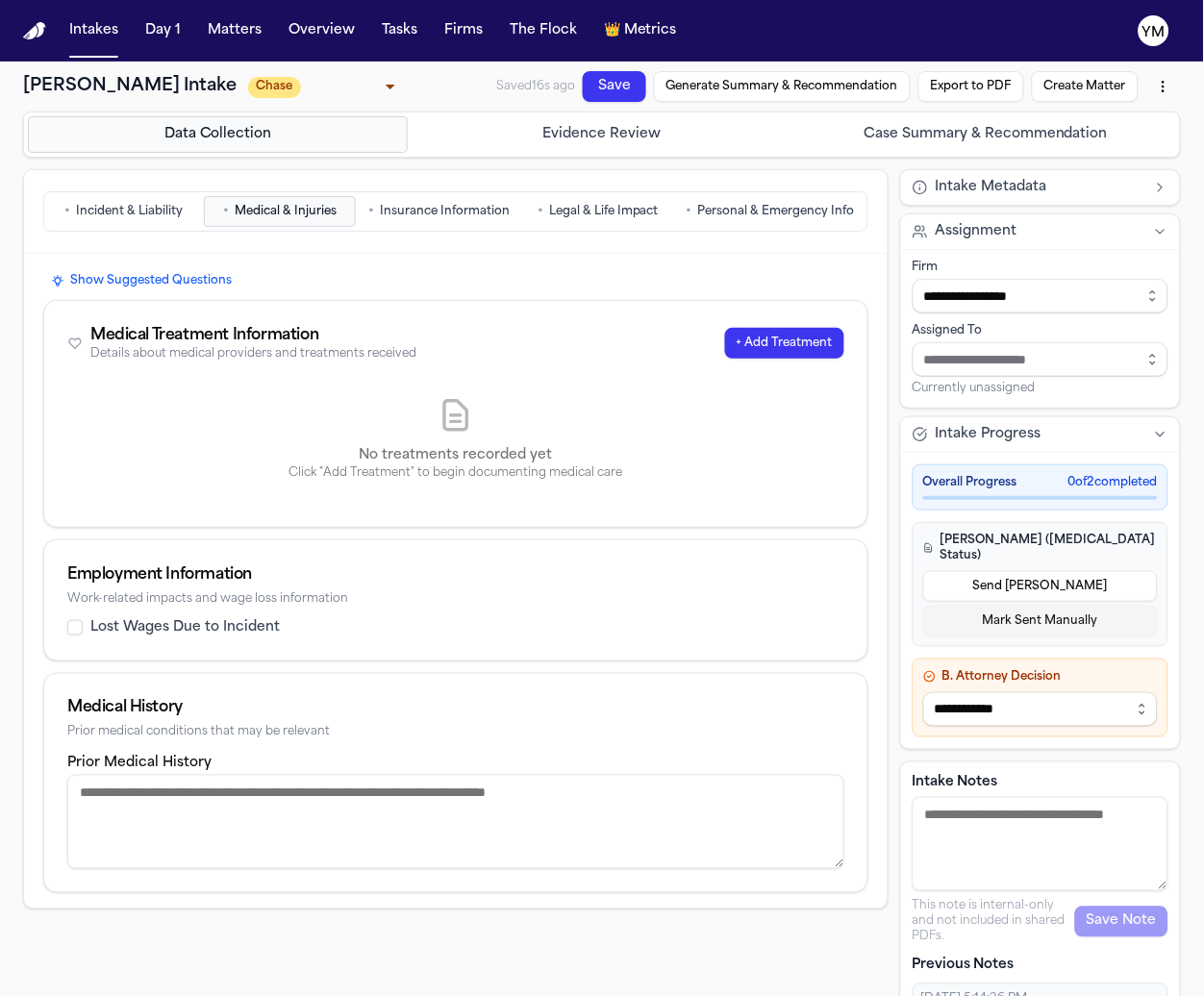
click at [127, 211] on span "Incident & Liability" at bounding box center [130, 212] width 106 height 16
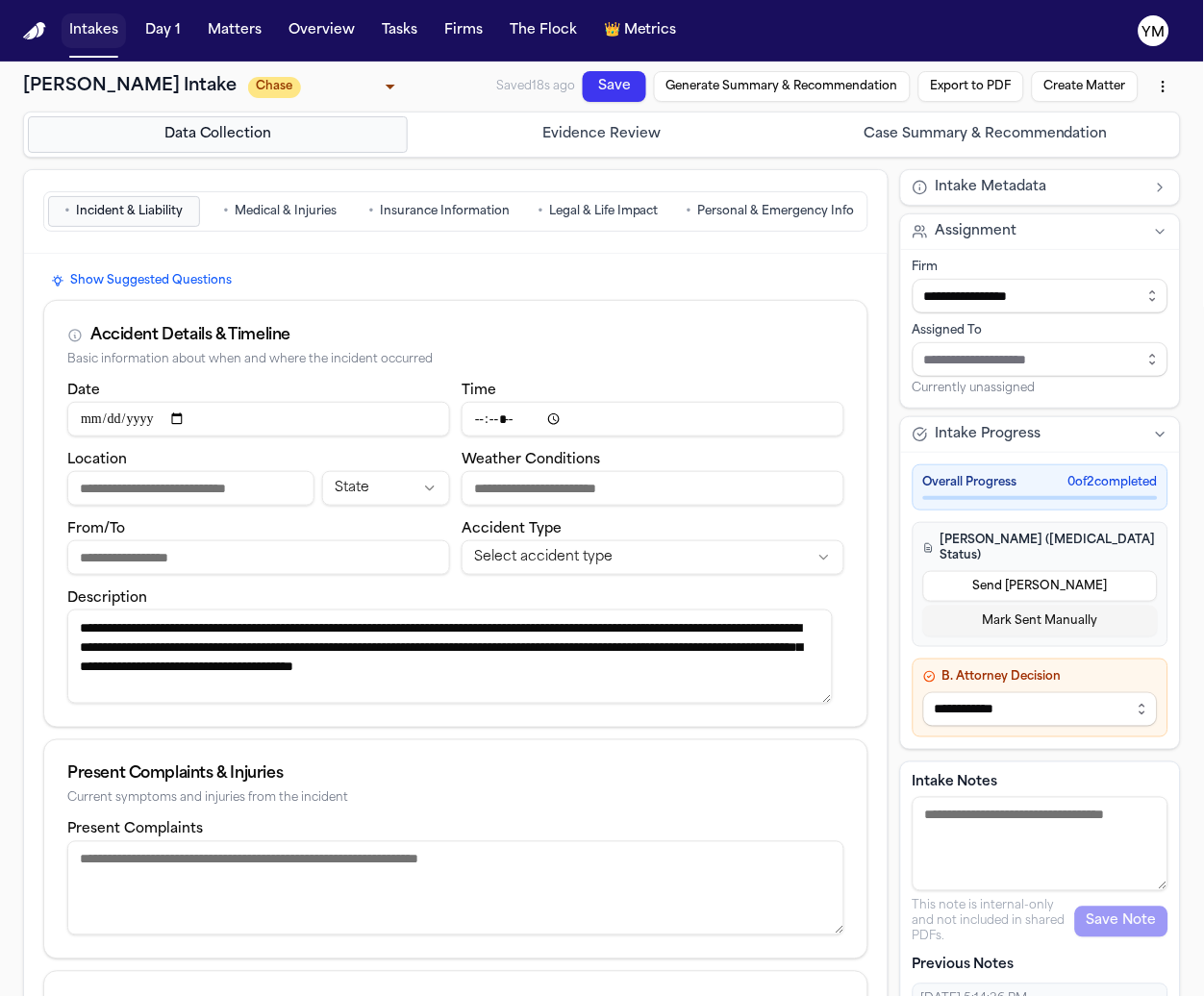
click at [104, 36] on button "Intakes" at bounding box center [93, 31] width 64 height 34
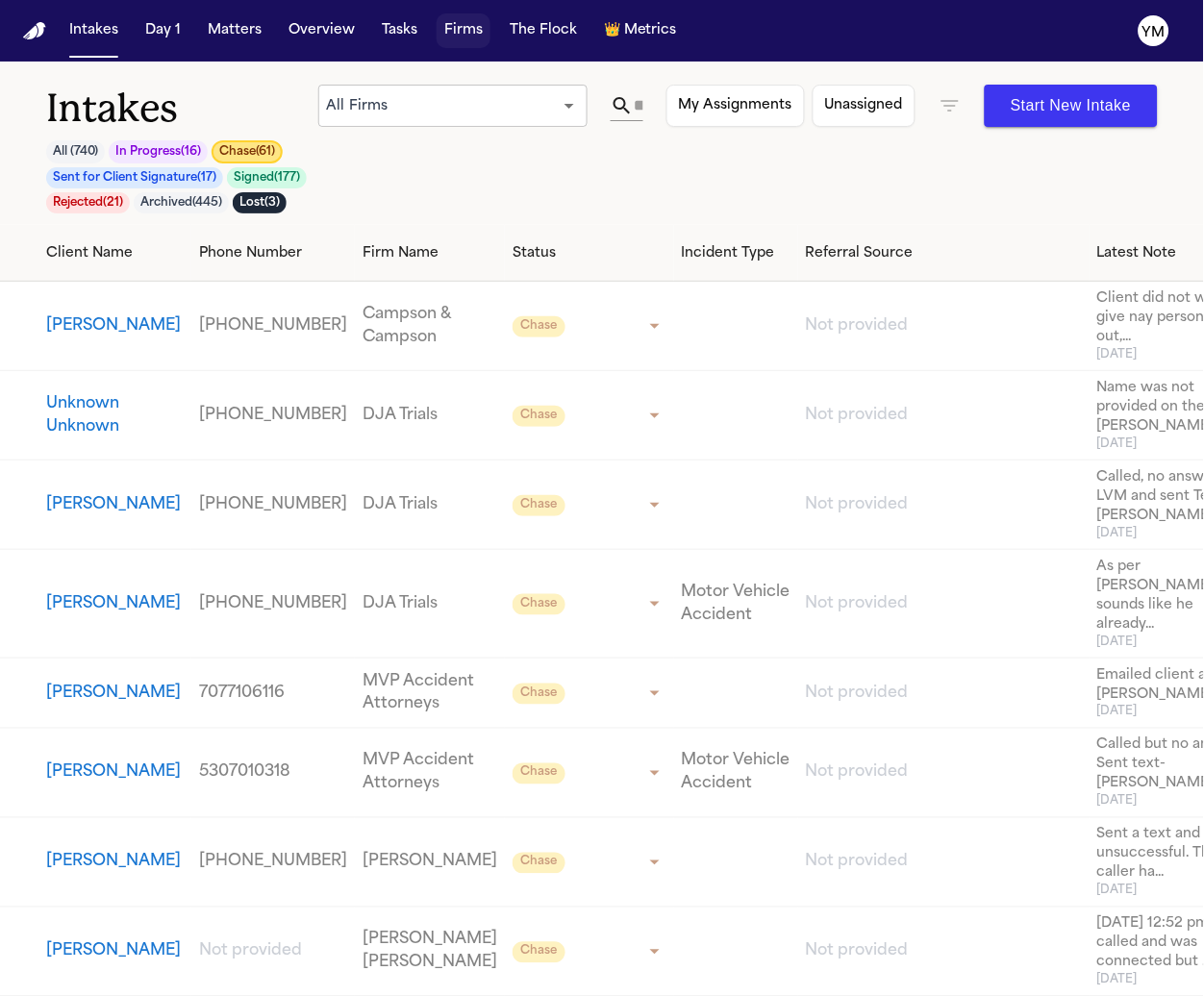
click at [450, 35] on button "Firms" at bounding box center [463, 31] width 54 height 34
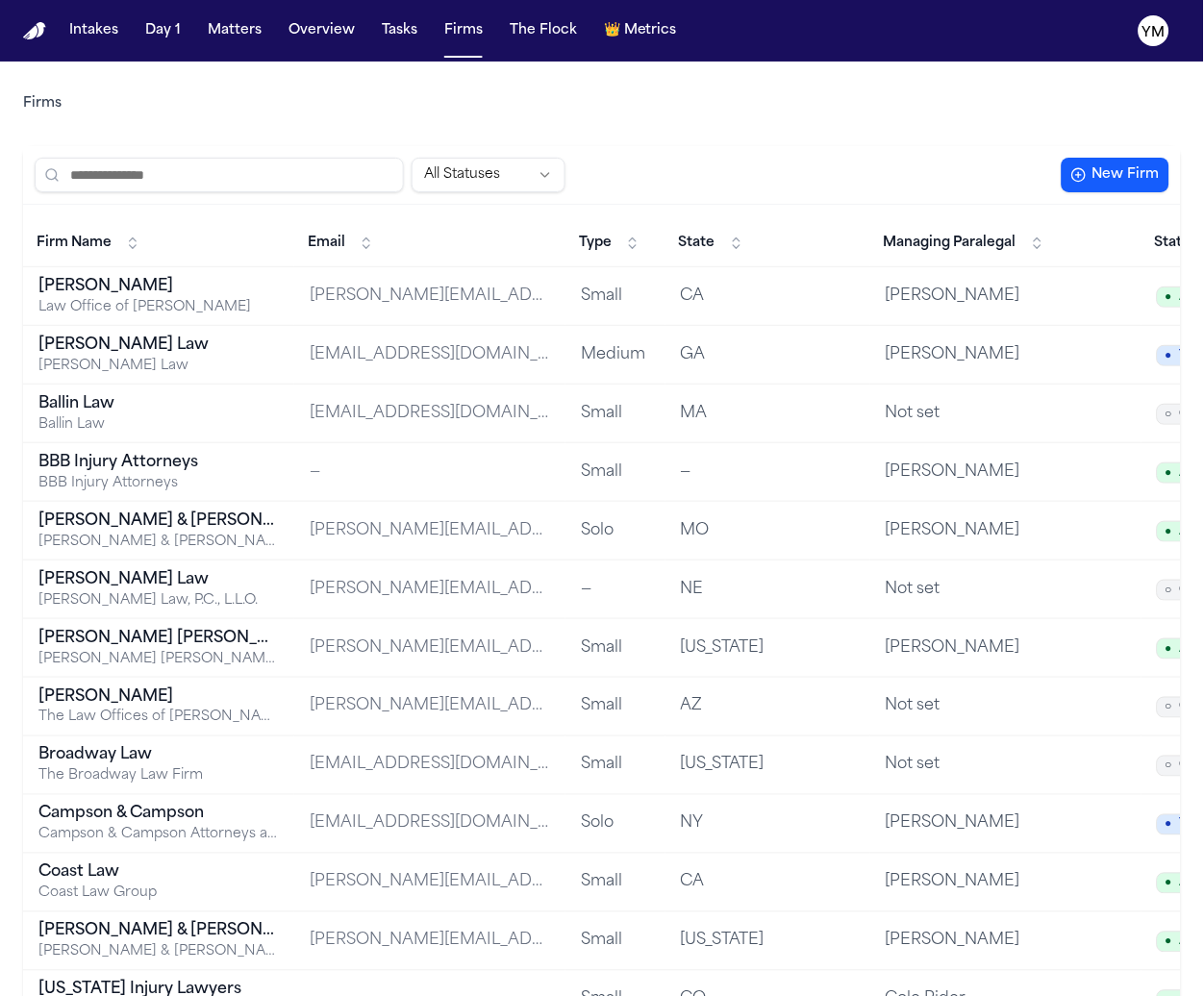
click at [267, 177] on input "search" at bounding box center [219, 174] width 369 height 34
click at [178, 177] on input "search" at bounding box center [219, 174] width 369 height 34
click at [203, 178] on input "search" at bounding box center [219, 174] width 369 height 34
click at [89, 33] on button "Intakes" at bounding box center [93, 31] width 64 height 34
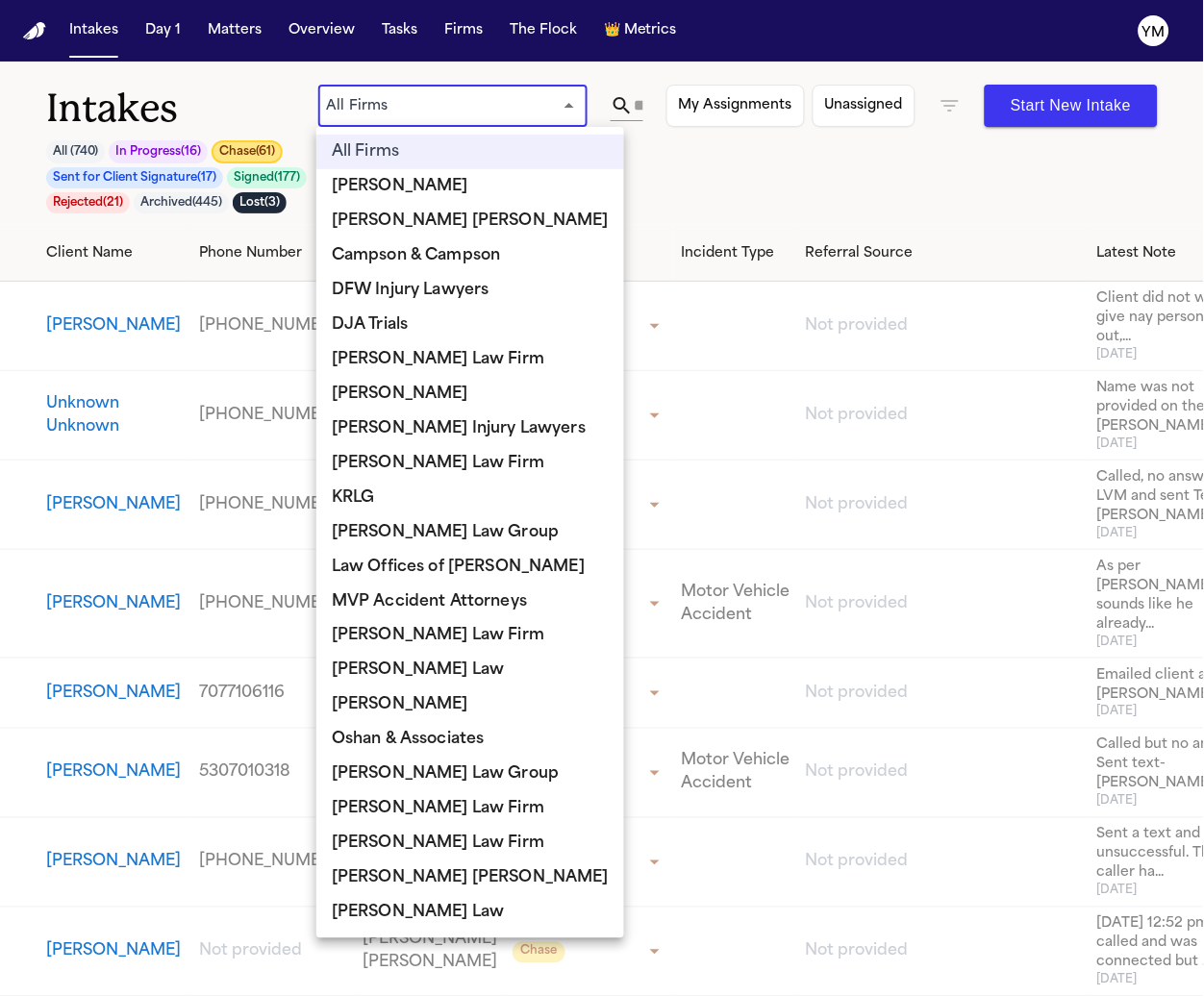
click at [453, 107] on body "Intakes Day 1 Matters Overview Tasks Firms The Flock 👑 Metrics YM Intakes All (…" at bounding box center [602, 498] width 1204 height 996
click at [453, 107] on div at bounding box center [602, 498] width 1204 height 996
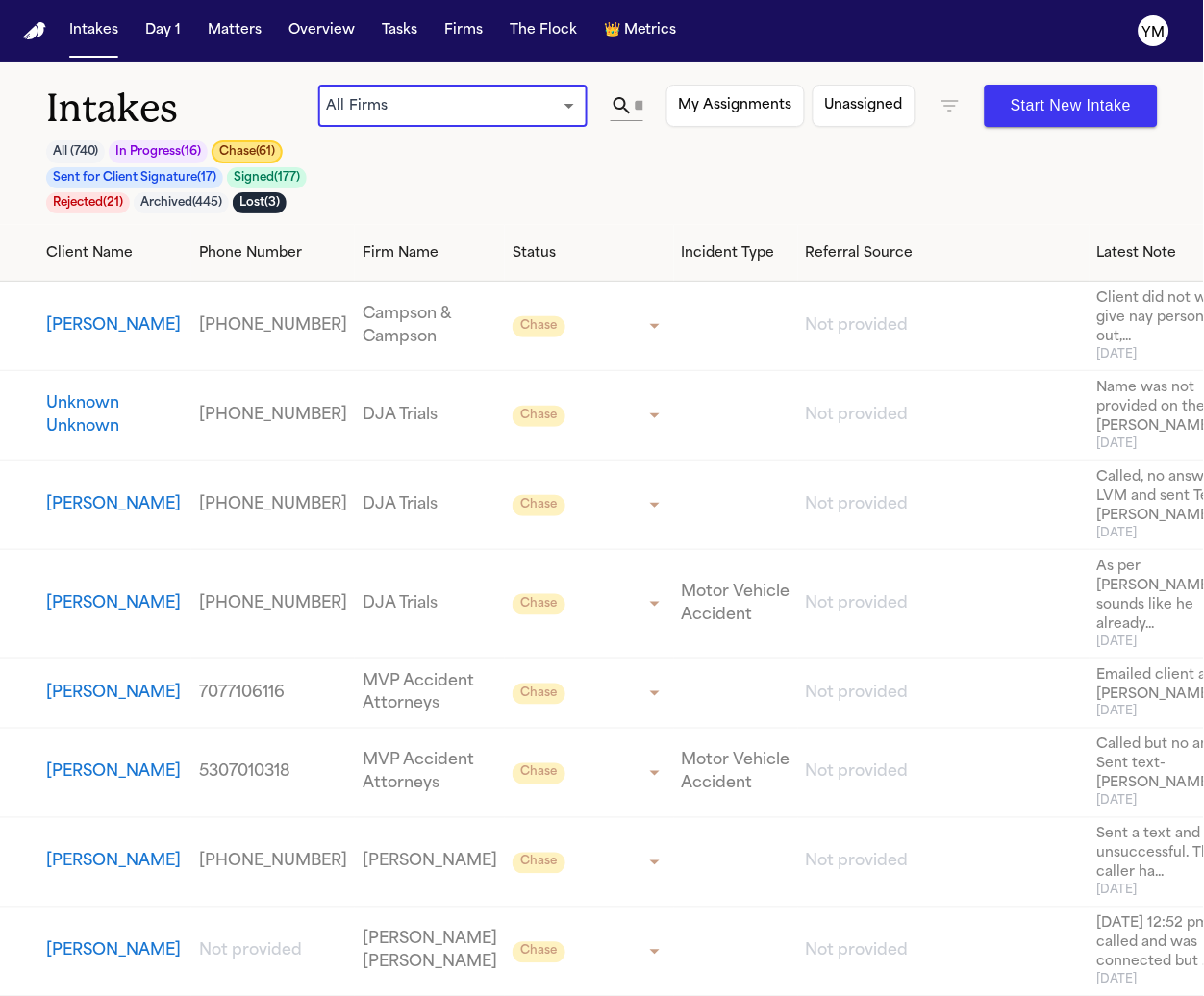
click at [638, 103] on input "text" at bounding box center [638, 105] width 10 height 31
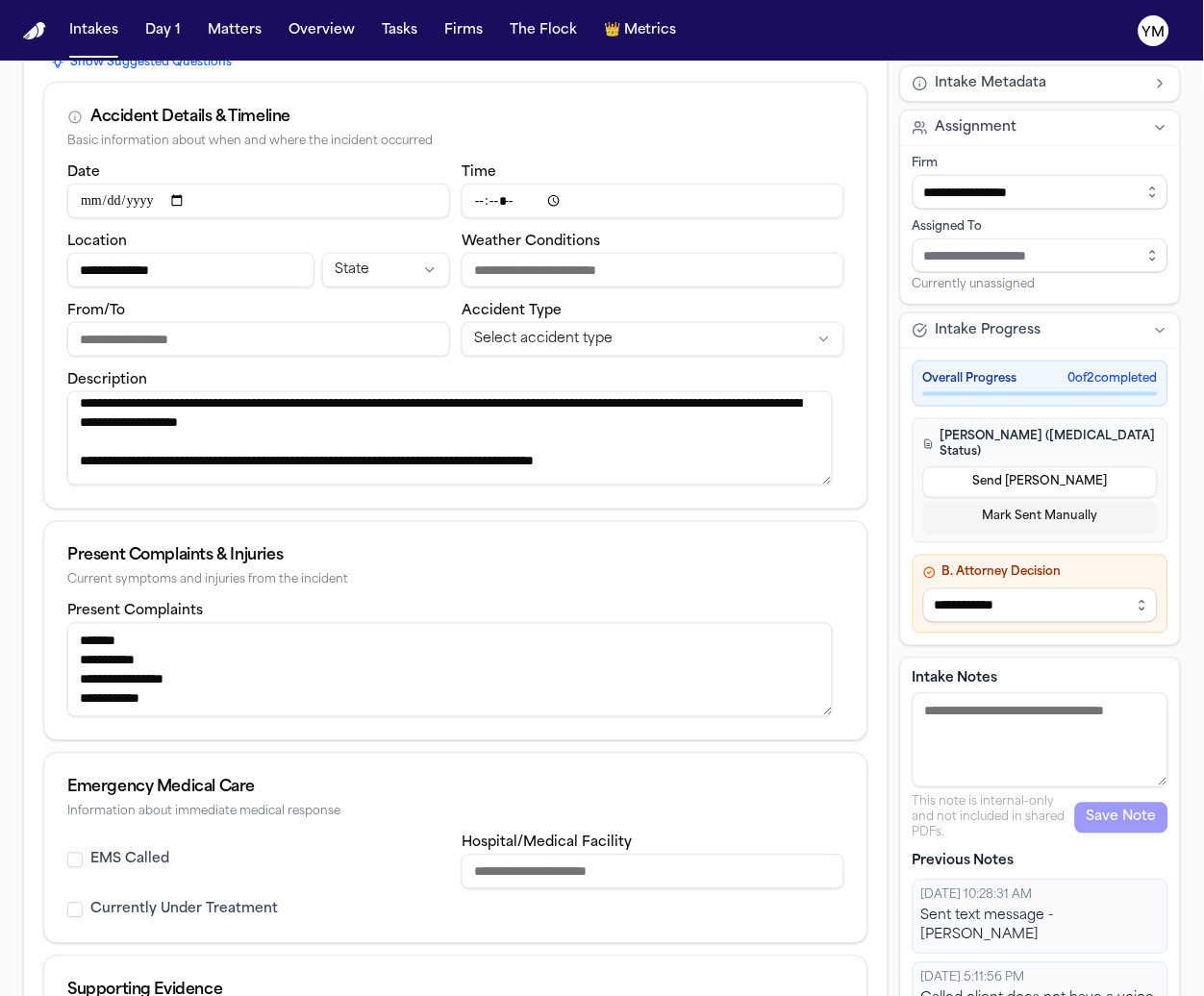
scroll to position [223, 0]
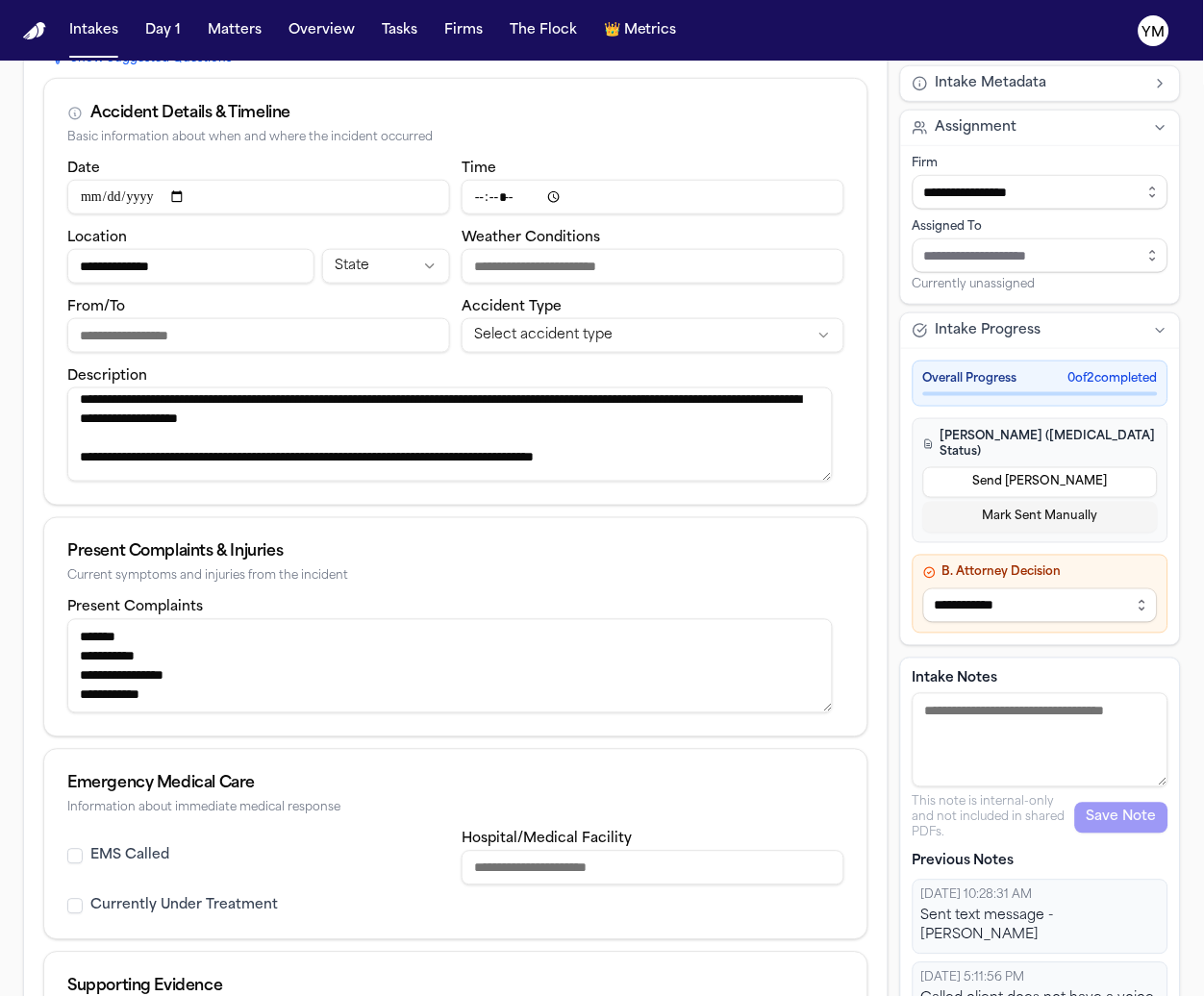
click at [950, 709] on textarea "Intake Notes" at bounding box center [1040, 741] width 256 height 95
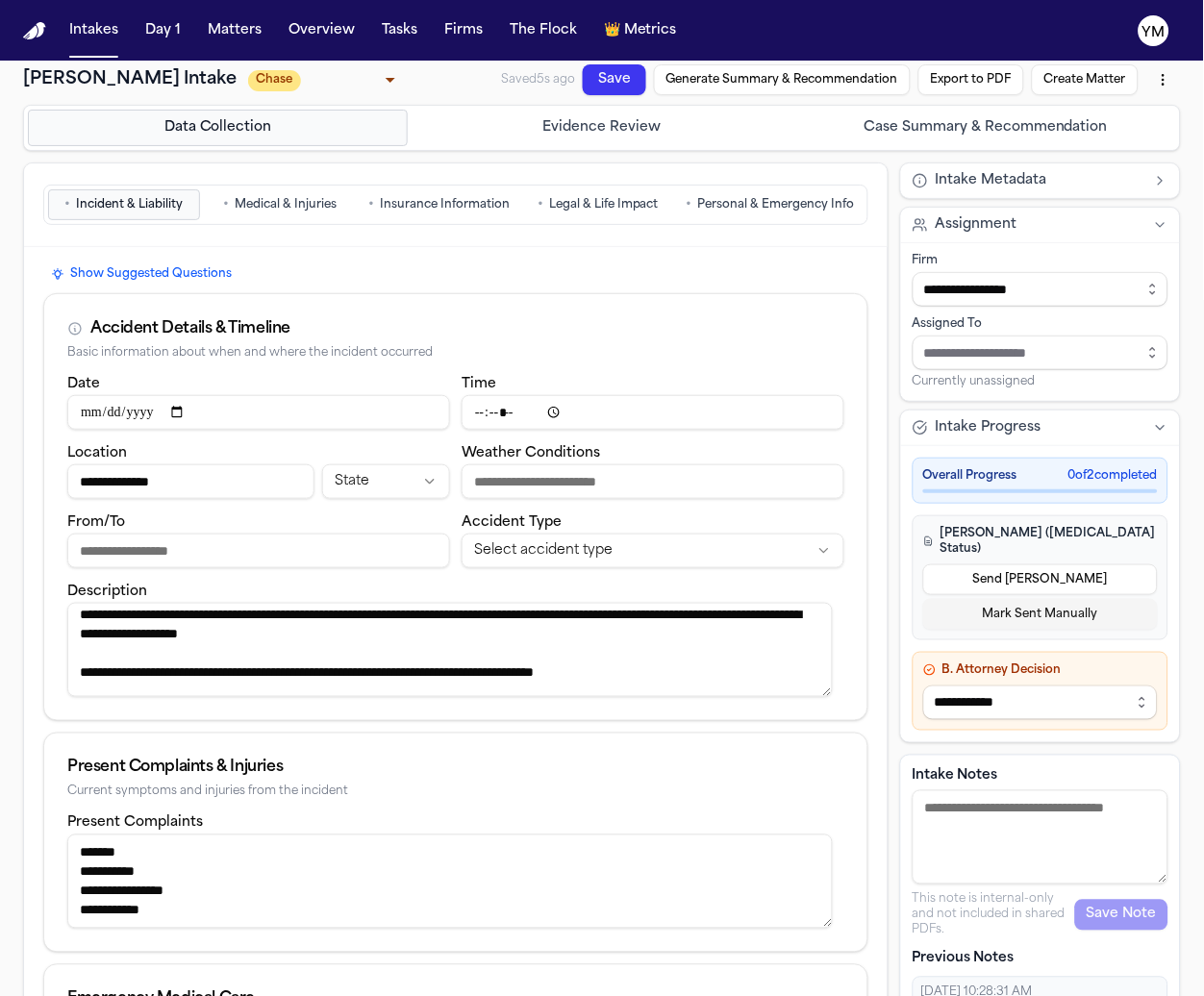
scroll to position [0, 0]
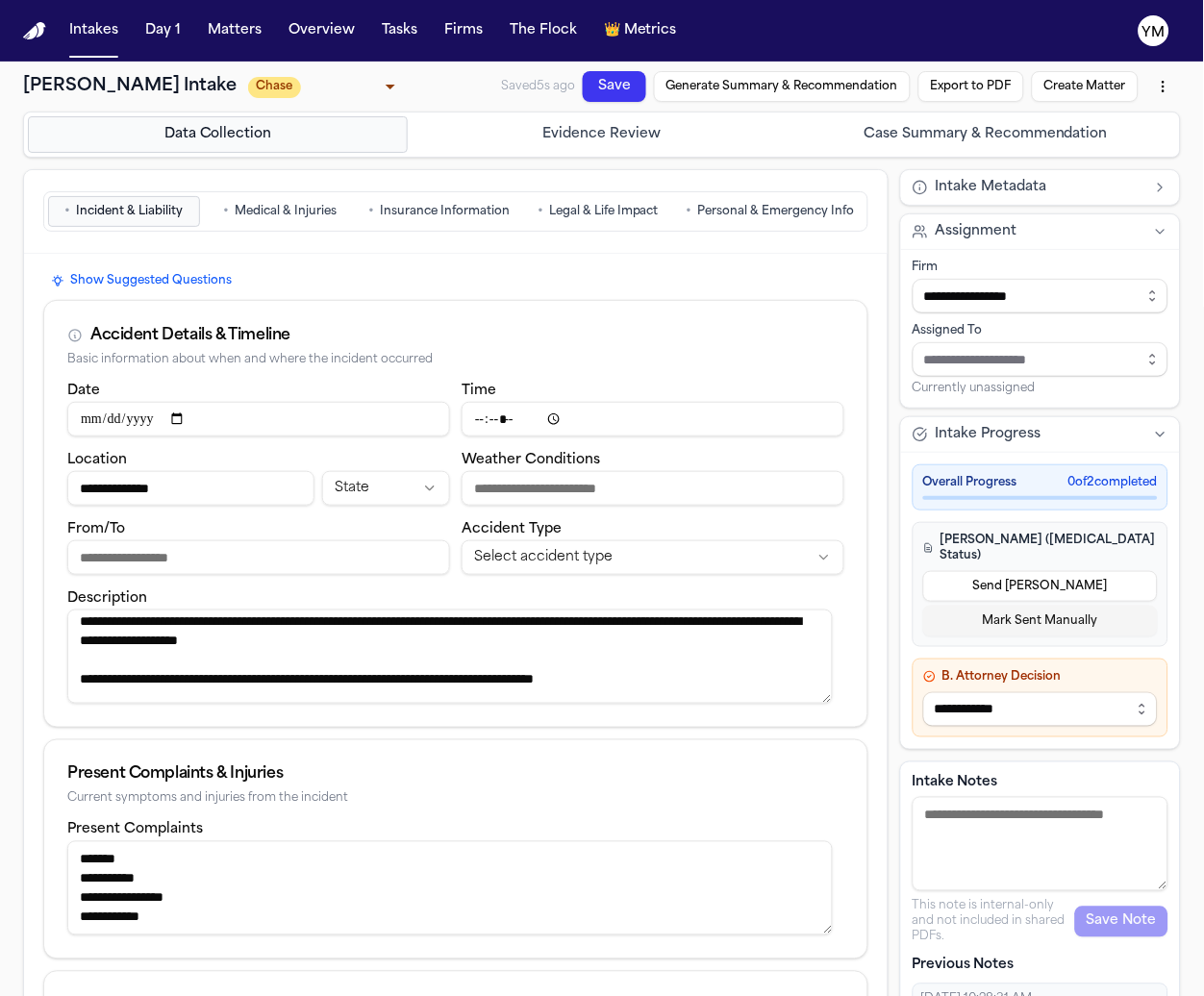
click at [111, 91] on h1 "[PERSON_NAME] Intake" at bounding box center [129, 86] width 214 height 27
drag, startPoint x: 111, startPoint y: 91, endPoint x: 23, endPoint y: 91, distance: 88.0
click at [23, 91] on h1 "[PERSON_NAME] Intake" at bounding box center [129, 86] width 214 height 27
copy h1 "[PERSON_NAME]"
click at [721, 211] on span "Personal & Emergency Info" at bounding box center [776, 212] width 157 height 16
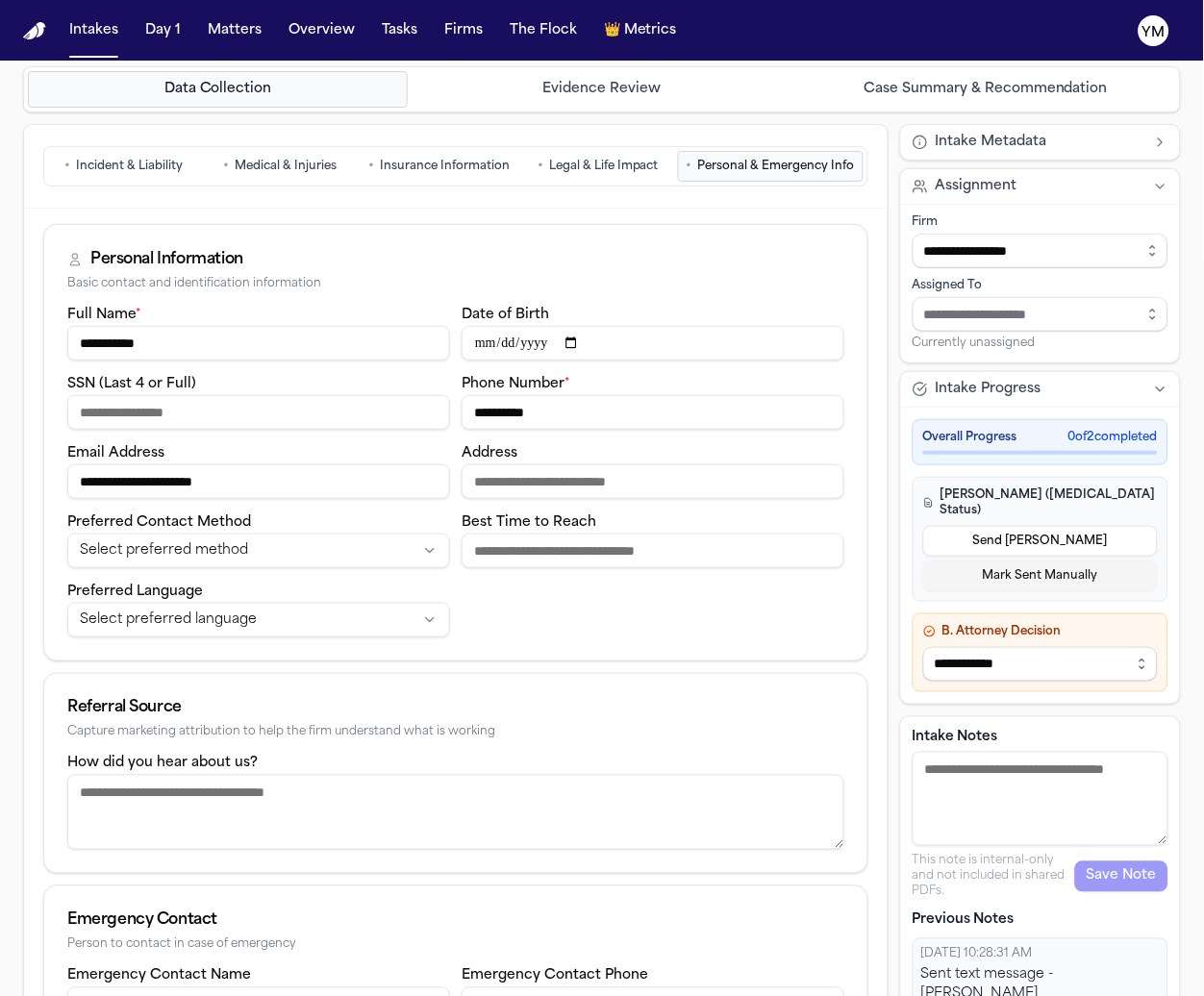
scroll to position [181, 0]
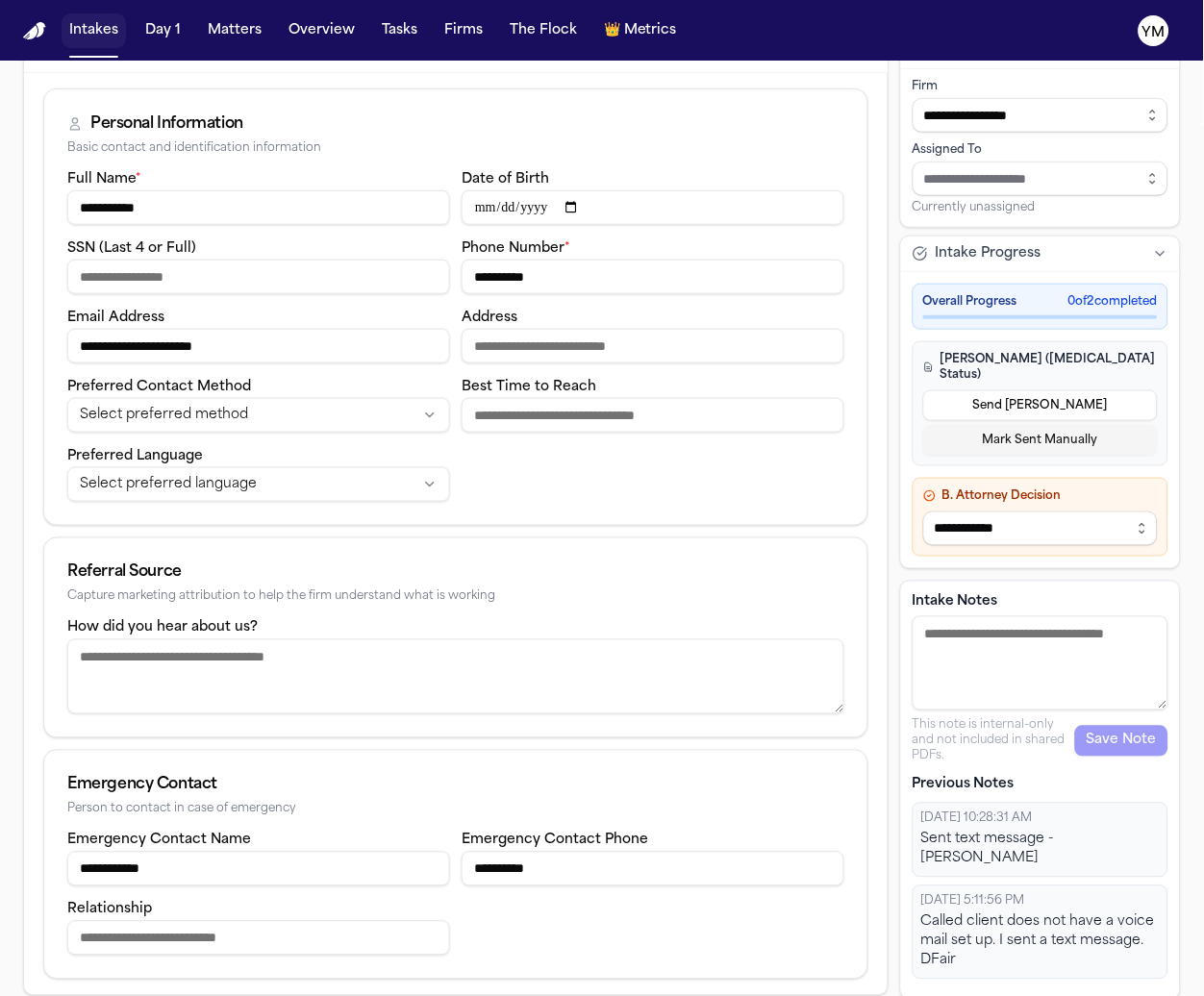
click at [87, 30] on button "Intakes" at bounding box center [93, 31] width 64 height 34
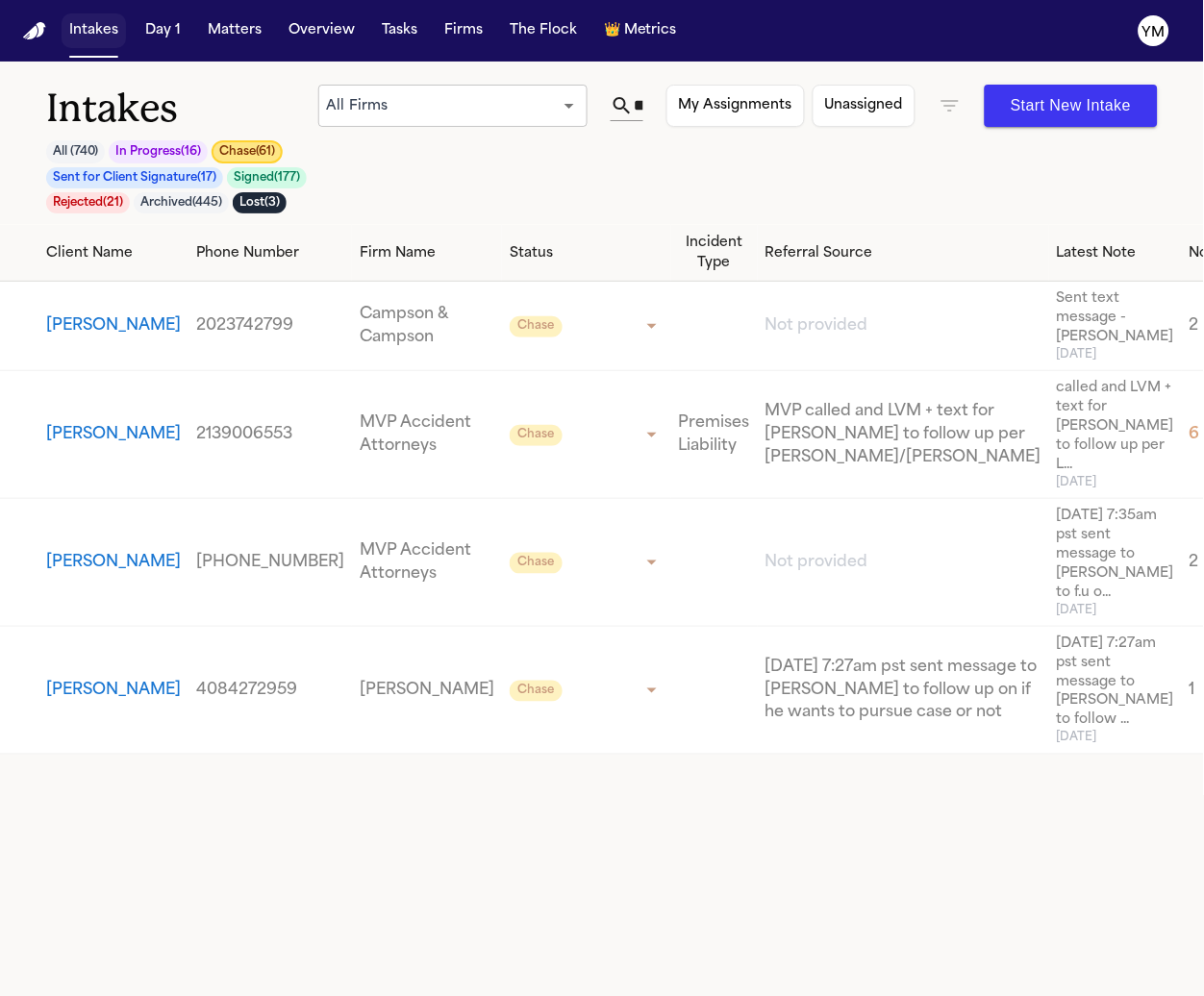
click at [96, 35] on button "Intakes" at bounding box center [93, 31] width 64 height 34
click at [89, 29] on button "Intakes" at bounding box center [93, 31] width 64 height 34
drag, startPoint x: 633, startPoint y: 104, endPoint x: 643, endPoint y: 103, distance: 10.0
click at [643, 103] on div "****" at bounding box center [627, 105] width 33 height 31
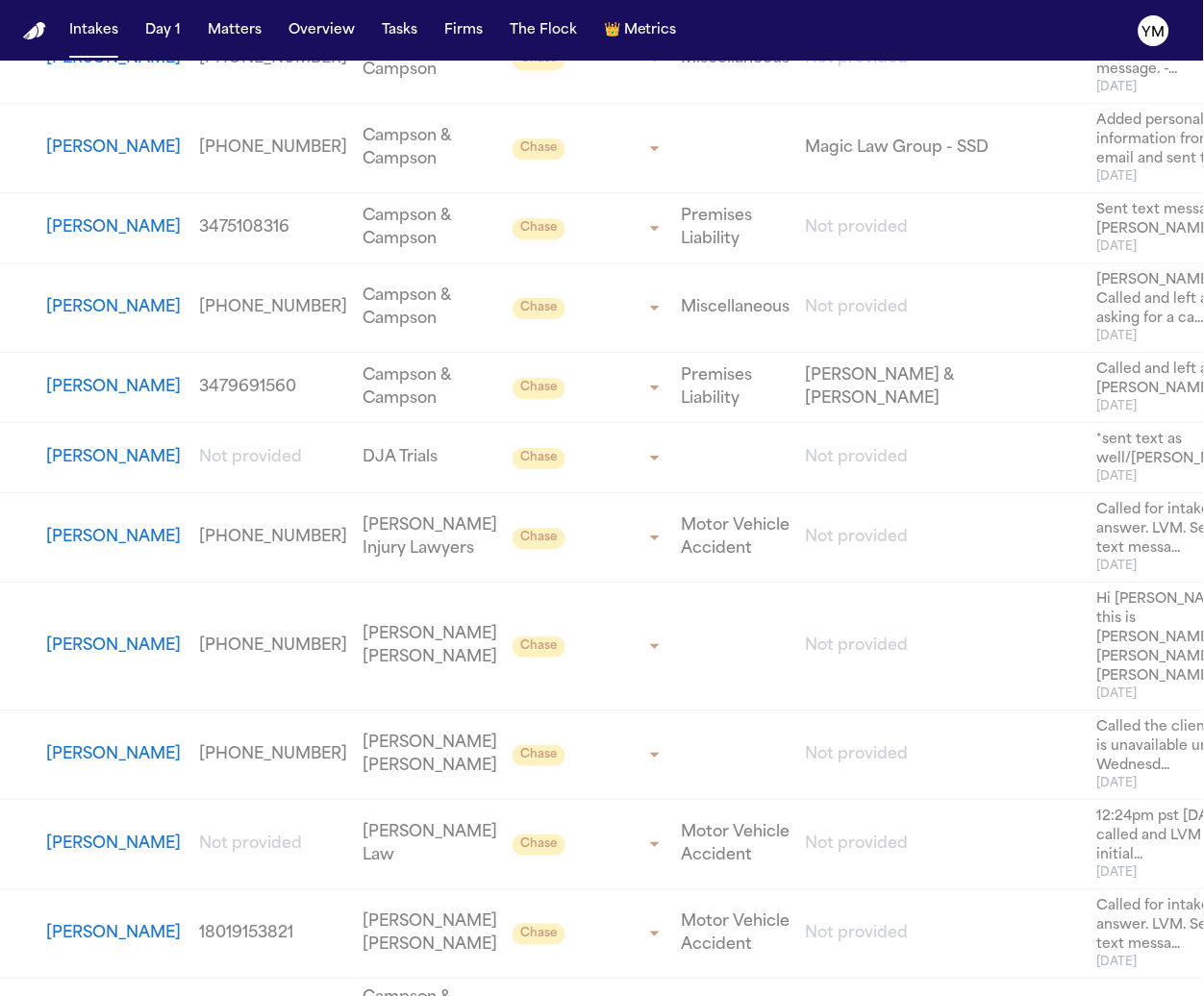
scroll to position [2270, 0]
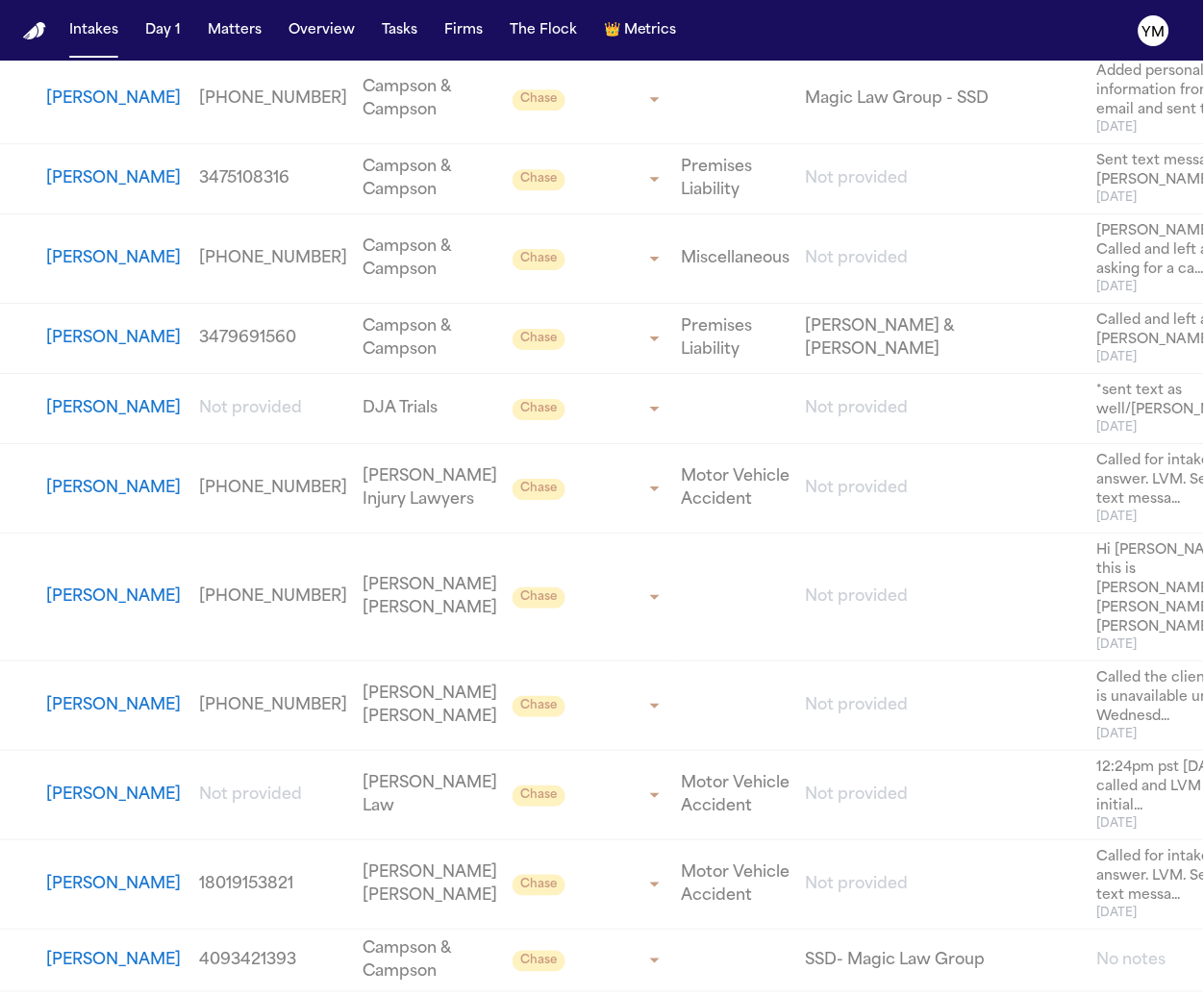
click at [88, 270] on button "[PERSON_NAME]" at bounding box center [115, 258] width 138 height 23
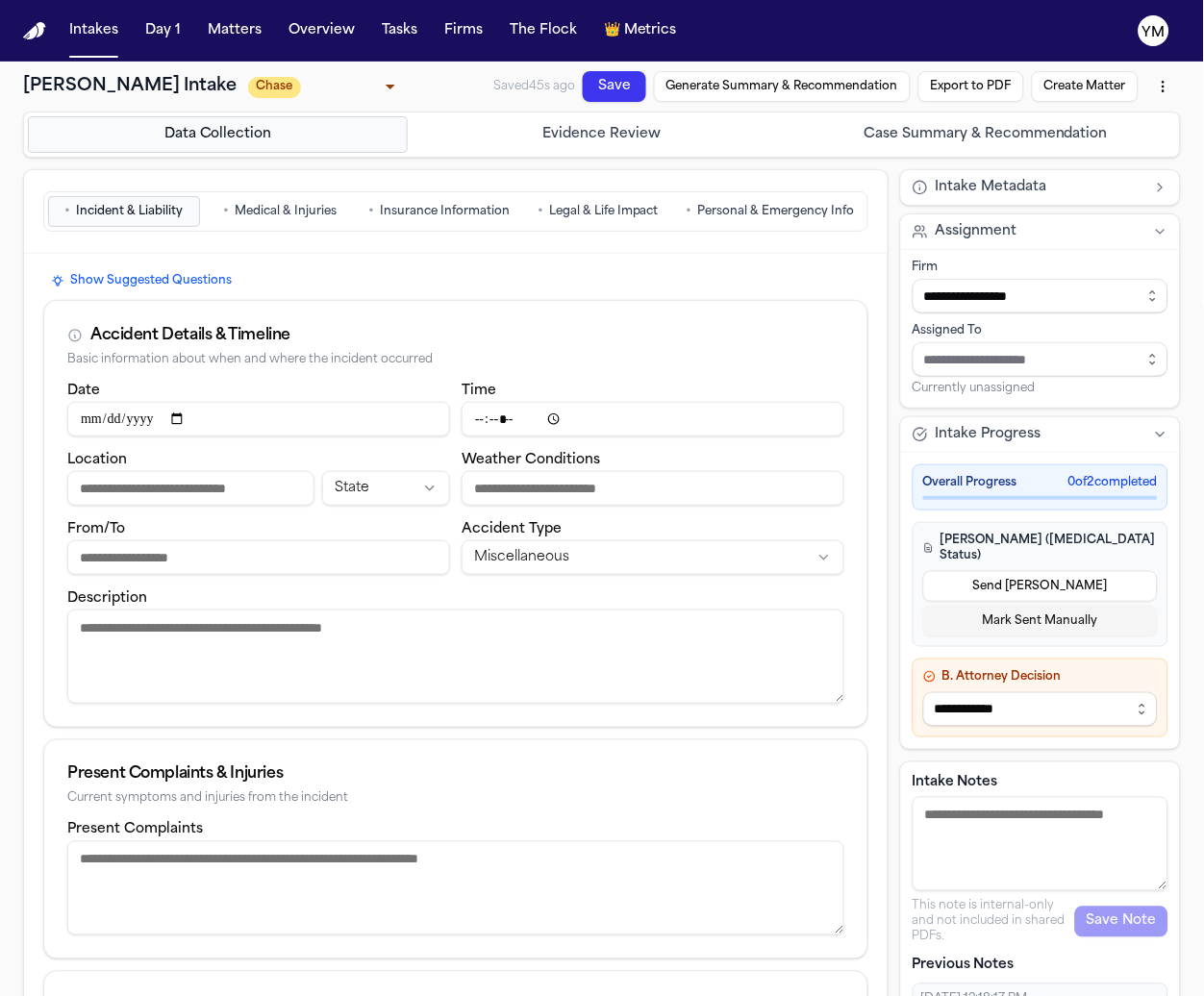
click at [748, 211] on span "Personal & Emergency Info" at bounding box center [776, 212] width 157 height 16
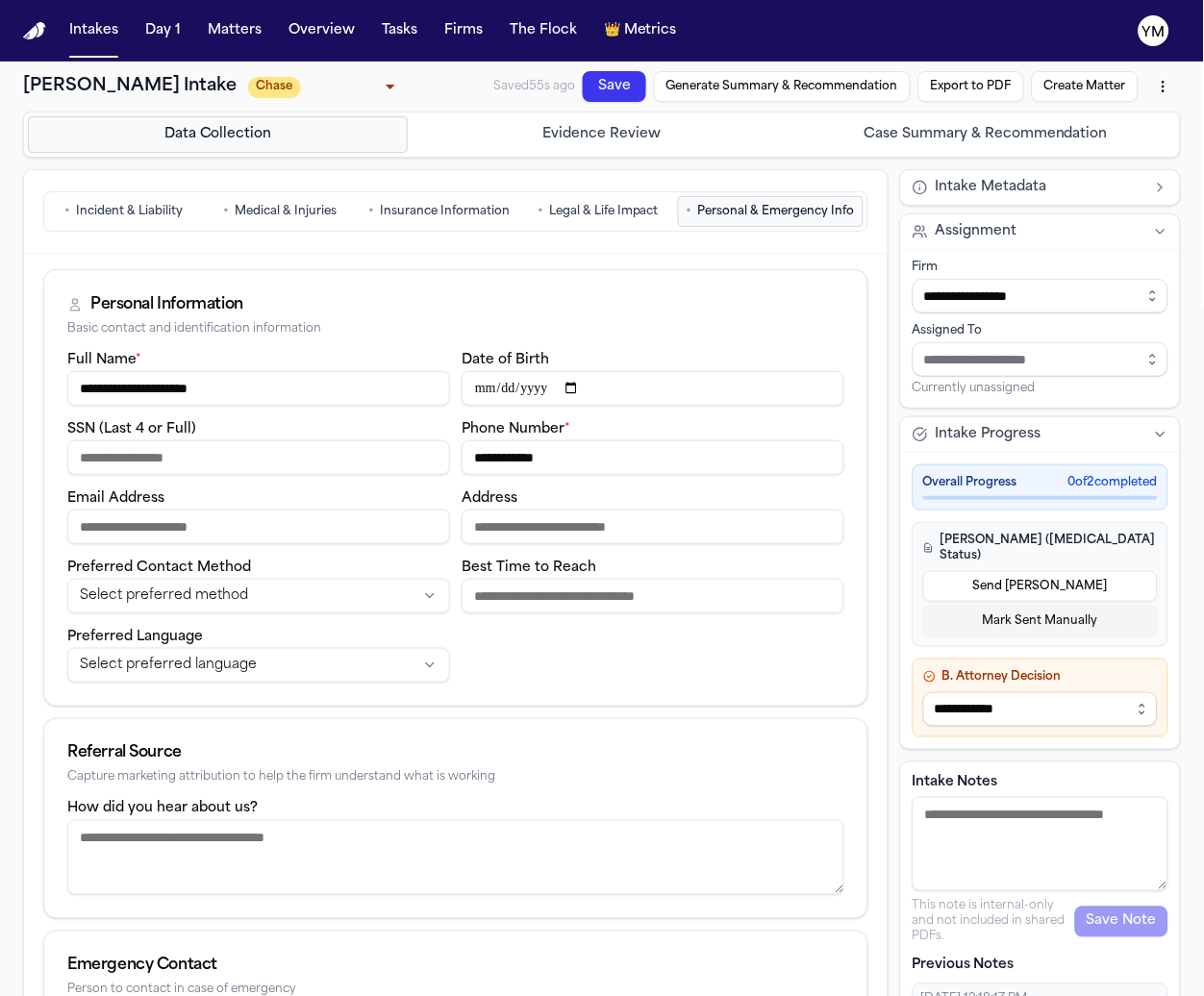
drag, startPoint x: 568, startPoint y: 458, endPoint x: 465, endPoint y: 454, distance: 103.1
click at [465, 454] on input "**********" at bounding box center [653, 457] width 383 height 34
click at [111, 34] on button "Intakes" at bounding box center [93, 31] width 64 height 34
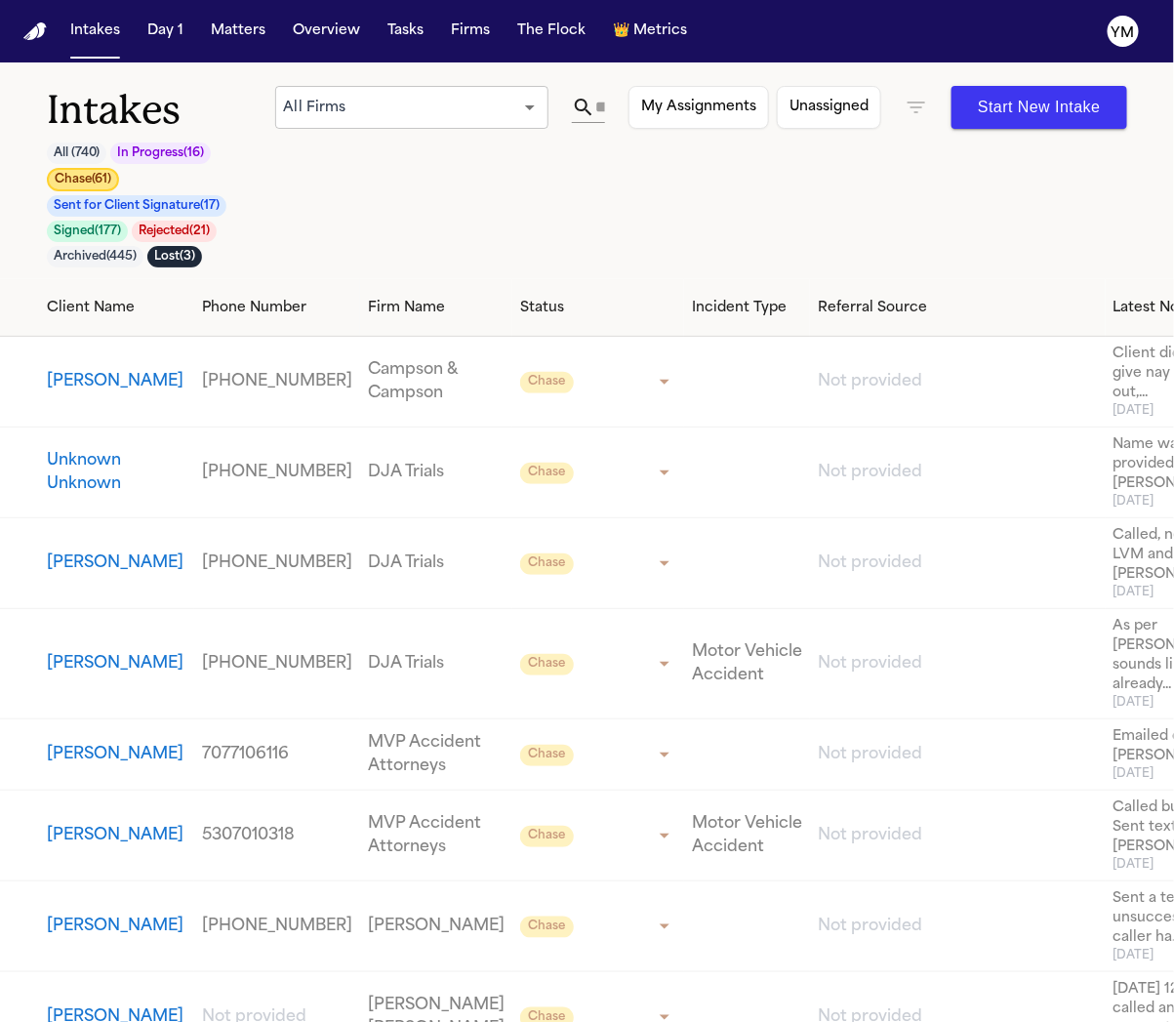
click at [459, 35] on button "Firms" at bounding box center [470, 31] width 55 height 35
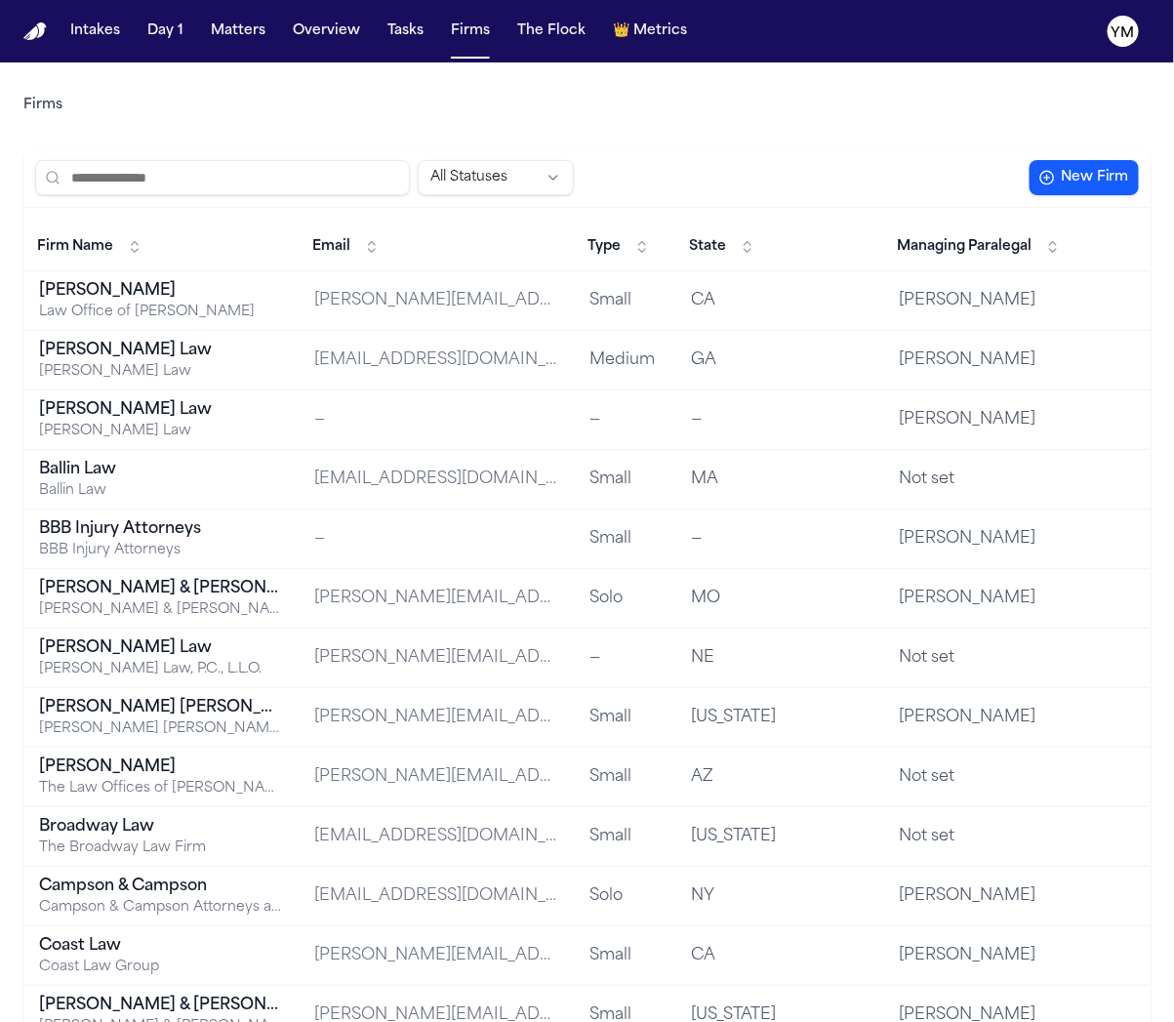
scroll to position [33, 0]
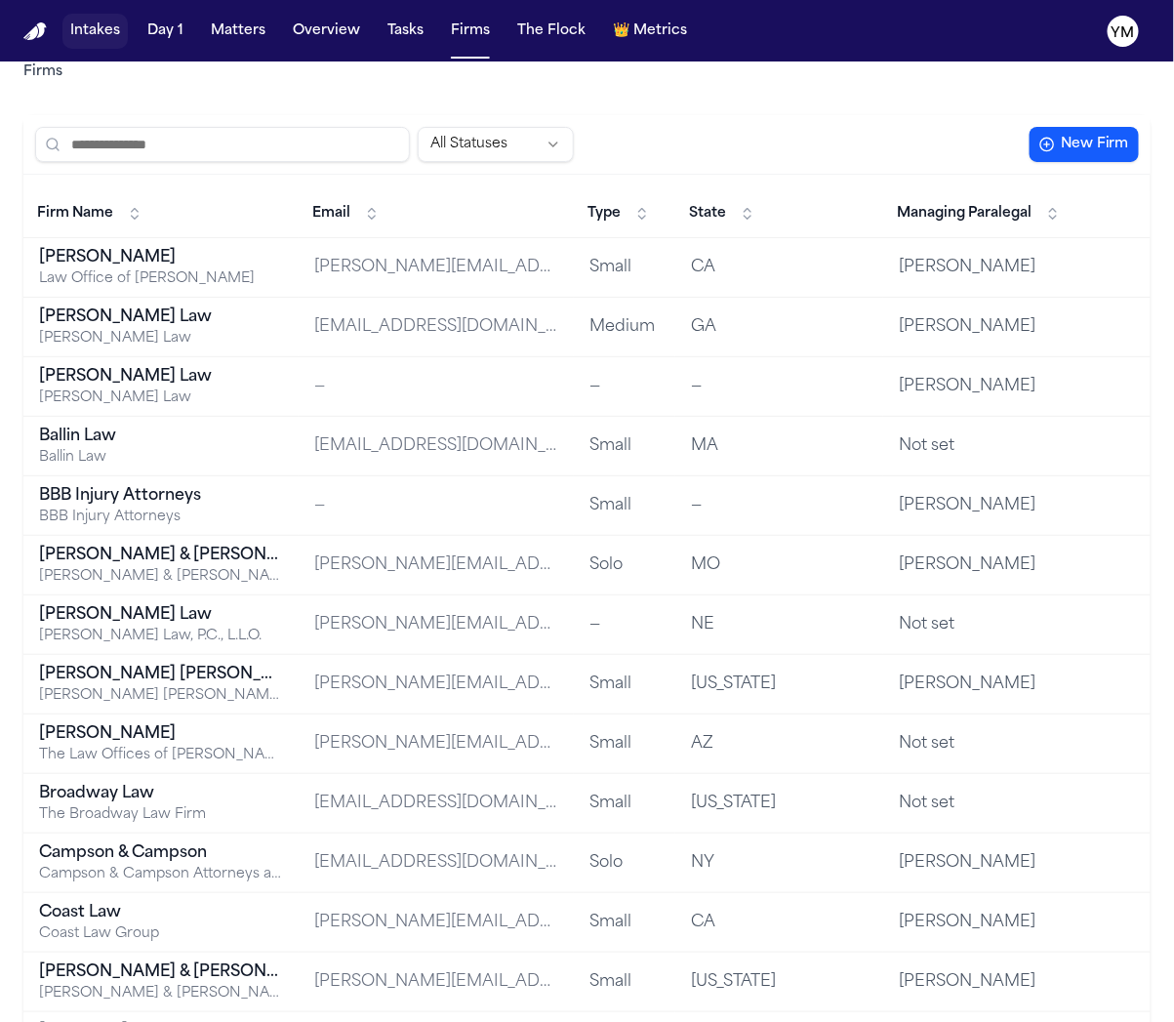
click at [104, 33] on button "Intakes" at bounding box center [94, 31] width 65 height 35
